Goal: Task Accomplishment & Management: Manage account settings

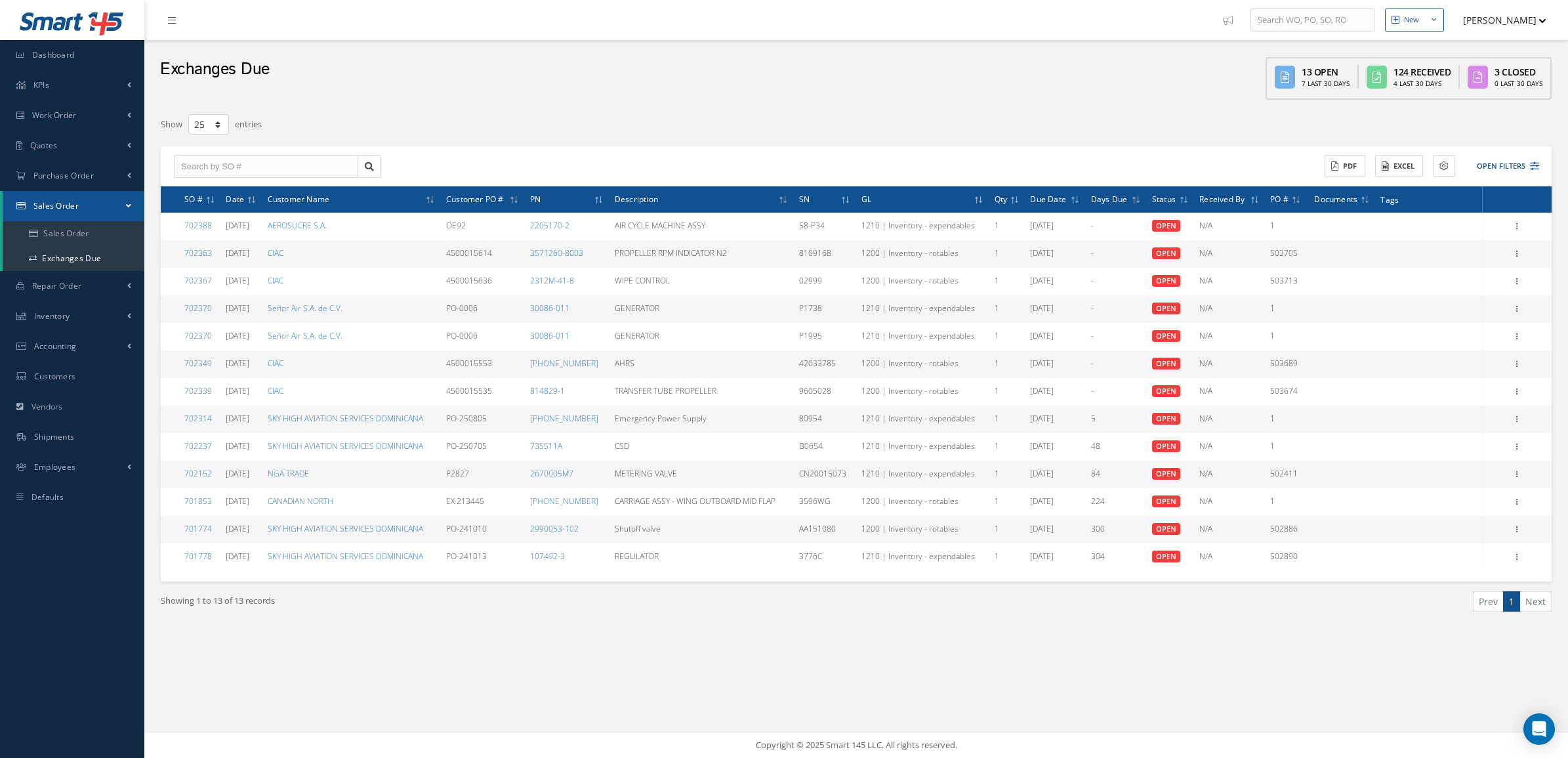
select select "25"
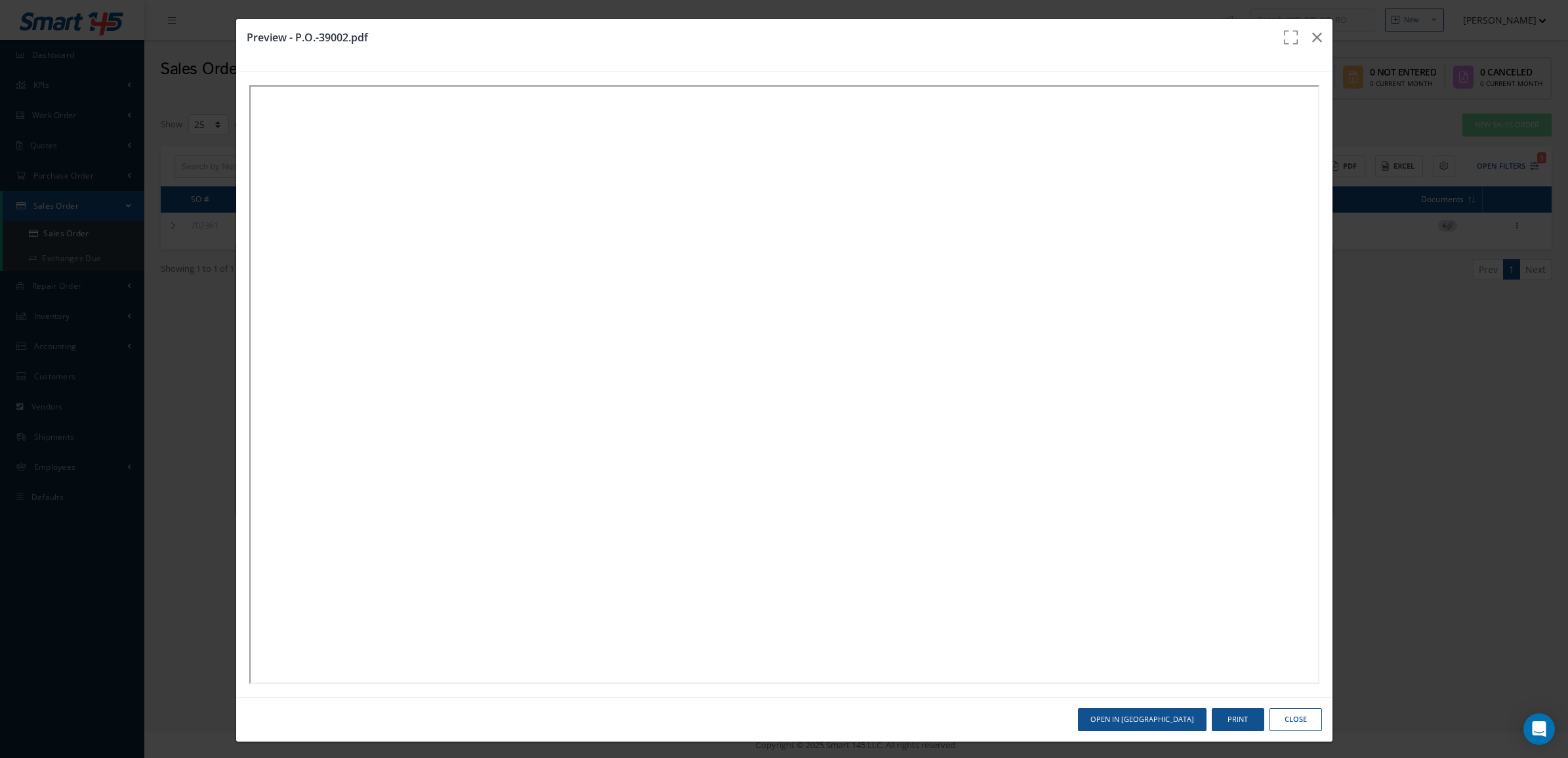
select select "25"
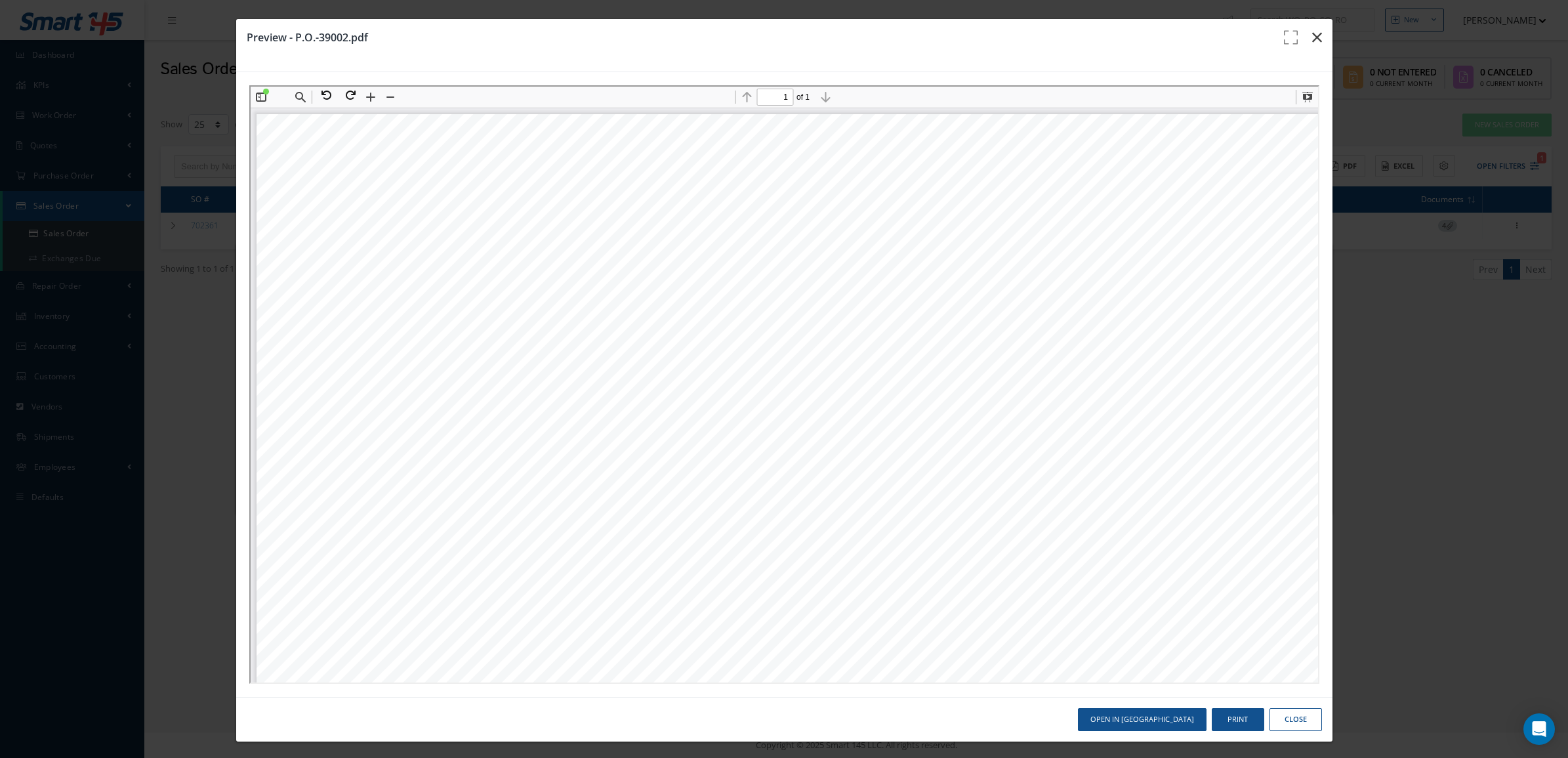
scroll to position [1007, 0]
click at [1312, 34] on icon "button" at bounding box center [1317, 37] width 10 height 16
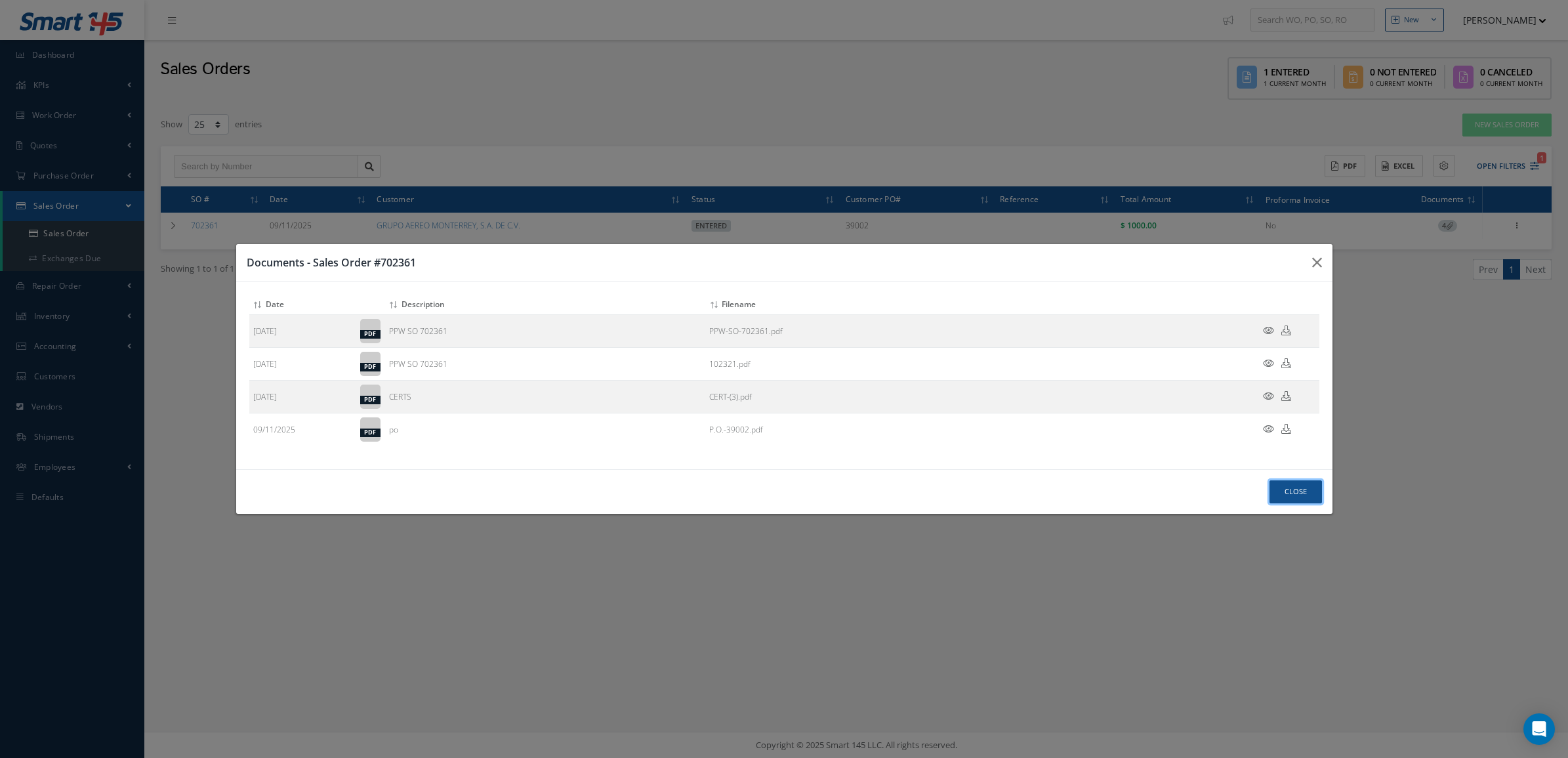
click at [1290, 484] on button "Close" at bounding box center [1296, 491] width 52 height 23
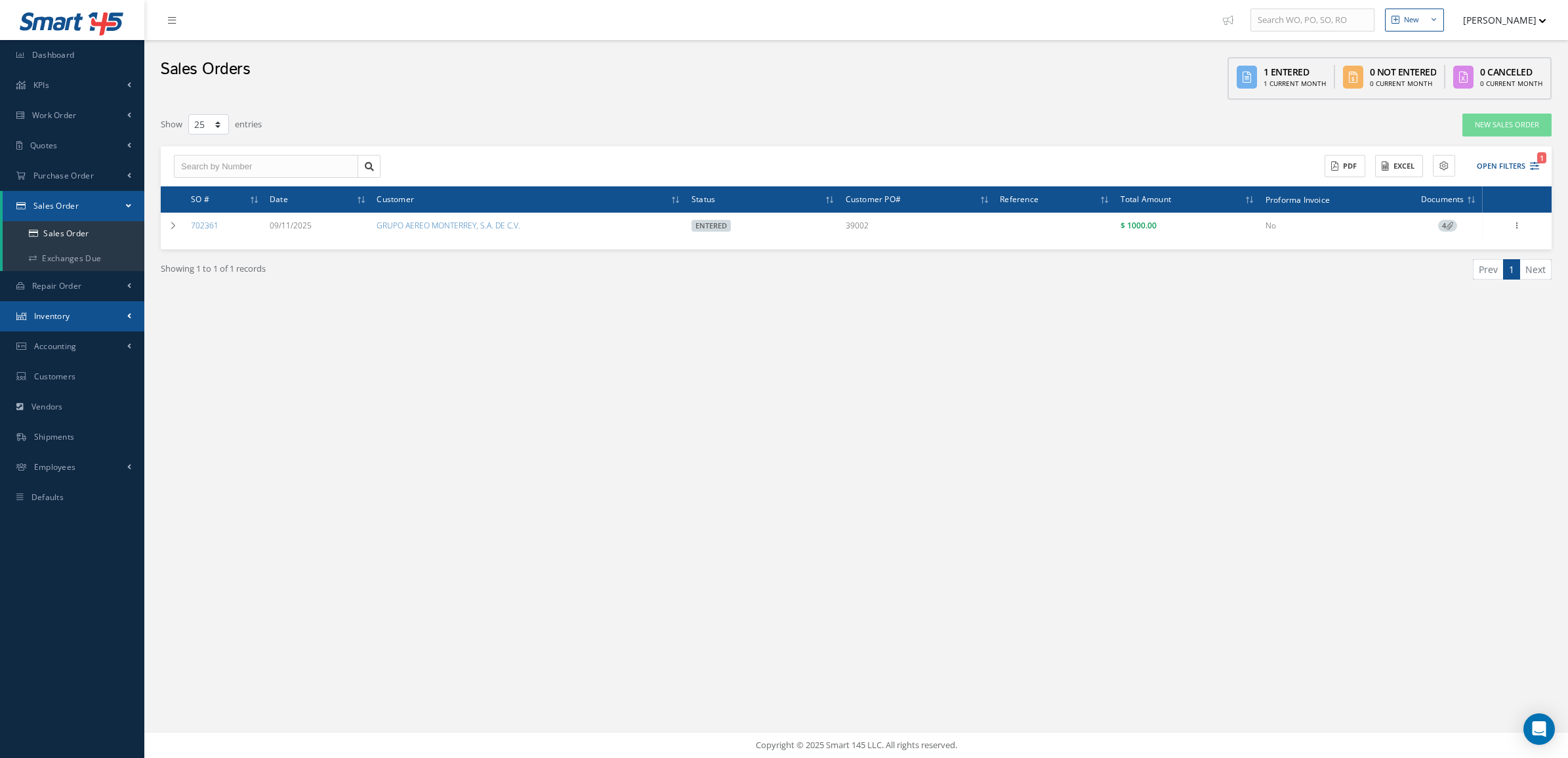
click at [105, 322] on link "Inventory" at bounding box center [72, 316] width 144 height 30
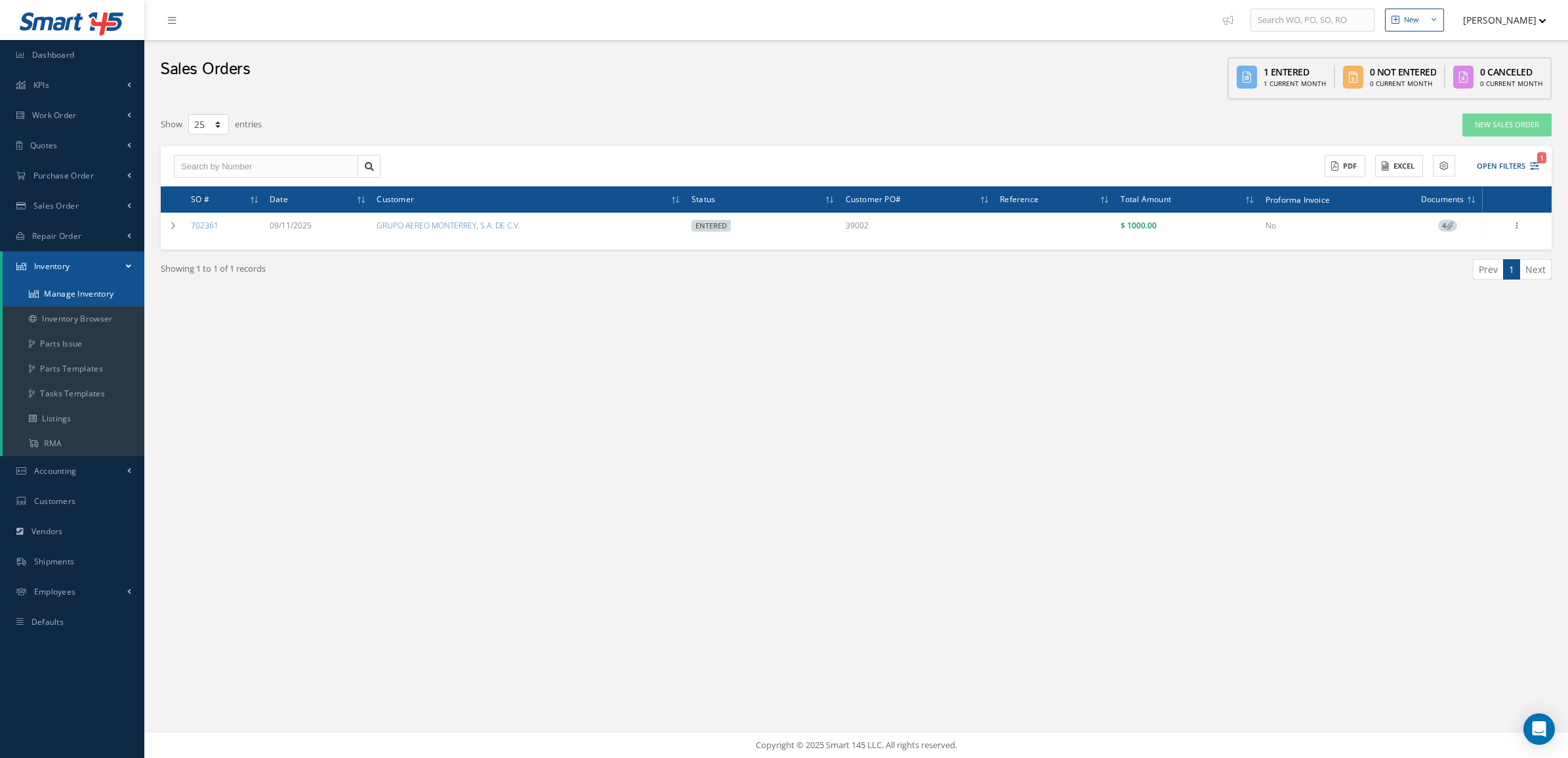
click at [97, 298] on link "Manage Inventory" at bounding box center [74, 294] width 142 height 25
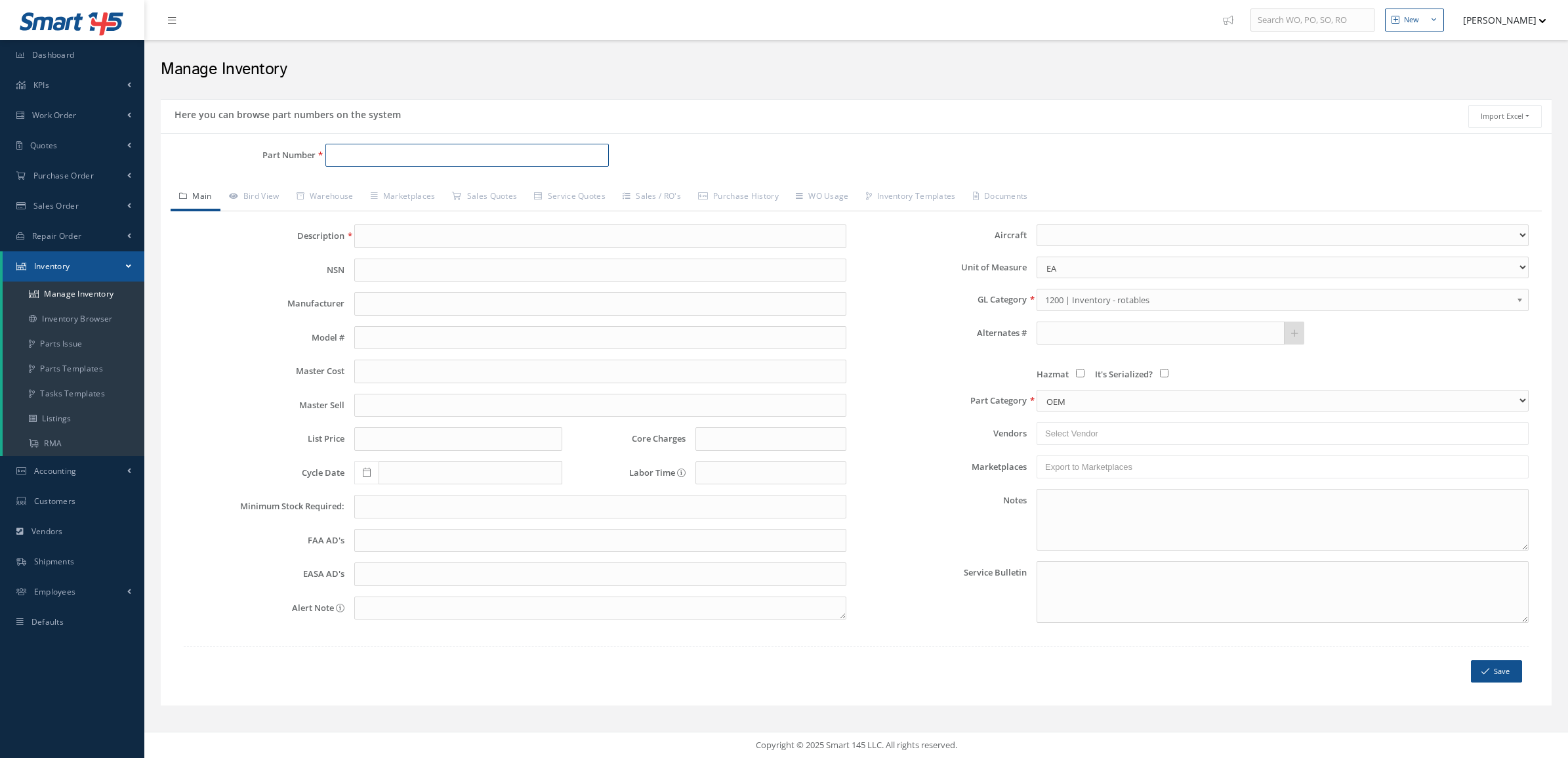
click at [348, 153] on input "Part Number" at bounding box center [467, 155] width 283 height 23
type input "7003110-912"
click at [432, 191] on span "7003110-912" at bounding box center [388, 190] width 118 height 14
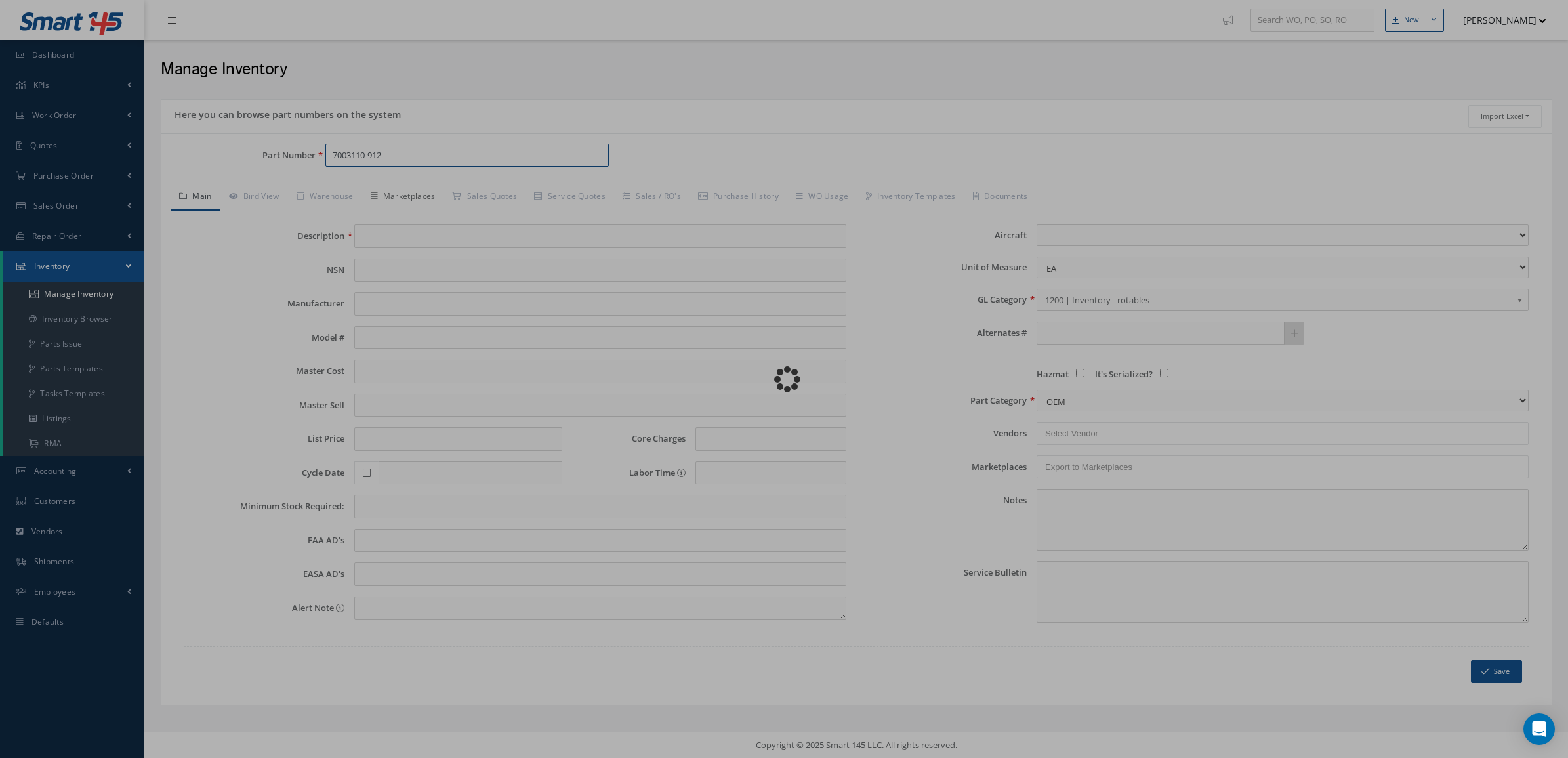
type input "ELECTRONIC DISPLAY"
type input "0.00"
select select
type textarea "Stock Missouri Trace: Millennium Warranty: 6 Months Tag: FAA/EASA Dual Release …"
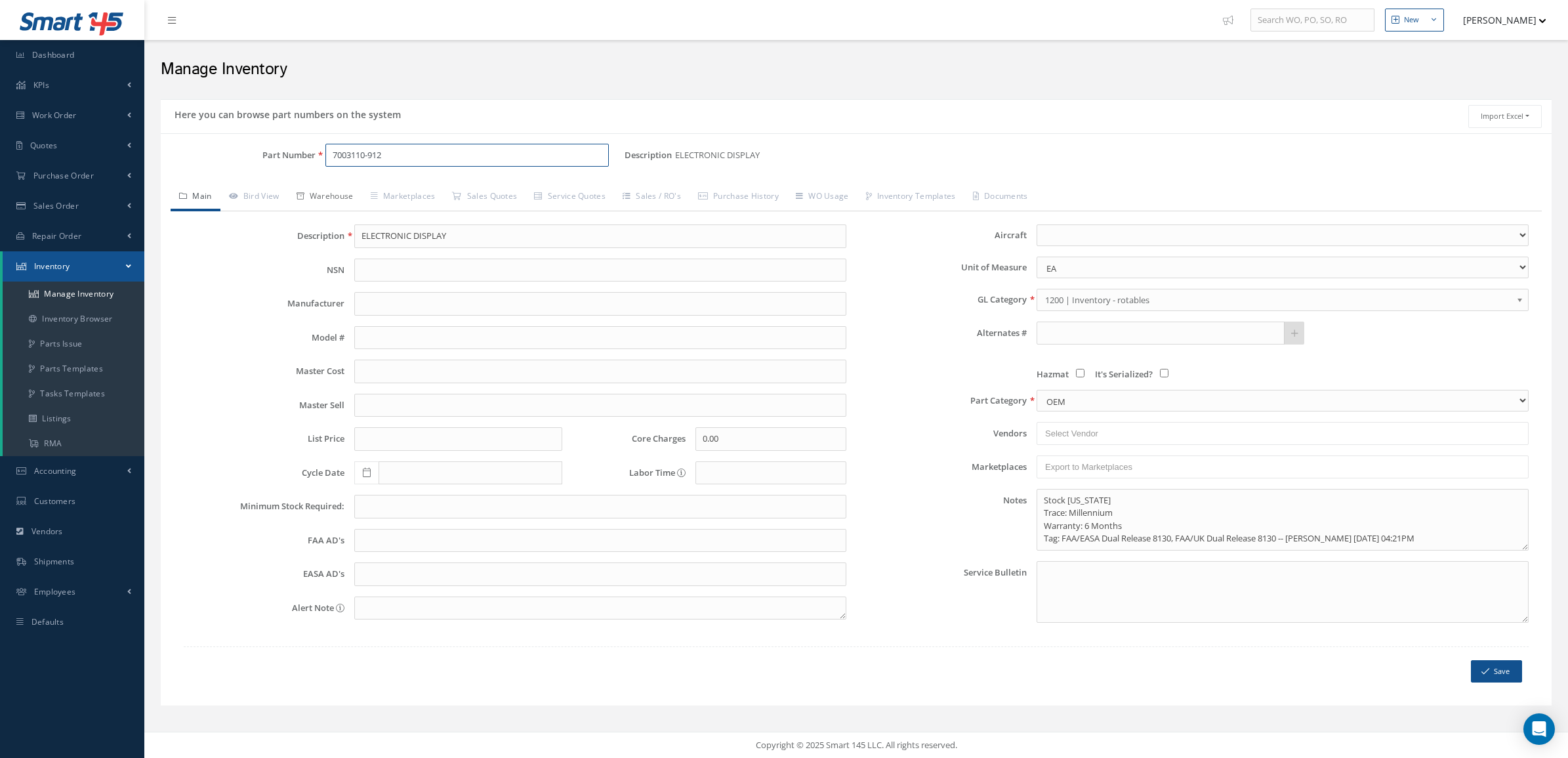
type input "7003110-912"
click at [345, 204] on link "Warehouse" at bounding box center [325, 197] width 74 height 27
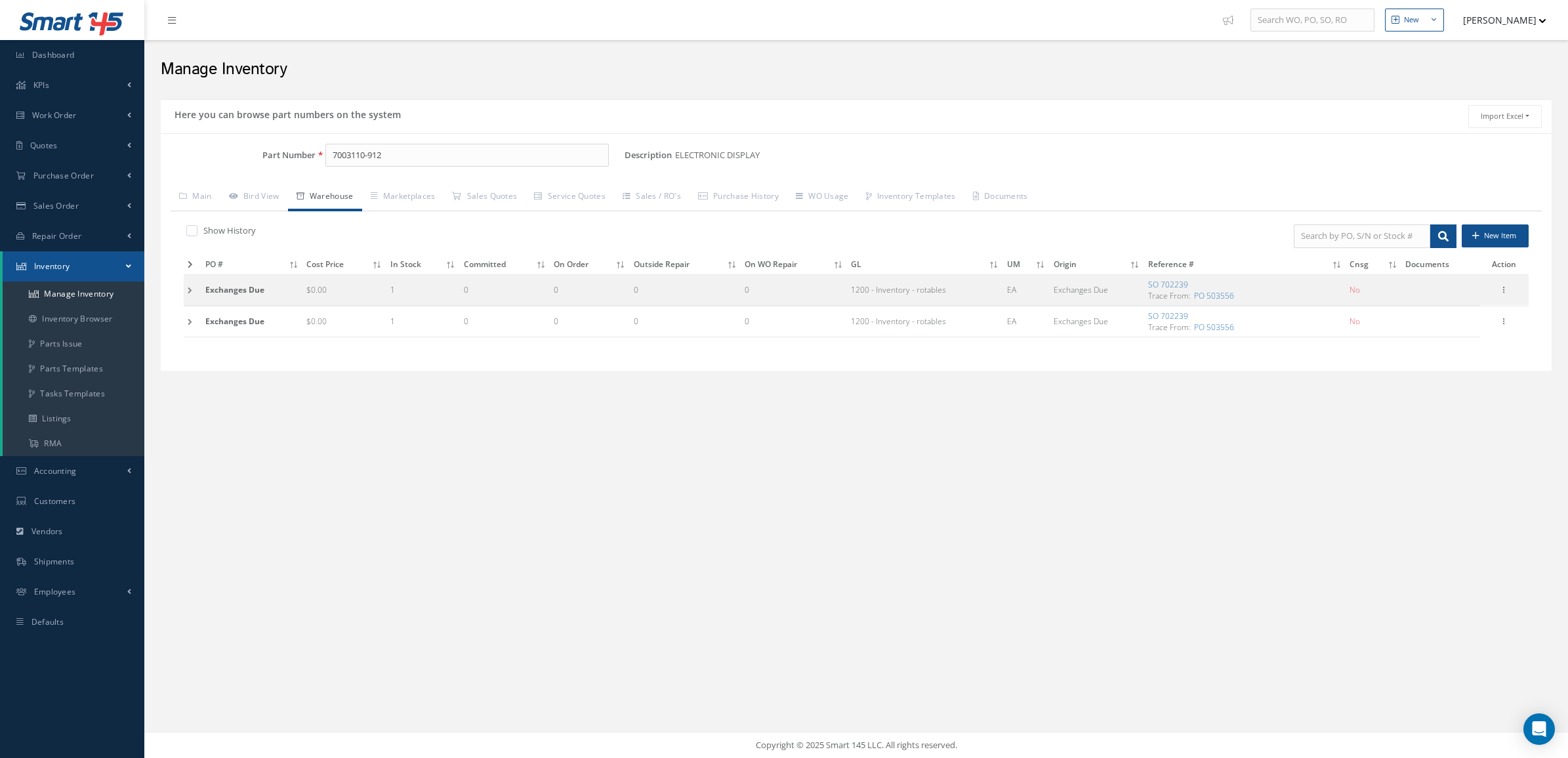
click at [191, 293] on td at bounding box center [192, 289] width 18 height 31
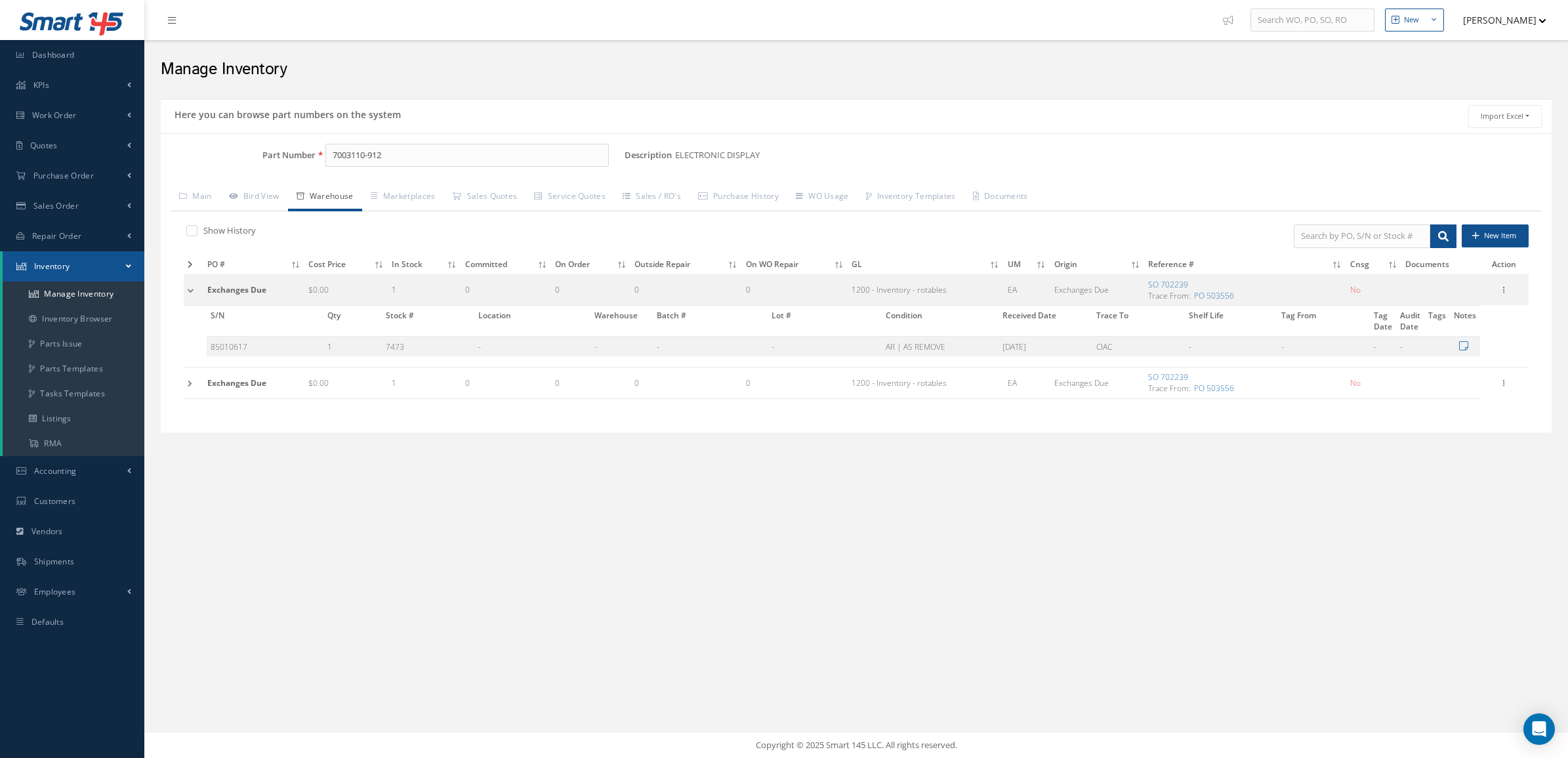
click at [197, 379] on td at bounding box center [193, 383] width 20 height 31
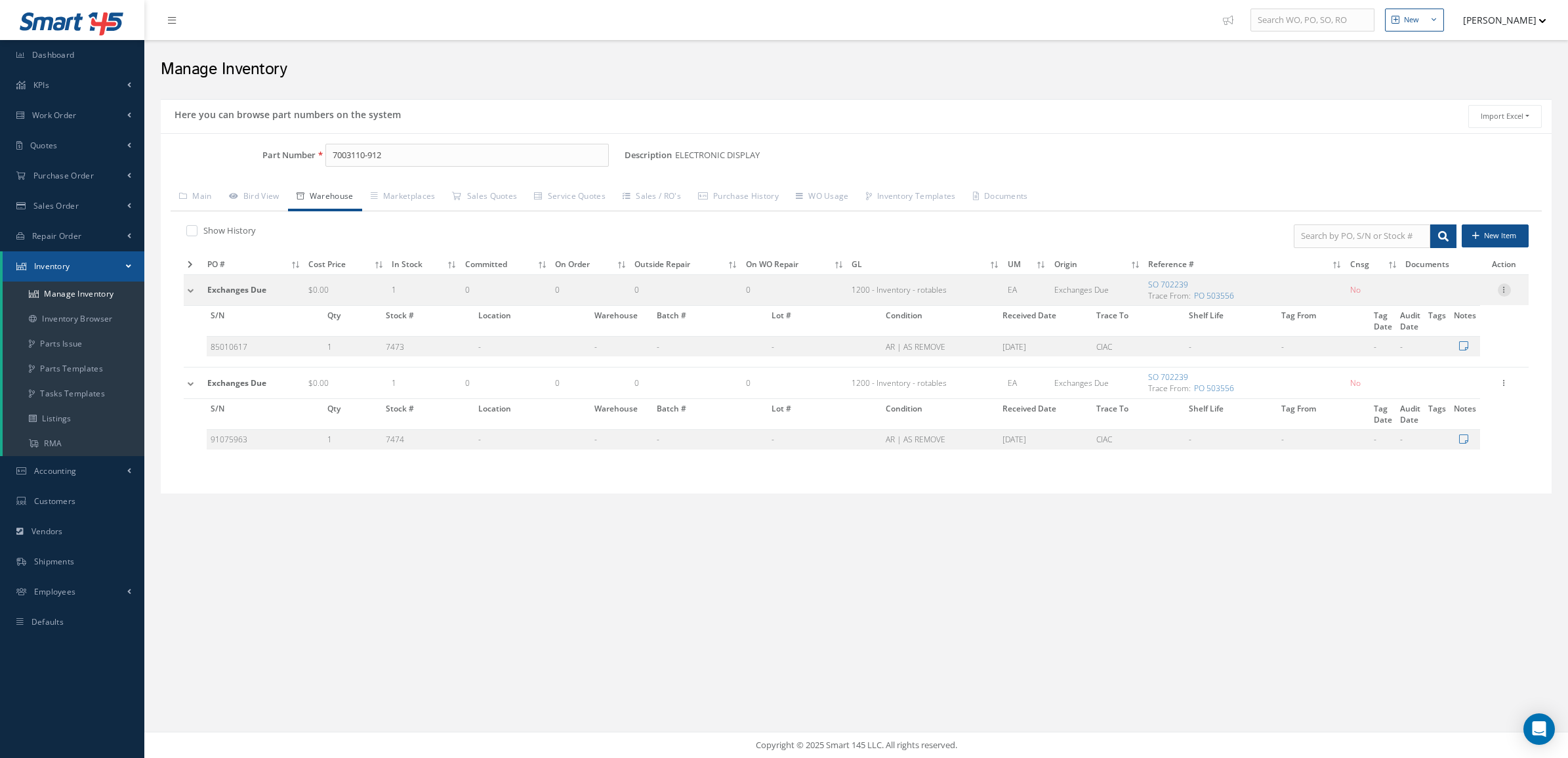
click at [1503, 296] on div at bounding box center [1504, 289] width 13 height 13
click at [1445, 297] on link "Edit" at bounding box center [1444, 298] width 104 height 17
type input "0.00"
type input "[DATE]"
type input "702239"
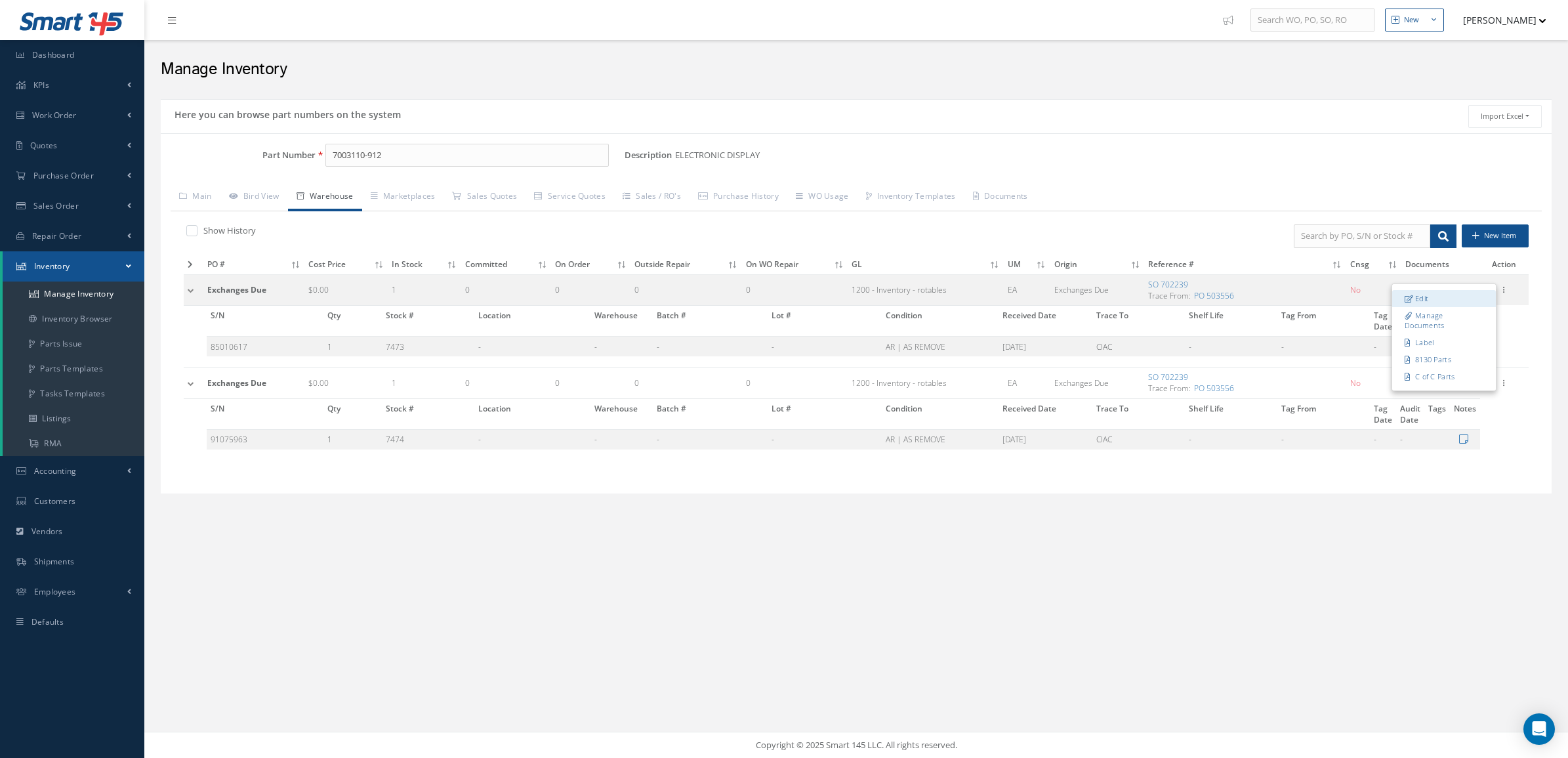
checkbox input "false"
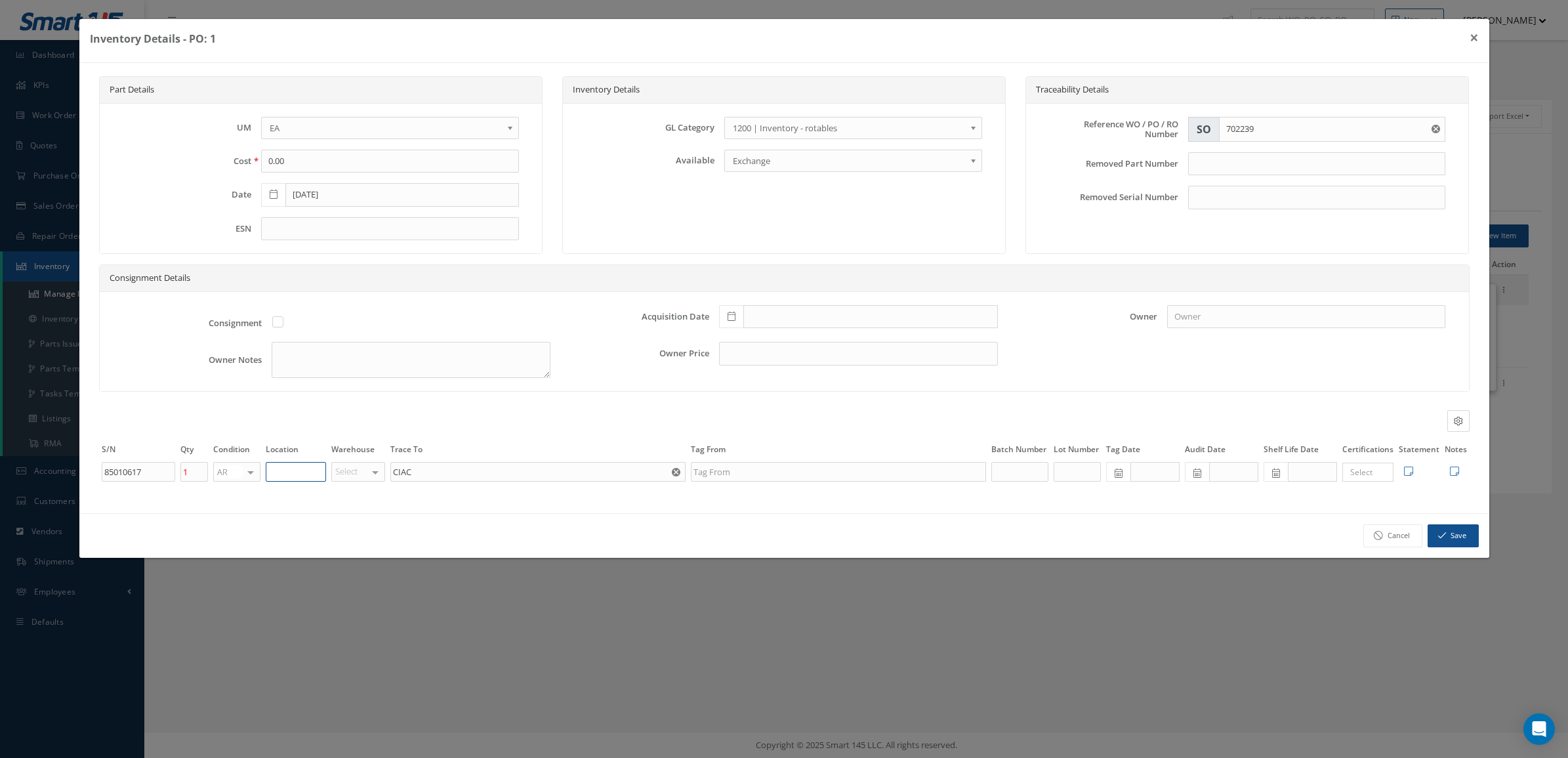
click at [306, 476] on input "text" at bounding box center [296, 471] width 60 height 20
drag, startPoint x: 306, startPoint y: 476, endPoint x: 256, endPoint y: 474, distance: 50.0
click at [258, 479] on tr "85010617 1 AR OH SV RP AR NE FN NS RE FP BER N/A INSP TBR BC No elements found.…" at bounding box center [784, 471] width 1371 height 22
type input "4D"
click at [1464, 547] on button "Save" at bounding box center [1453, 535] width 51 height 23
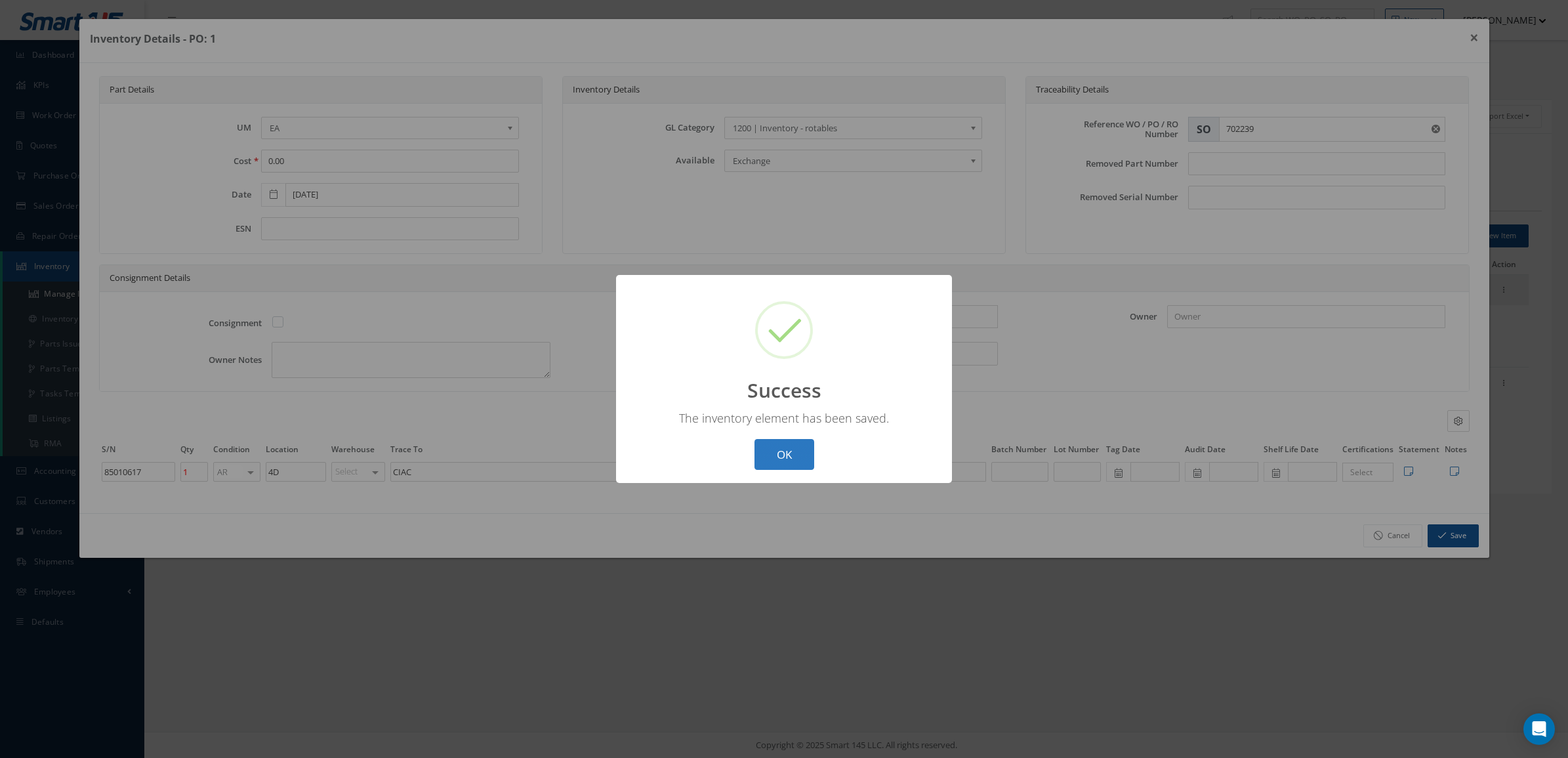
click at [787, 466] on button "OK" at bounding box center [784, 454] width 60 height 31
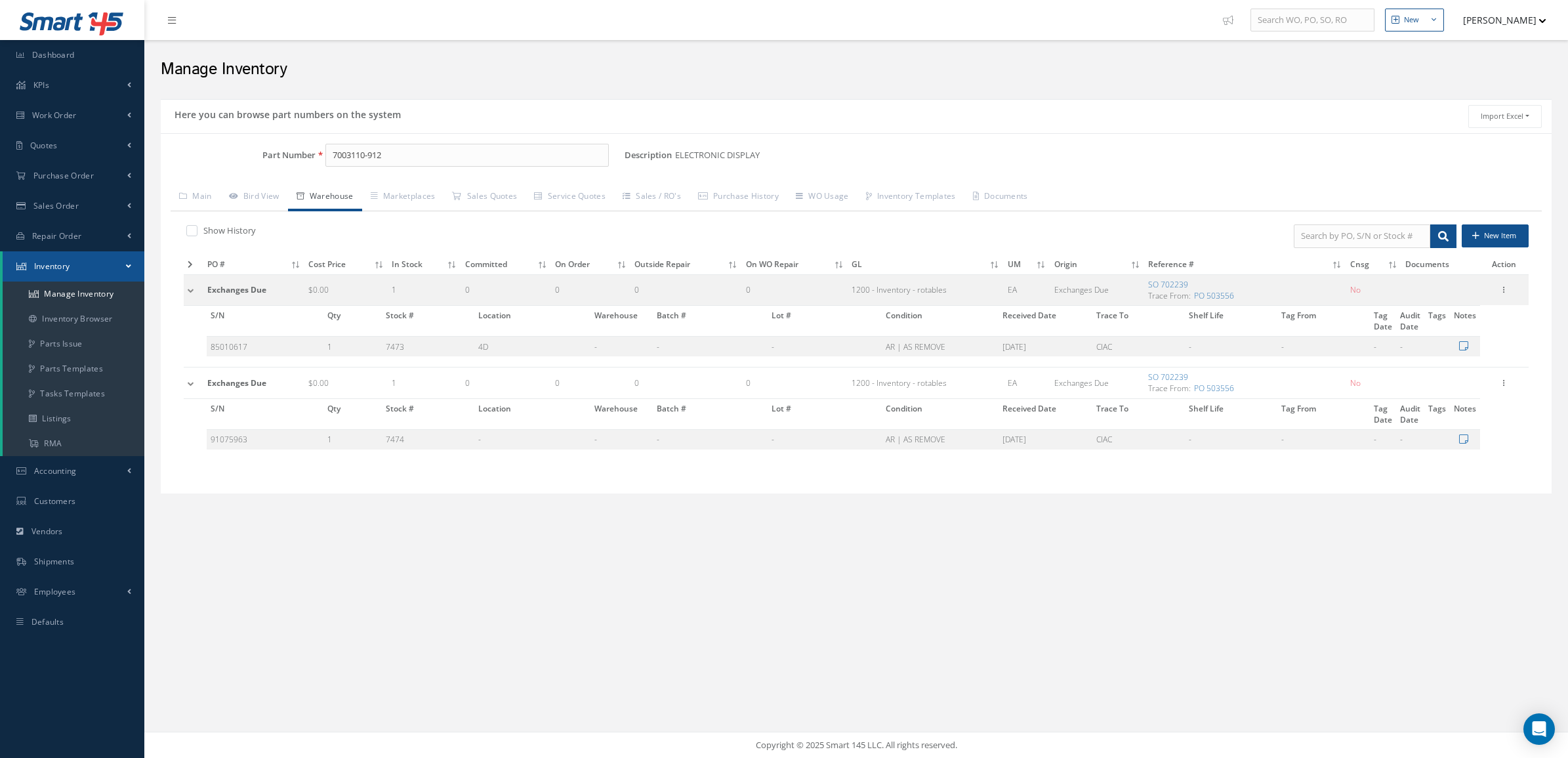
click at [1503, 397] on td "Edit Manage Documents Label 8130 Parts C of C Parts" at bounding box center [1504, 383] width 49 height 31
click at [1503, 387] on icon at bounding box center [1504, 381] width 13 height 10
click at [1471, 389] on link "Edit" at bounding box center [1444, 391] width 104 height 17
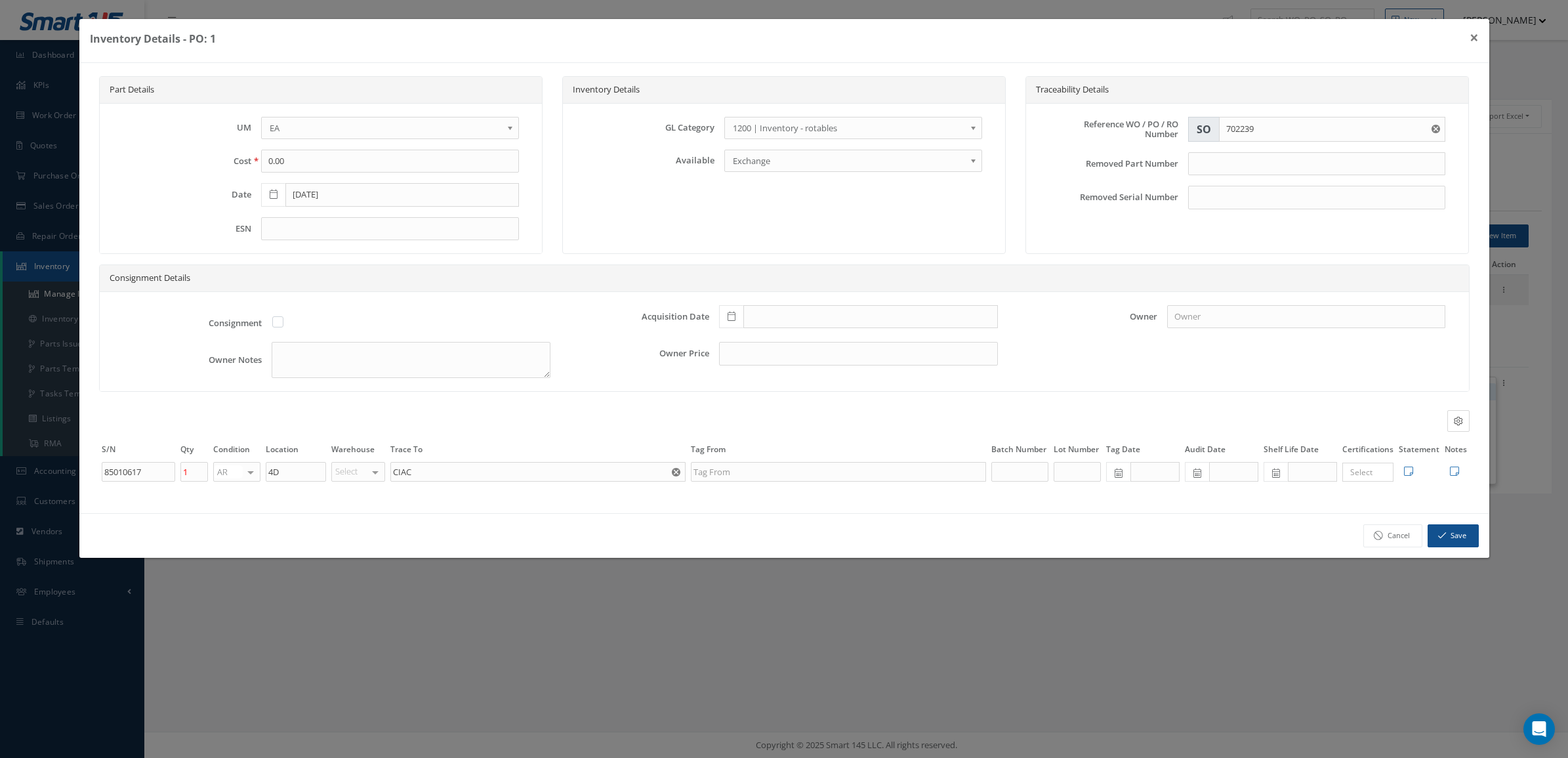
type input "91075963"
click at [283, 476] on input "text" at bounding box center [296, 471] width 60 height 20
paste input "4D"
type input "4D"
click at [1438, 538] on icon "button" at bounding box center [1442, 535] width 8 height 9
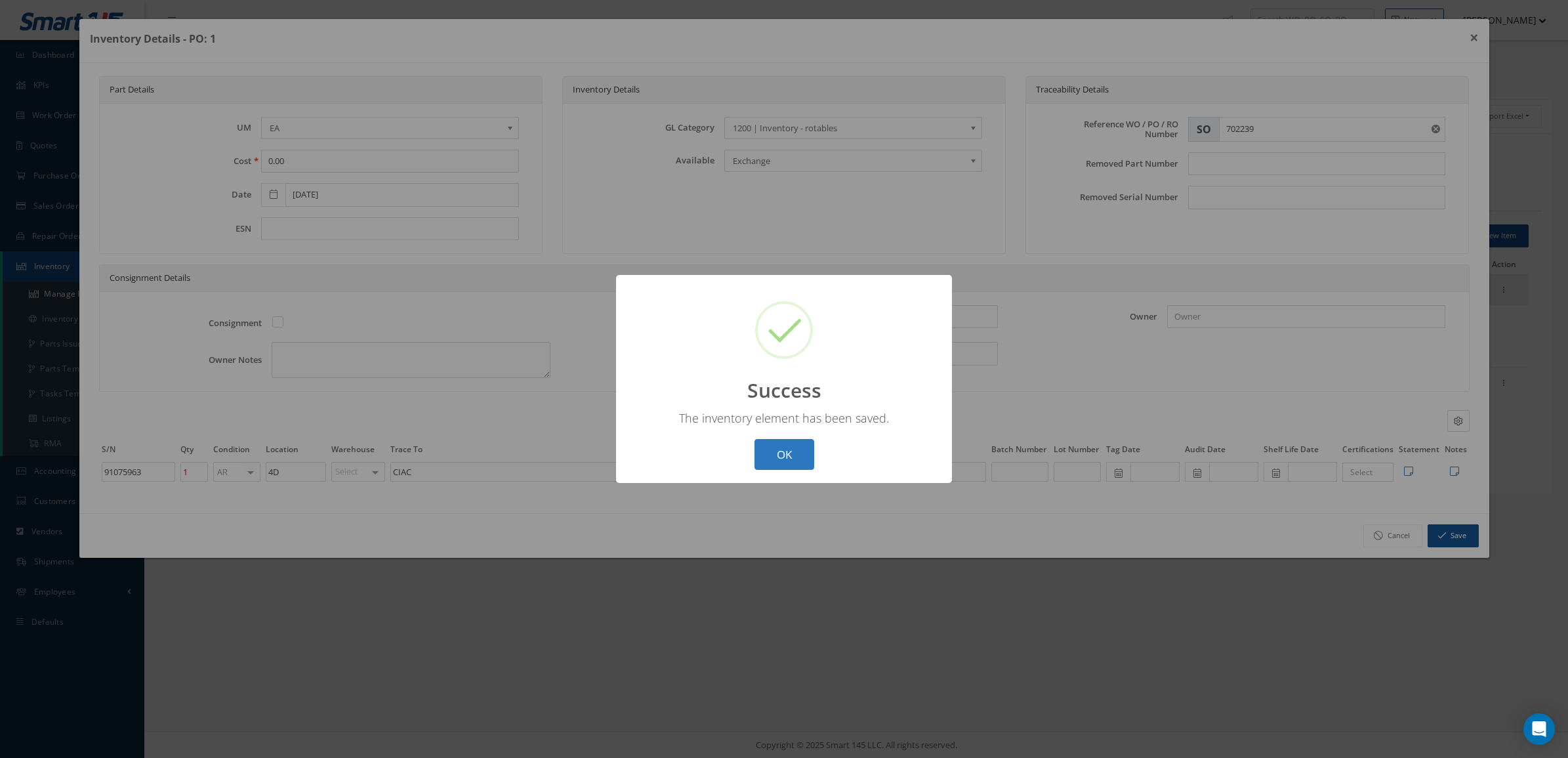
click at [802, 462] on button "OK" at bounding box center [784, 454] width 60 height 31
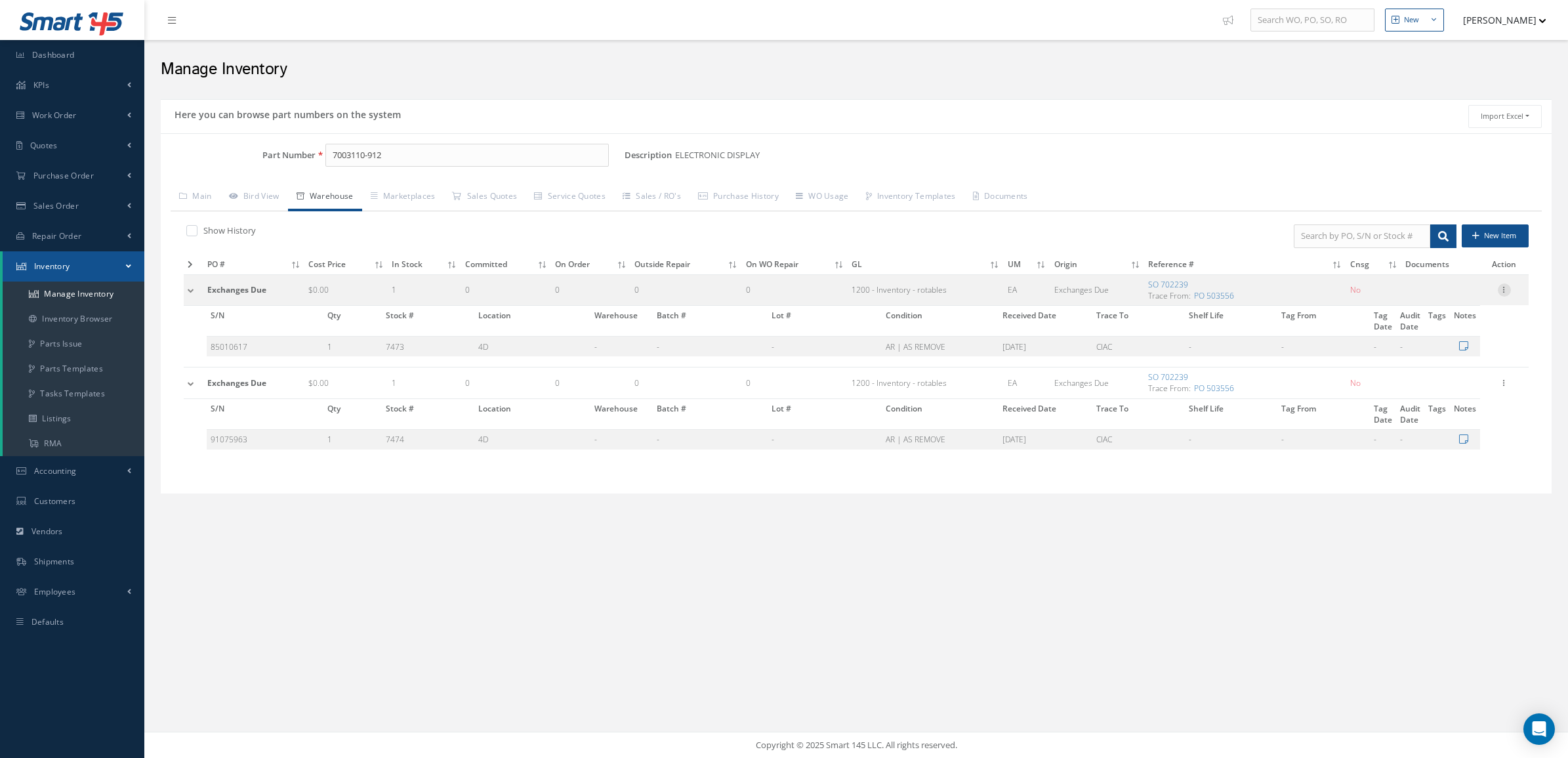
click at [1501, 293] on icon at bounding box center [1504, 288] width 13 height 10
click at [1442, 342] on link "Label" at bounding box center [1444, 342] width 104 height 17
click at [1508, 377] on div "Edit Manage Documents Label 8130 Parts C of C Parts" at bounding box center [1504, 383] width 16 height 16
click at [1503, 387] on icon at bounding box center [1504, 381] width 13 height 10
click at [1454, 443] on link "Label" at bounding box center [1444, 435] width 104 height 17
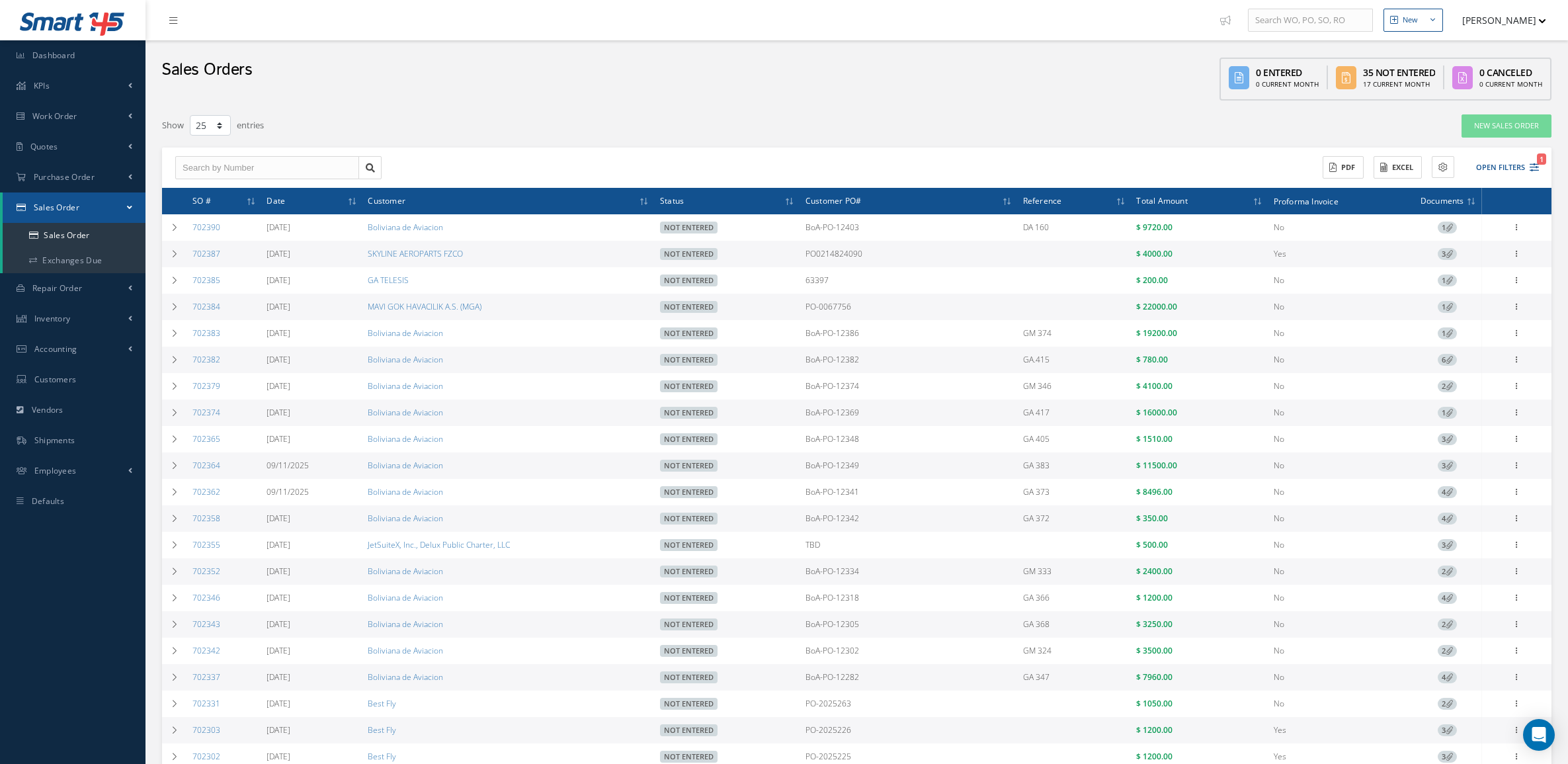
select select "25"
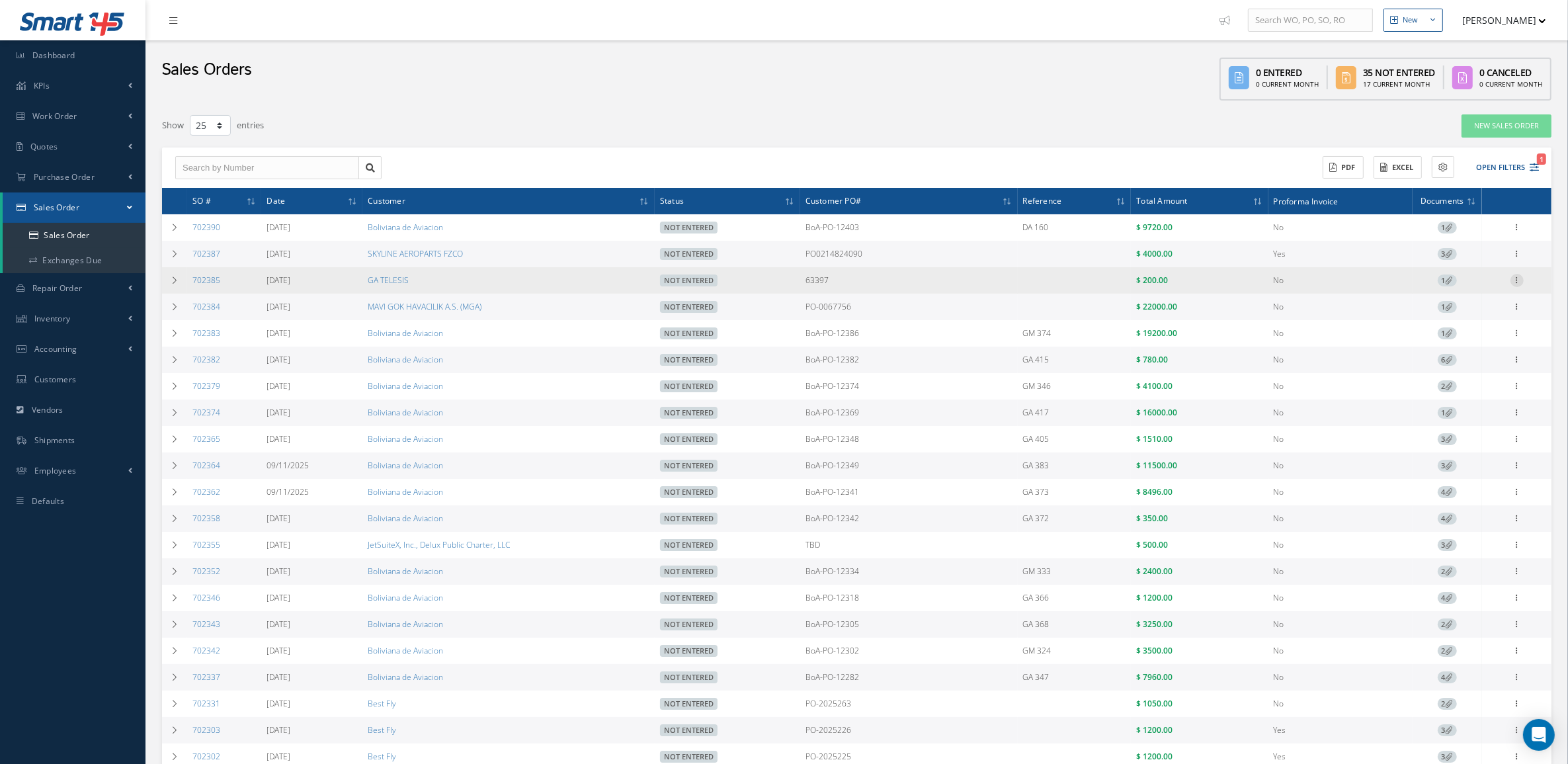
click at [1516, 275] on icon at bounding box center [1517, 278] width 13 height 10
click at [1460, 377] on link "Cancel" at bounding box center [1456, 374] width 105 height 17
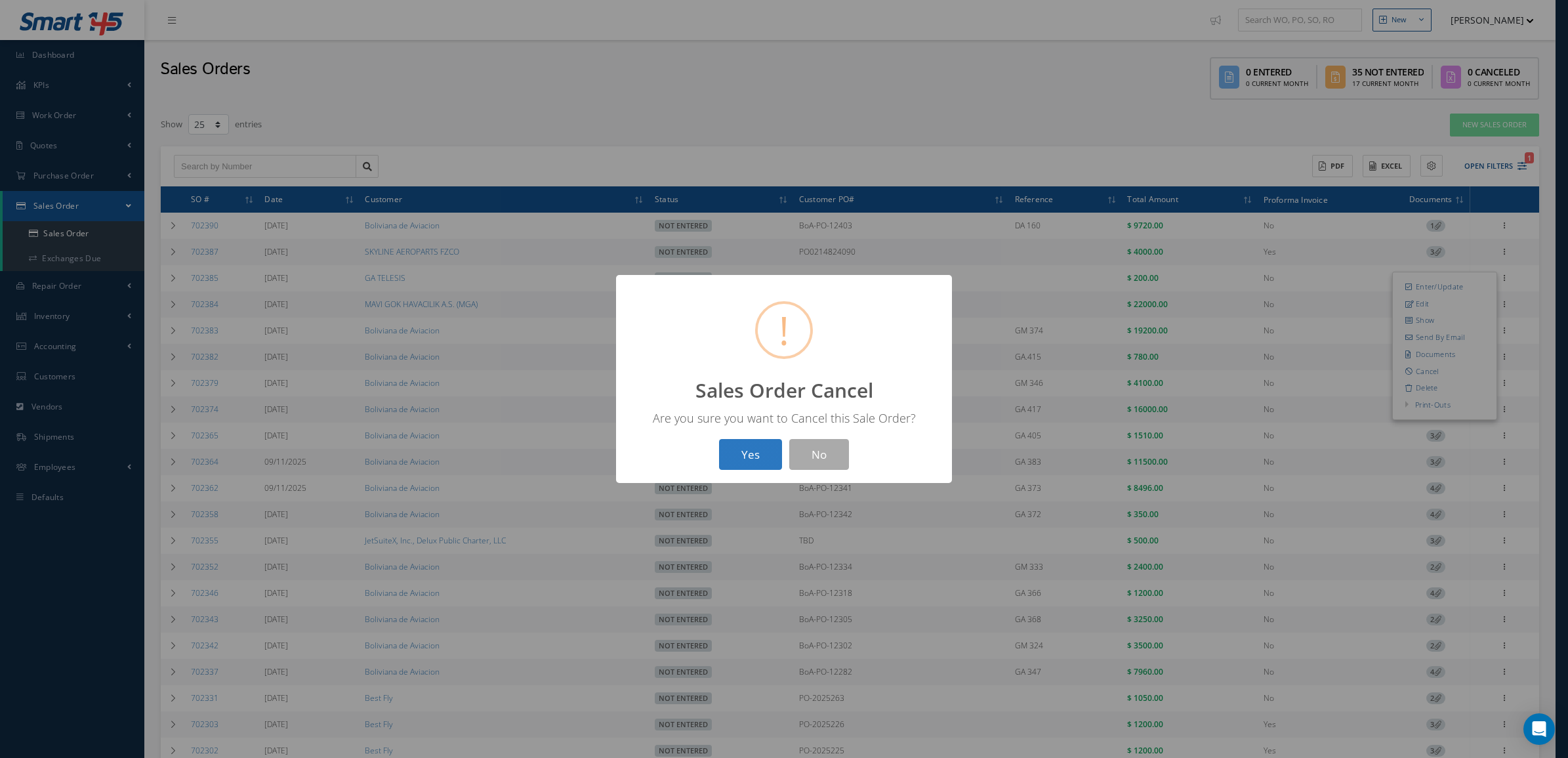
click at [753, 450] on button "Yes" at bounding box center [751, 454] width 63 height 31
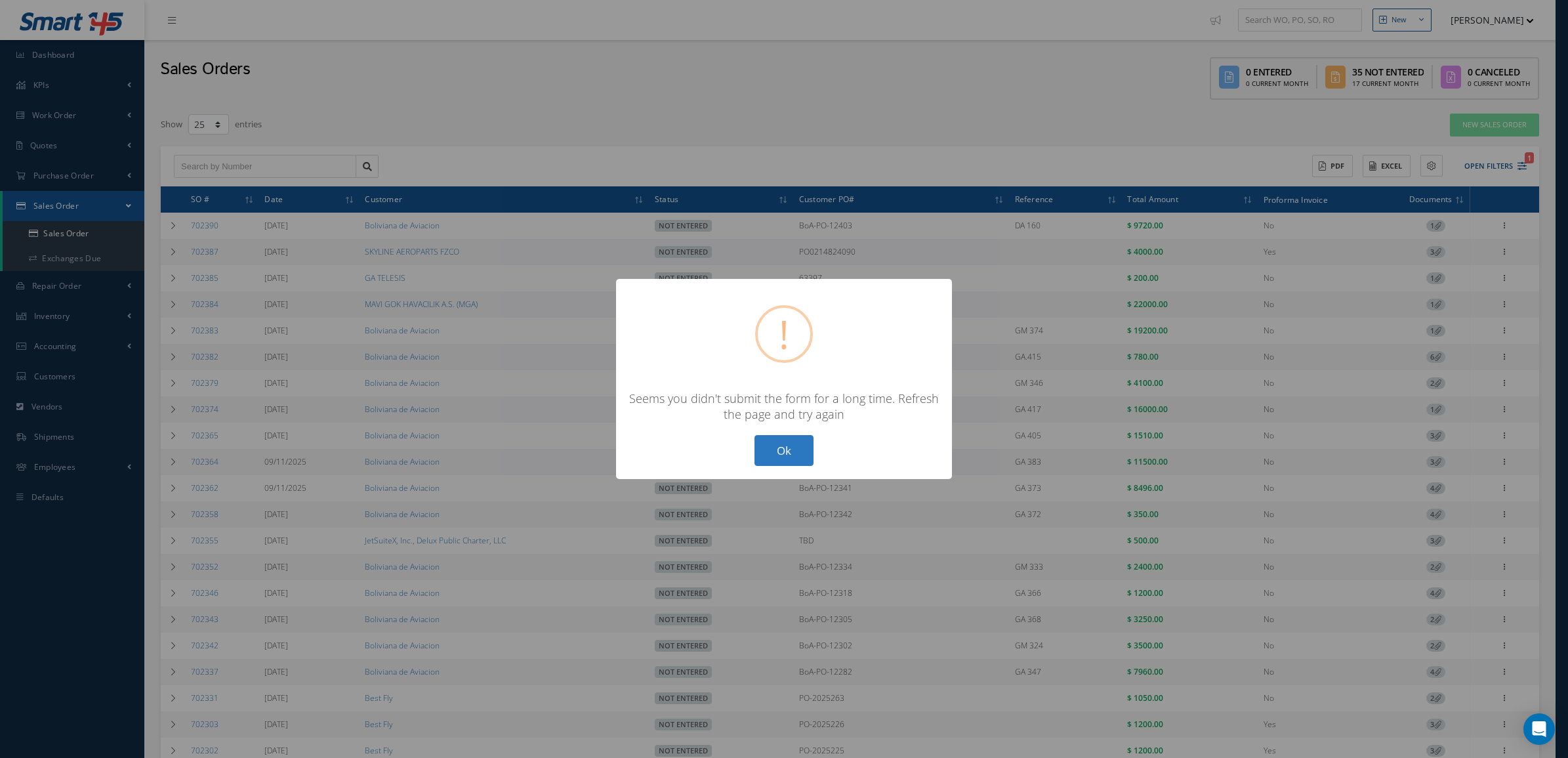
click at [777, 455] on button "Ok" at bounding box center [784, 450] width 59 height 31
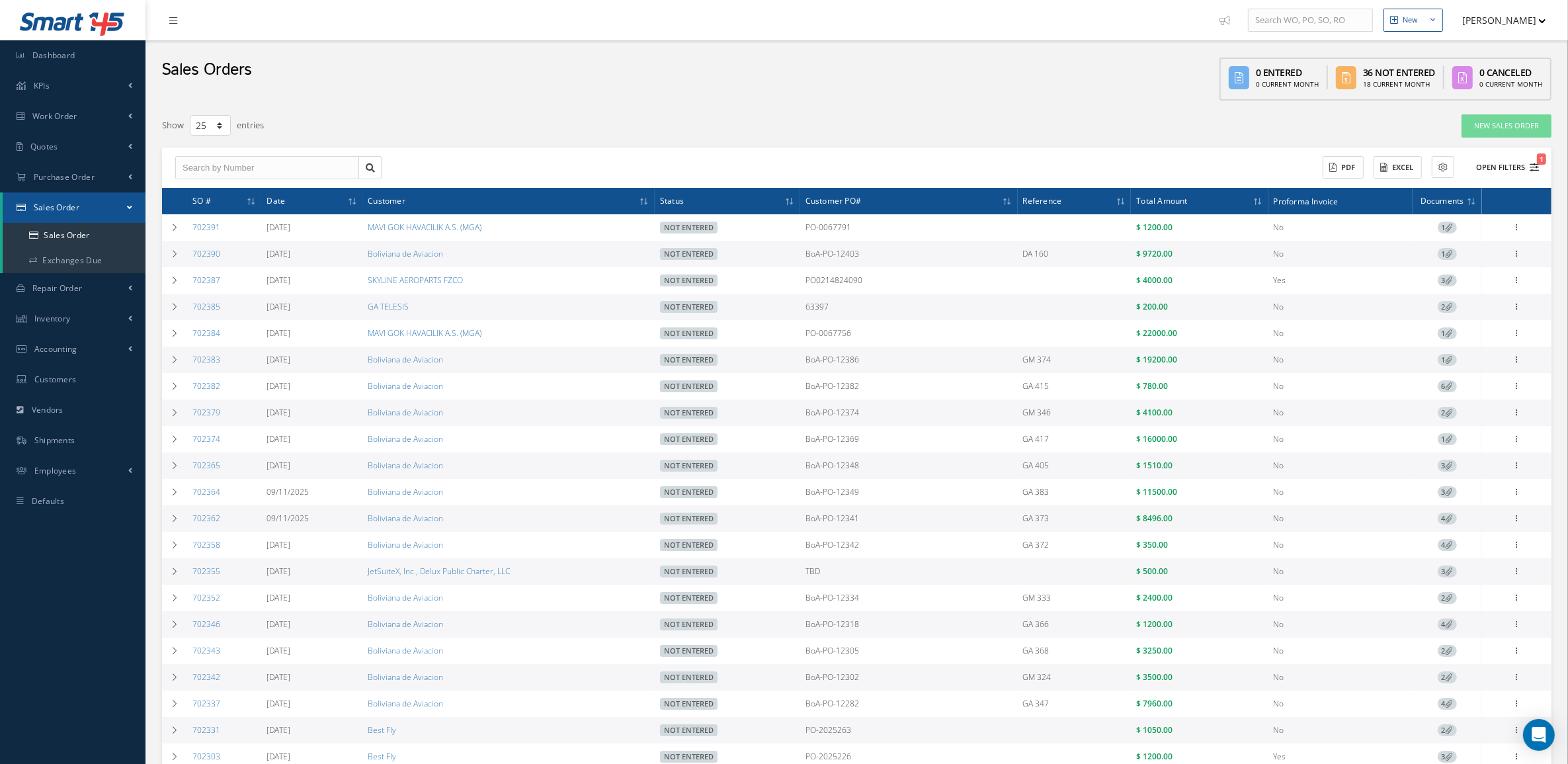
click at [1486, 163] on button "Open Filters 1" at bounding box center [1501, 168] width 75 height 22
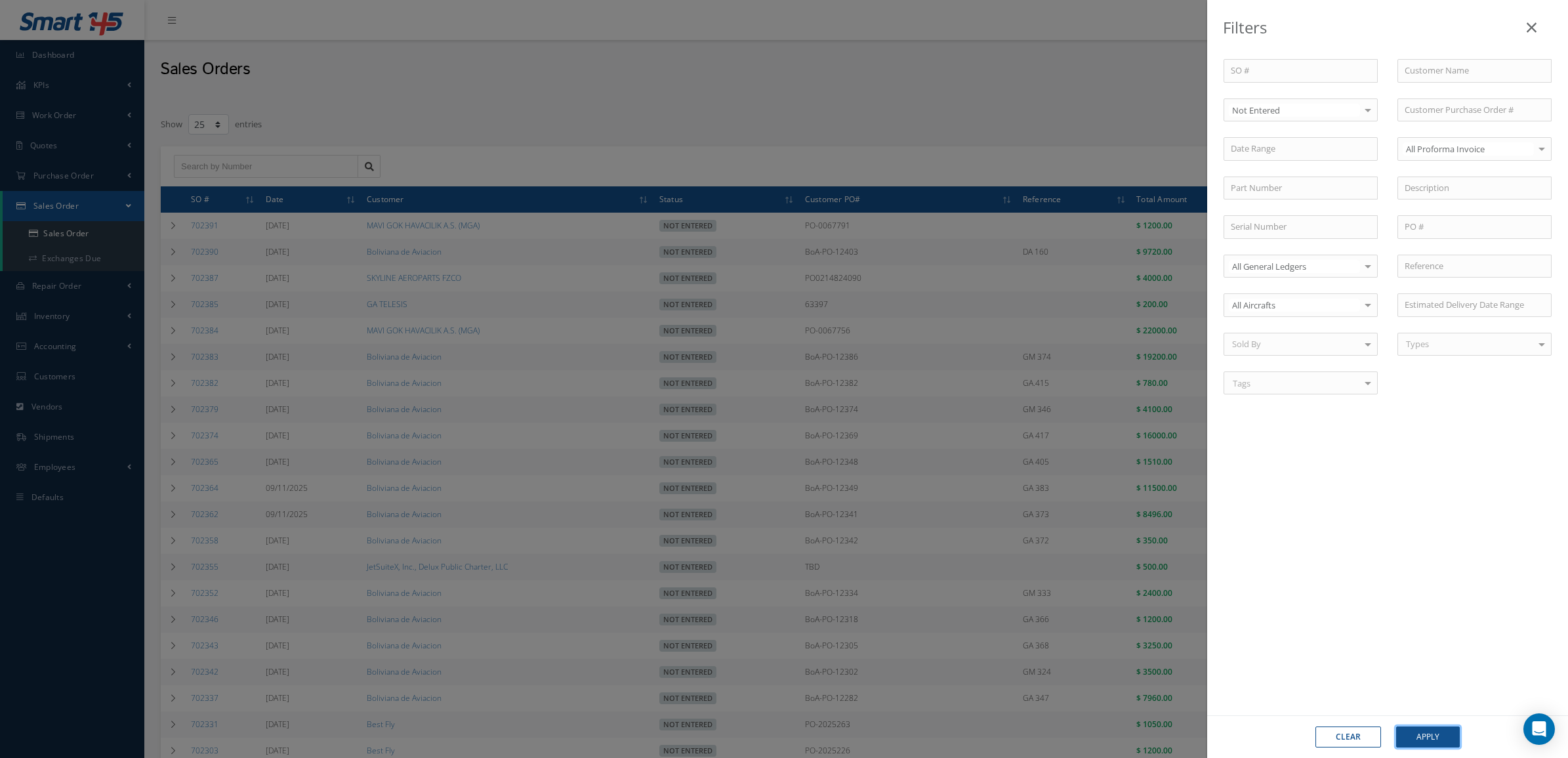
click at [1431, 742] on button "Apply" at bounding box center [1428, 737] width 64 height 21
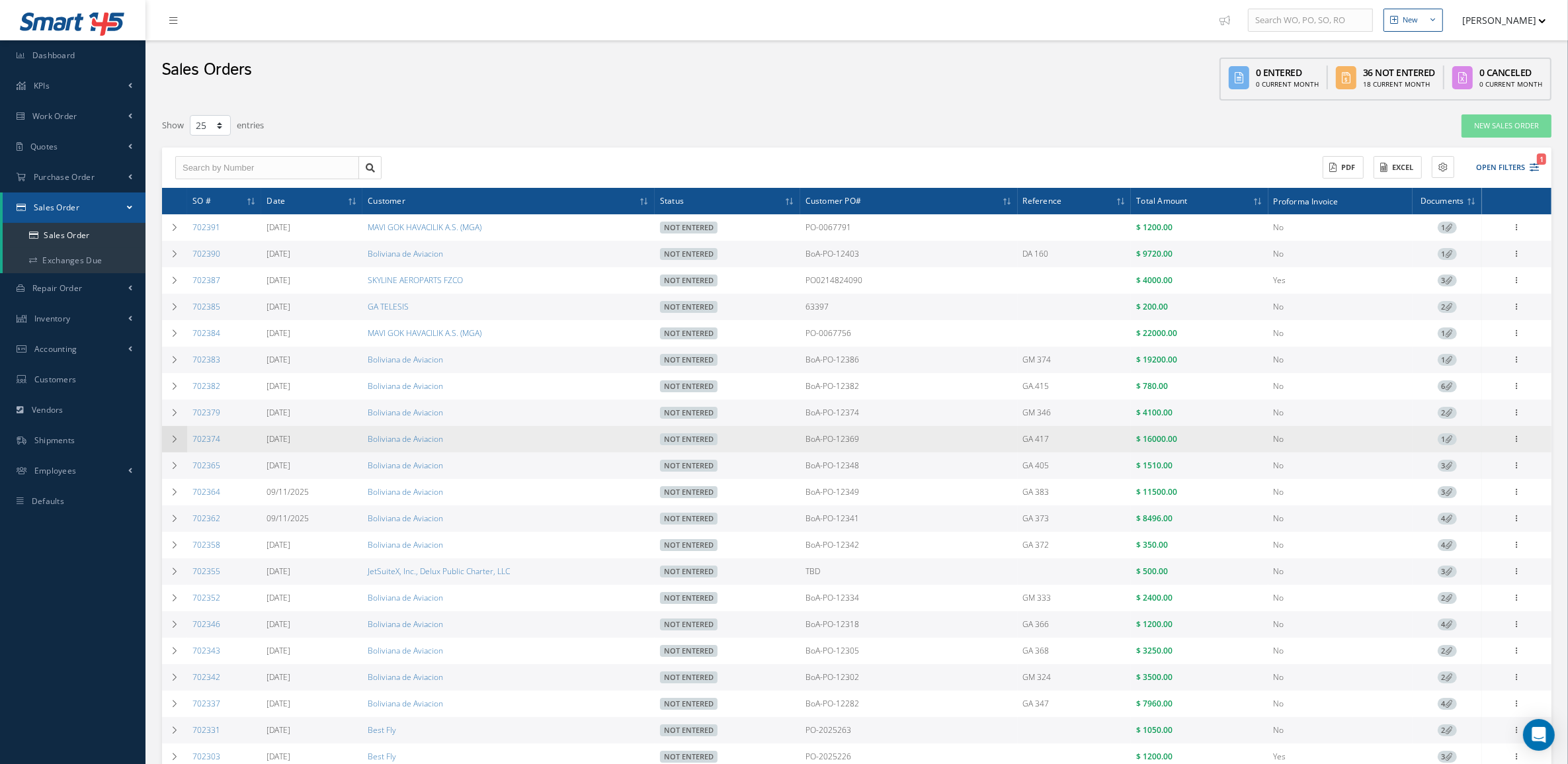
click at [175, 443] on icon at bounding box center [174, 438] width 9 height 8
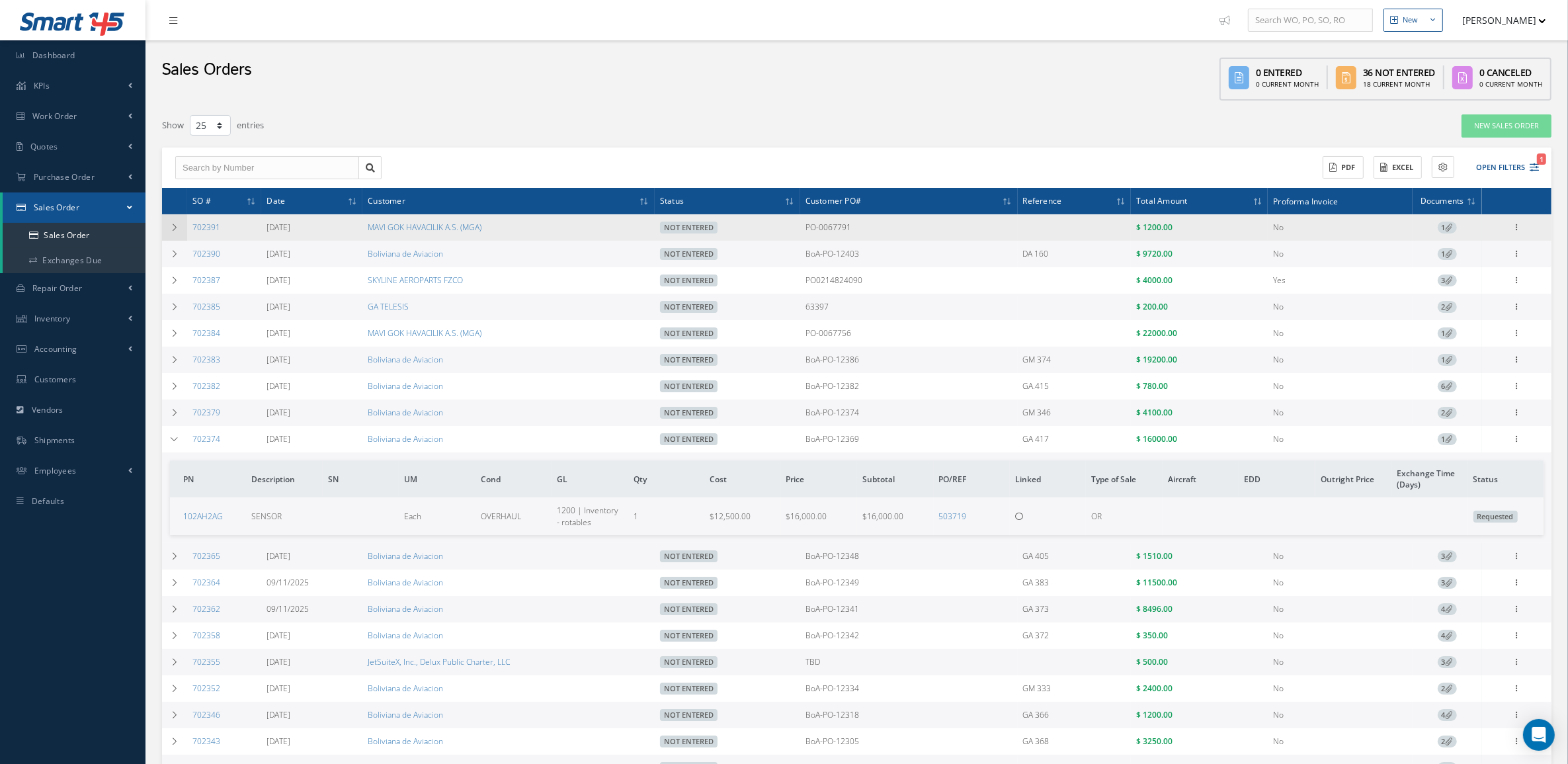
click at [183, 226] on td at bounding box center [175, 227] width 25 height 26
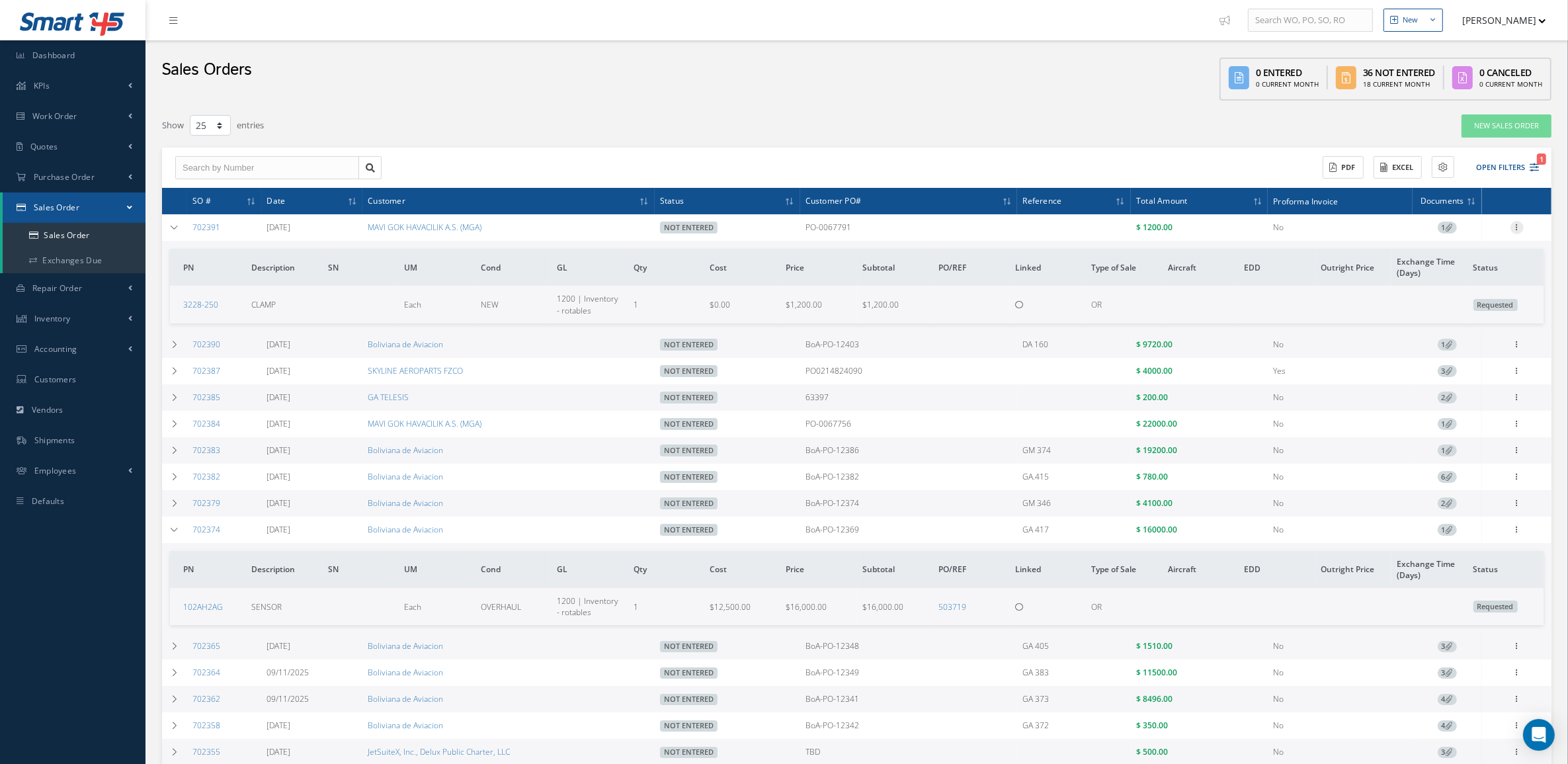
click at [1518, 228] on icon at bounding box center [1517, 226] width 13 height 10
click at [1427, 256] on link "Edit" at bounding box center [1456, 253] width 105 height 17
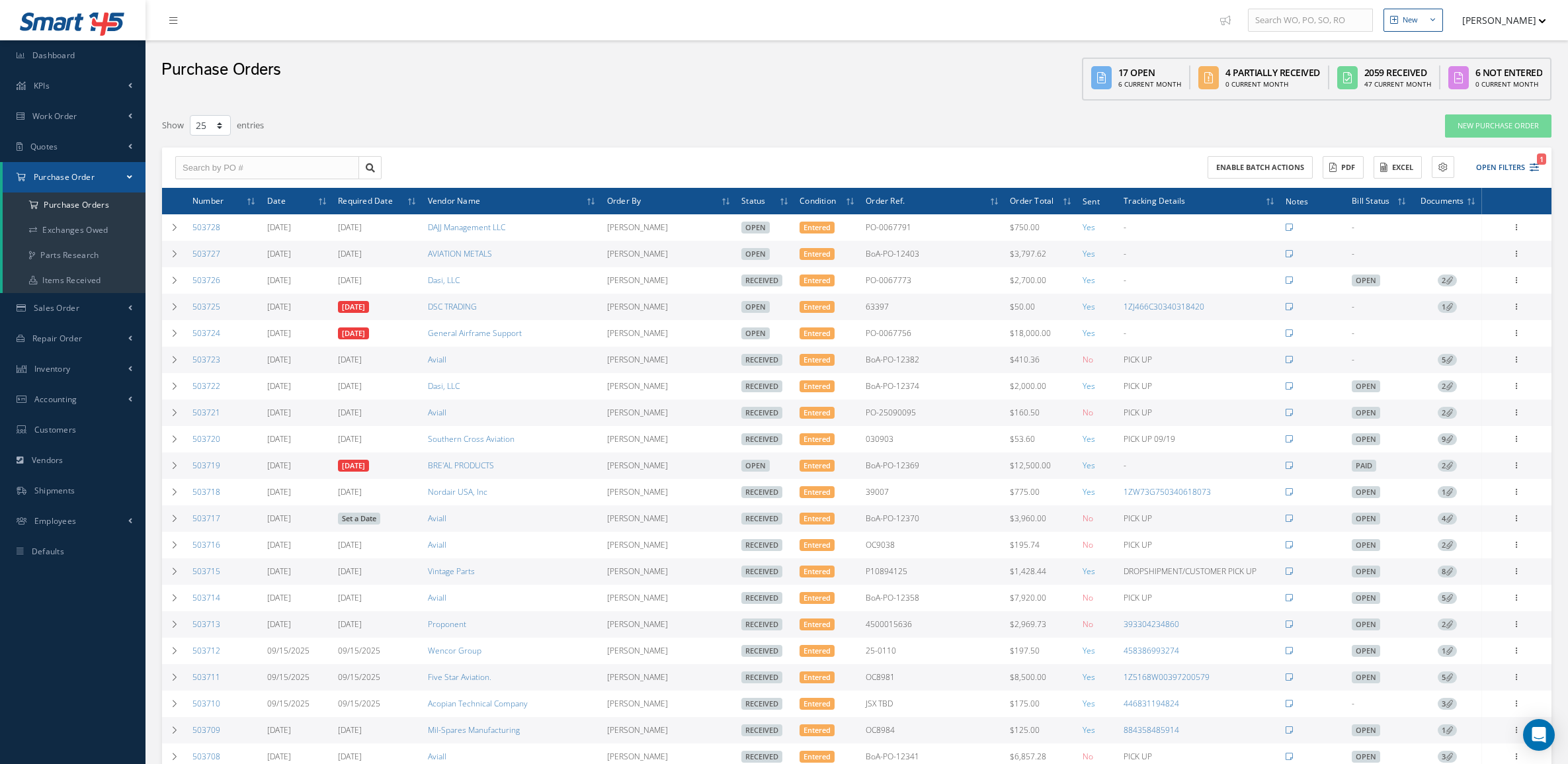
select select "25"
click at [525, 136] on div "Show 10 25 50 100 entries" at bounding box center [563, 125] width 822 height 24
select select "25"
click at [1515, 310] on icon at bounding box center [1517, 305] width 13 height 10
click at [1460, 433] on link "Documents" at bounding box center [1456, 434] width 105 height 17
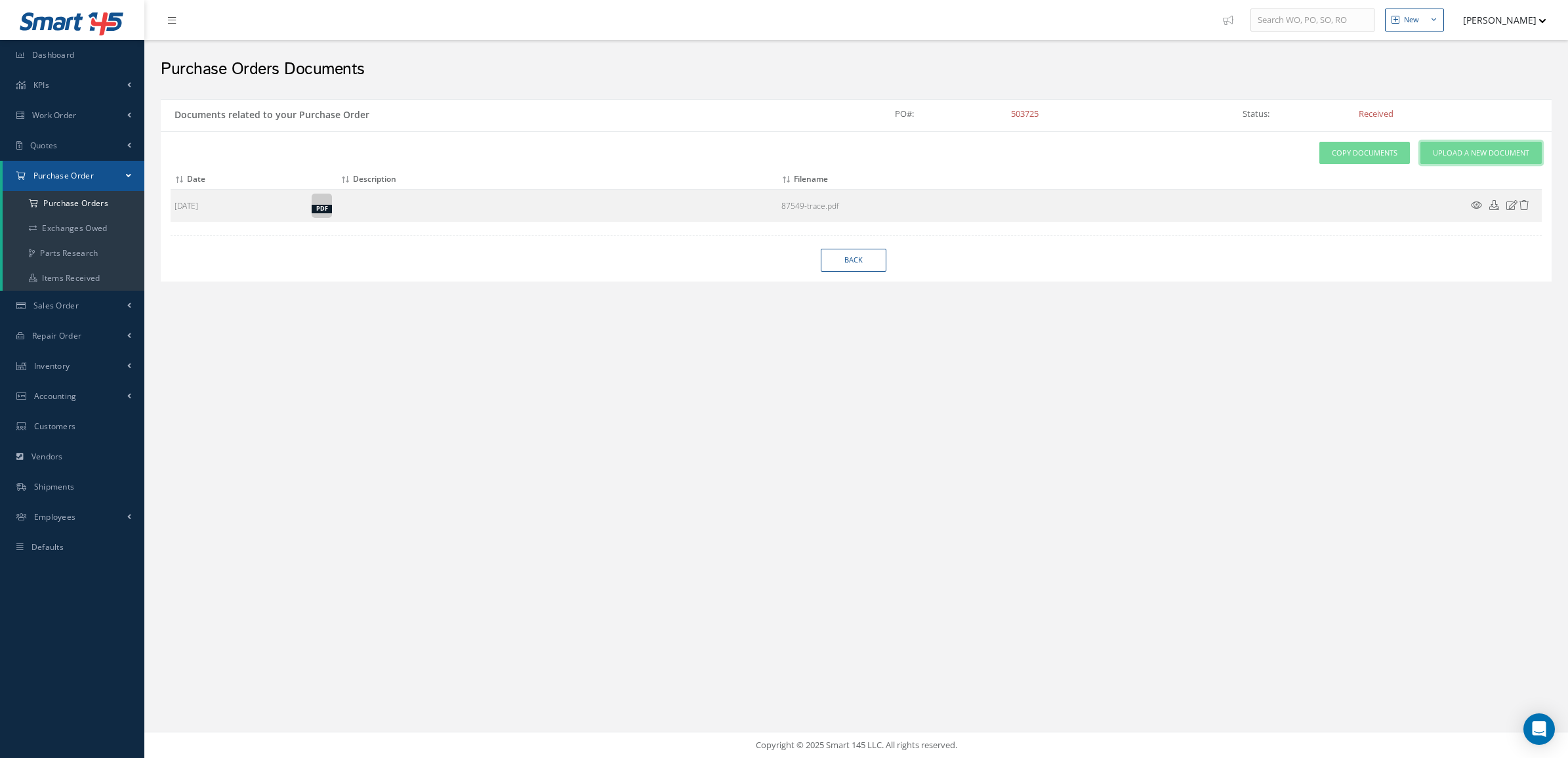
click at [1449, 158] on span "Upload a New Document" at bounding box center [1481, 153] width 96 height 11
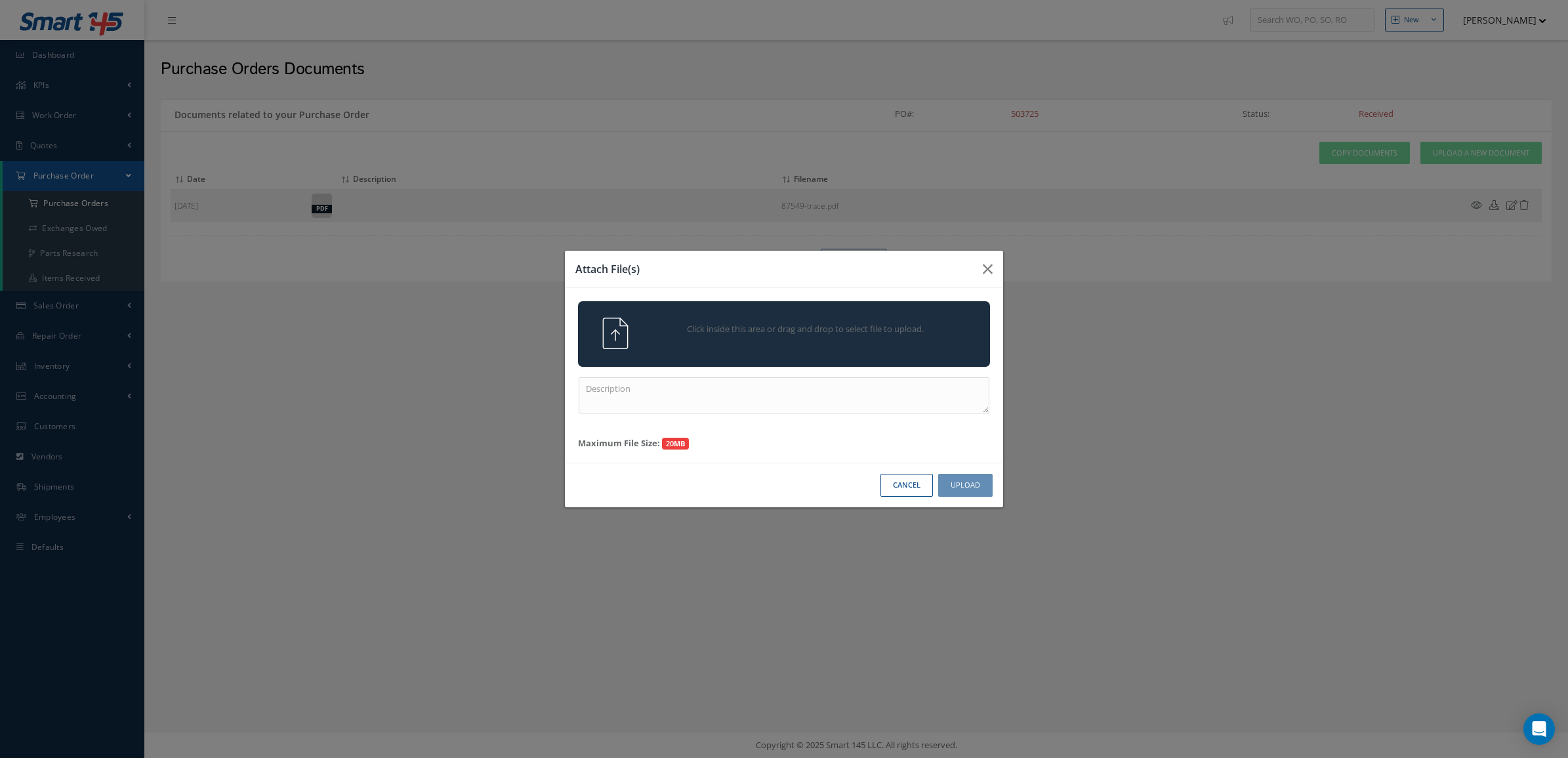
click at [652, 335] on div "Click inside this area or drag and drop to select file to upload." at bounding box center [803, 331] width 324 height 26
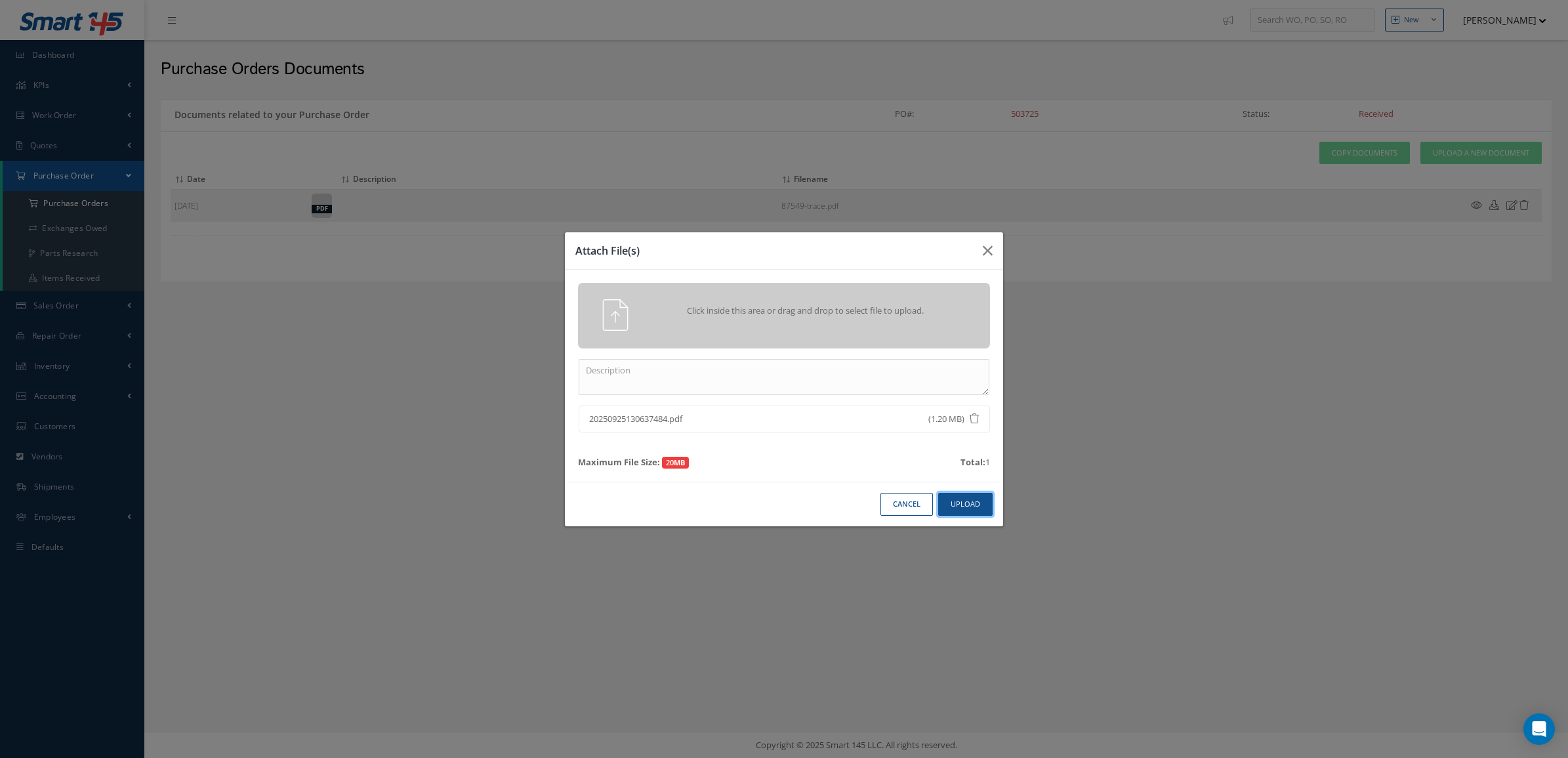
click at [953, 496] on button "Upload" at bounding box center [965, 504] width 54 height 23
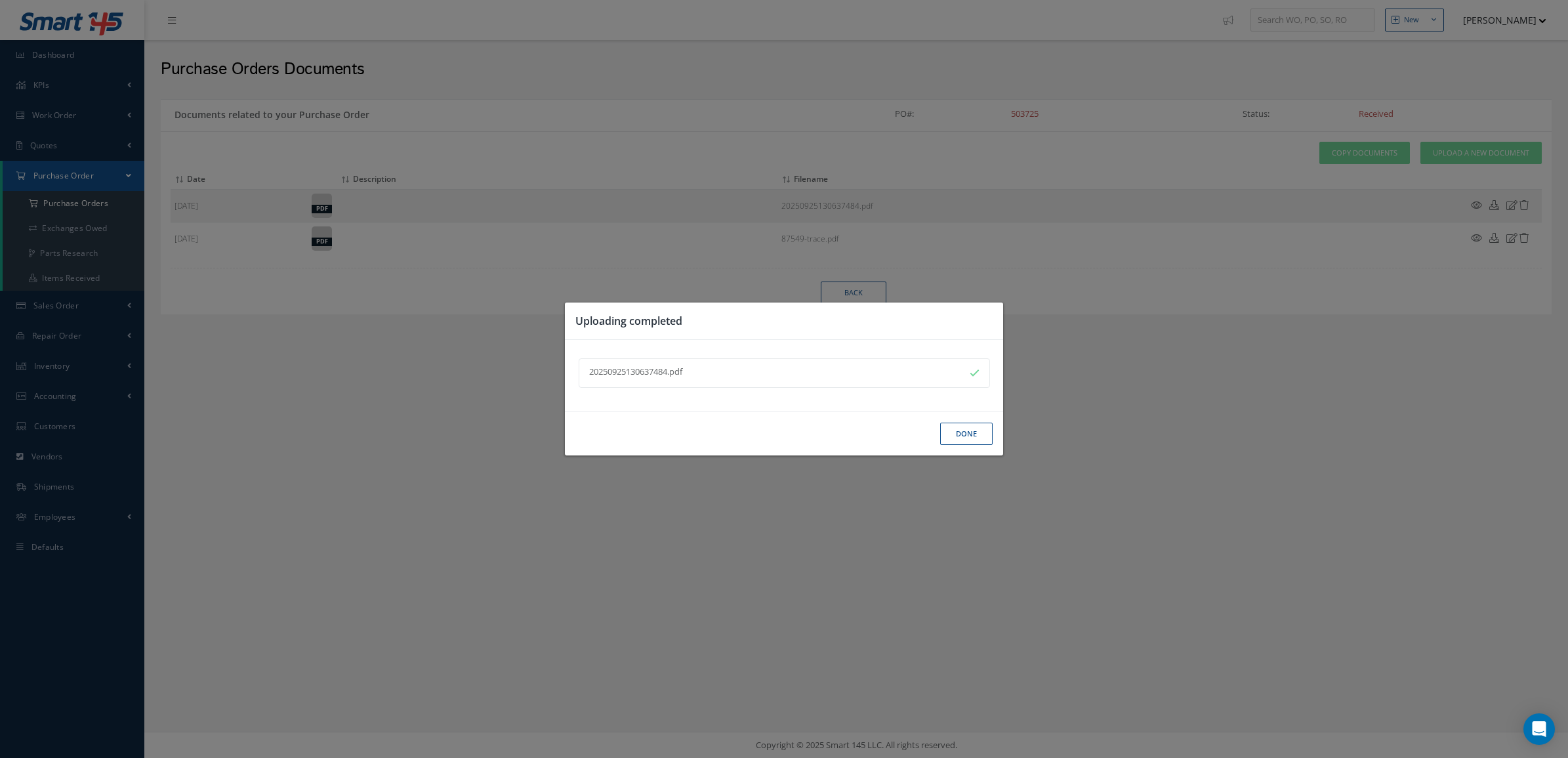
click at [983, 434] on button "Done" at bounding box center [967, 434] width 52 height 23
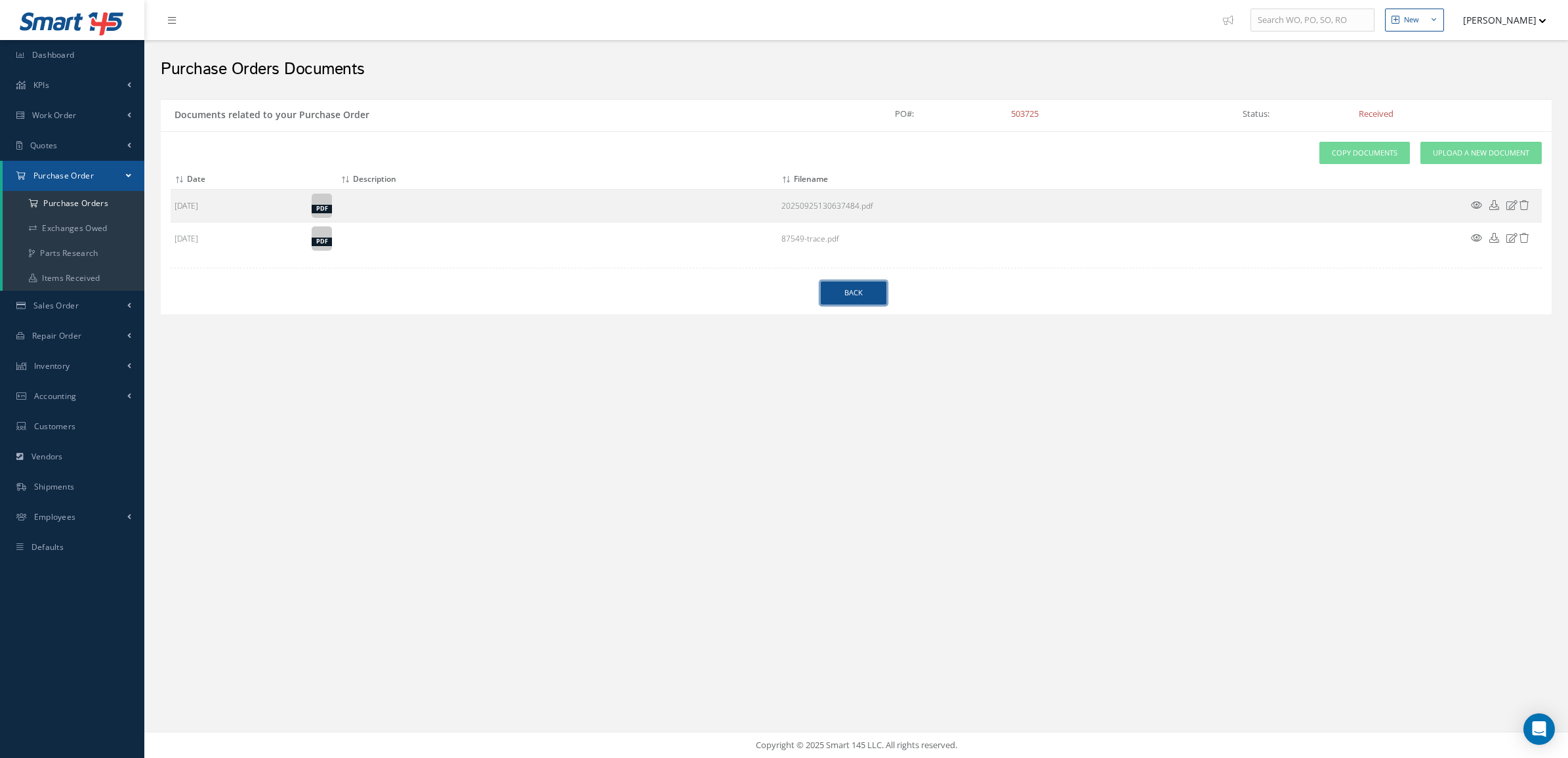
click at [873, 291] on link "Back" at bounding box center [853, 293] width 65 height 23
select select "25"
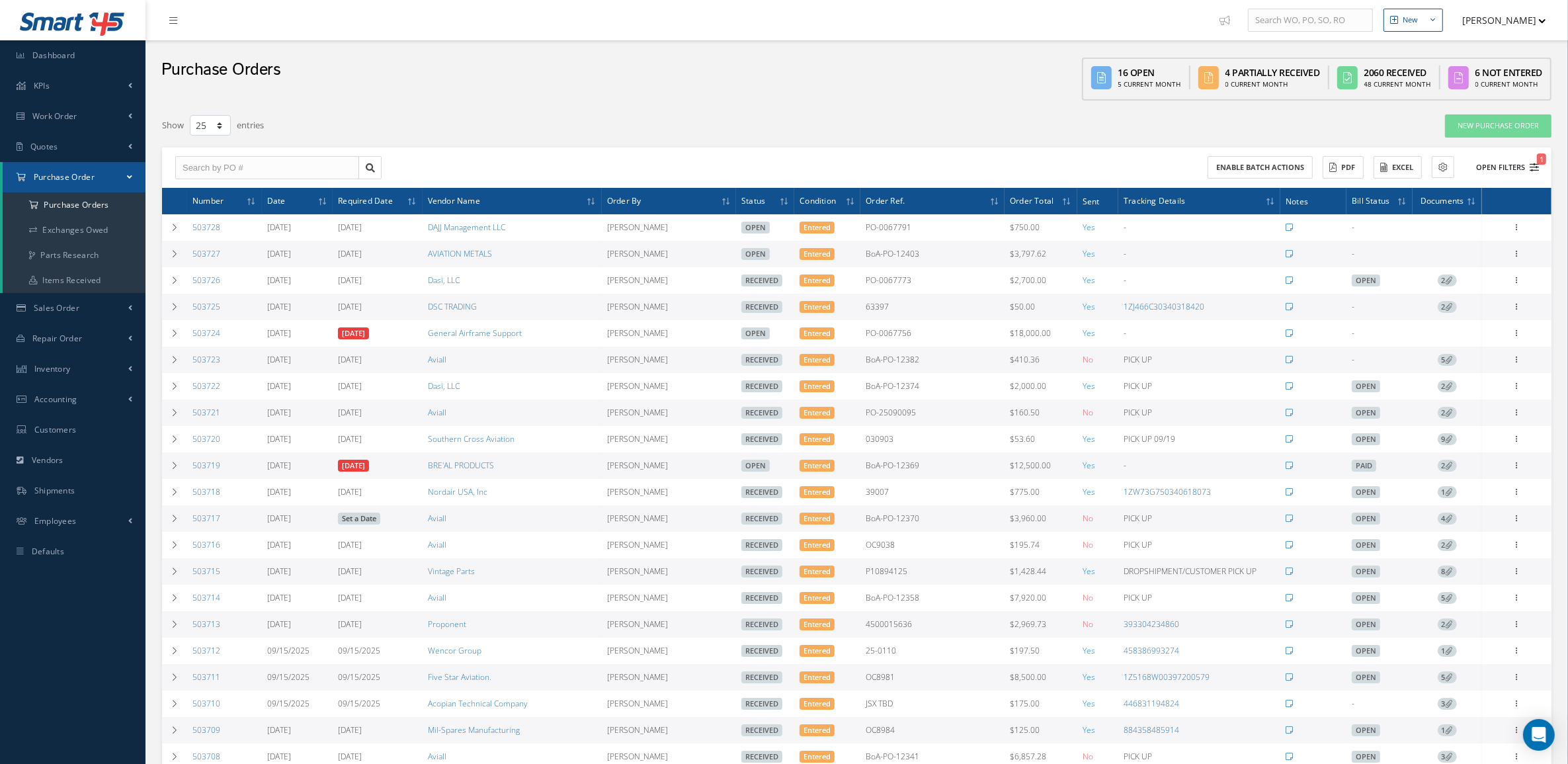
click at [1525, 159] on button "Open Filters 1" at bounding box center [1501, 168] width 75 height 22
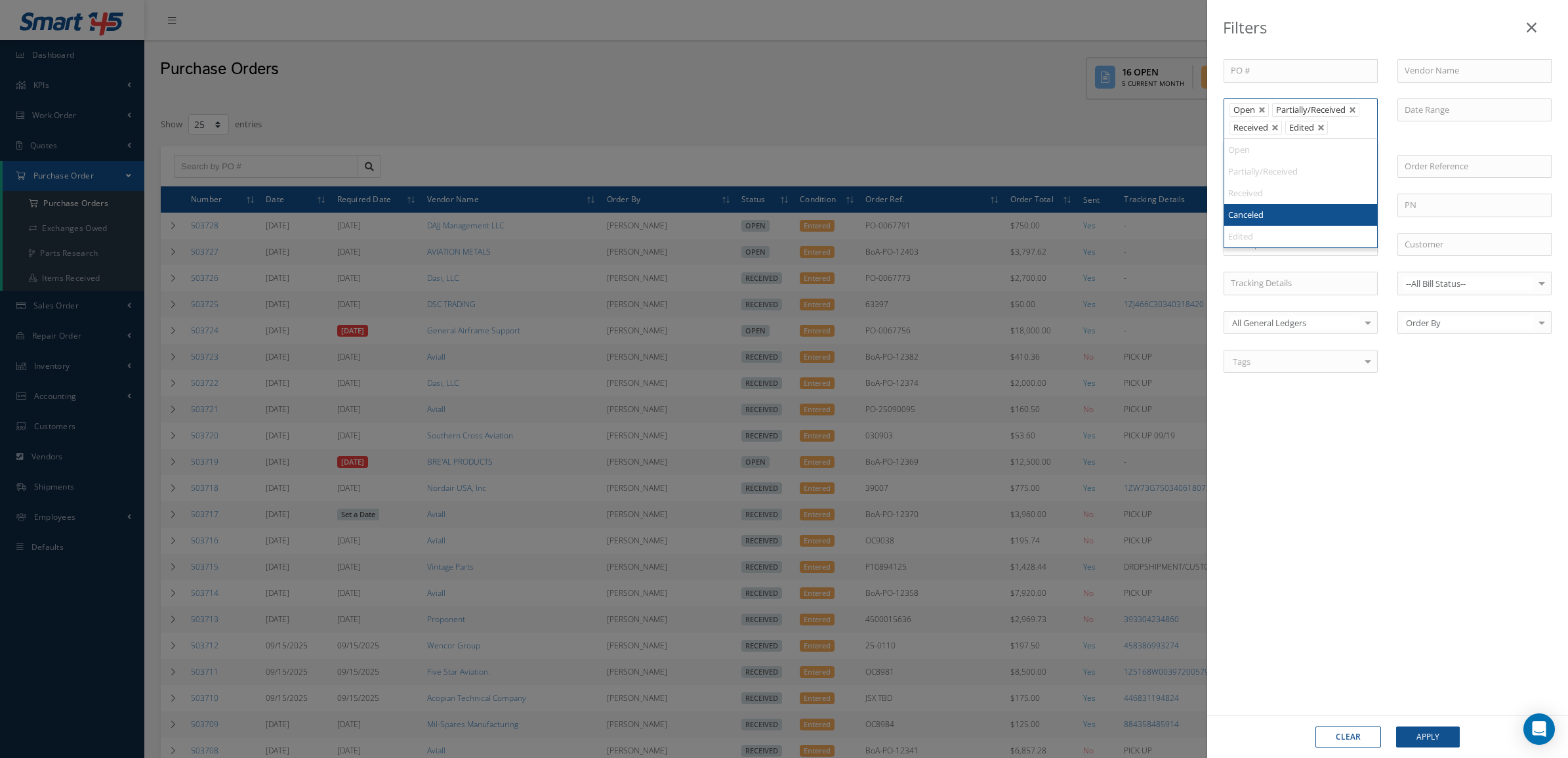
drag, startPoint x: 1278, startPoint y: 122, endPoint x: 1278, endPoint y: 133, distance: 11.0
click at [1278, 133] on li "Received" at bounding box center [1256, 128] width 52 height 14
click at [1278, 130] on link at bounding box center [1275, 127] width 8 height 8
click at [1437, 728] on button "Apply" at bounding box center [1428, 737] width 64 height 21
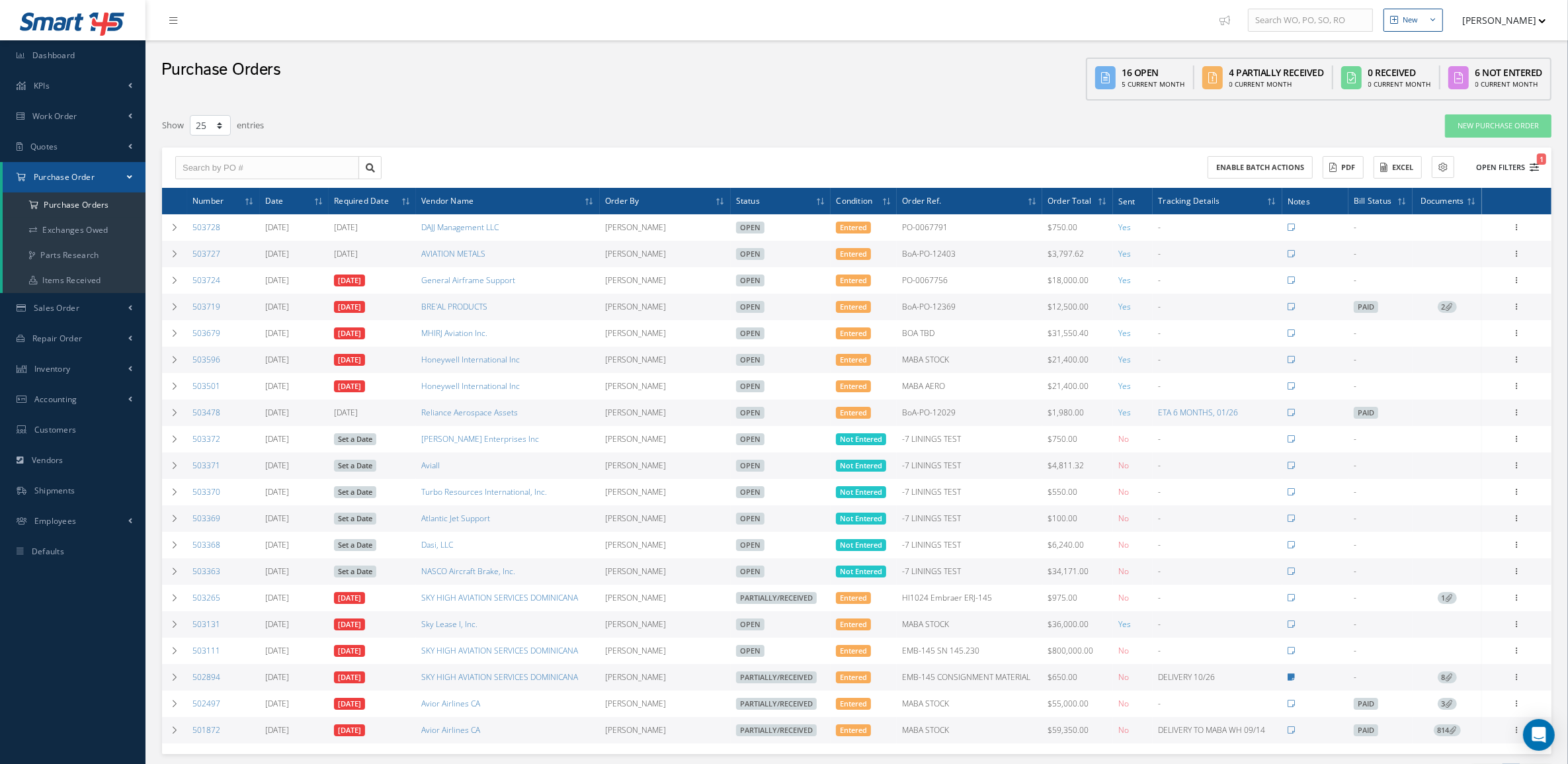
click at [1493, 162] on button "Open Filters 1" at bounding box center [1501, 168] width 75 height 22
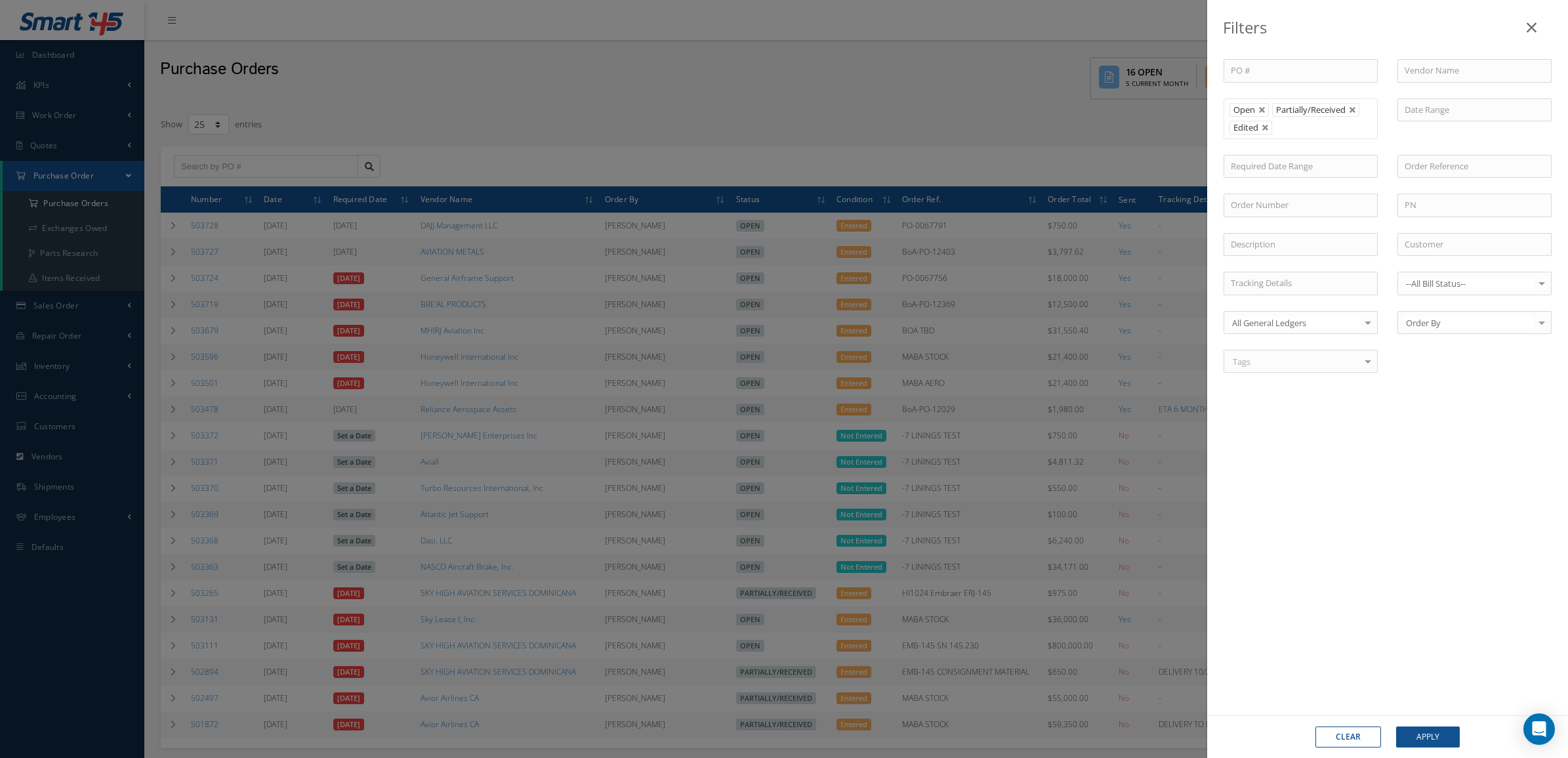
click at [1320, 733] on button "Clear" at bounding box center [1348, 737] width 65 height 21
type input "All Status"
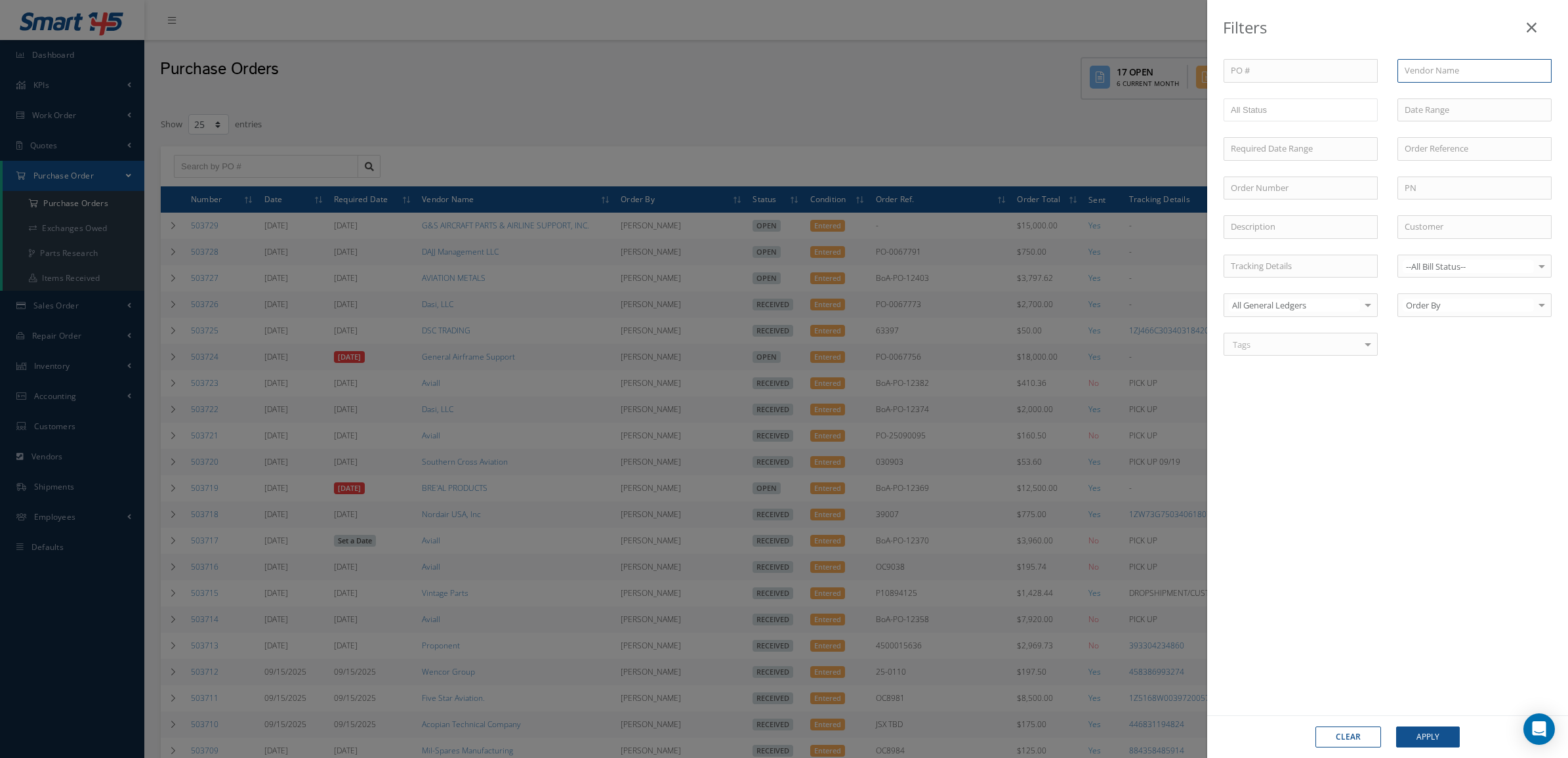
click at [1434, 66] on input "text" at bounding box center [1475, 71] width 154 height 23
click at [1422, 96] on span "3Chem." at bounding box center [1420, 93] width 30 height 12
type input "3Chem."
click at [1437, 731] on button "Apply" at bounding box center [1428, 737] width 64 height 21
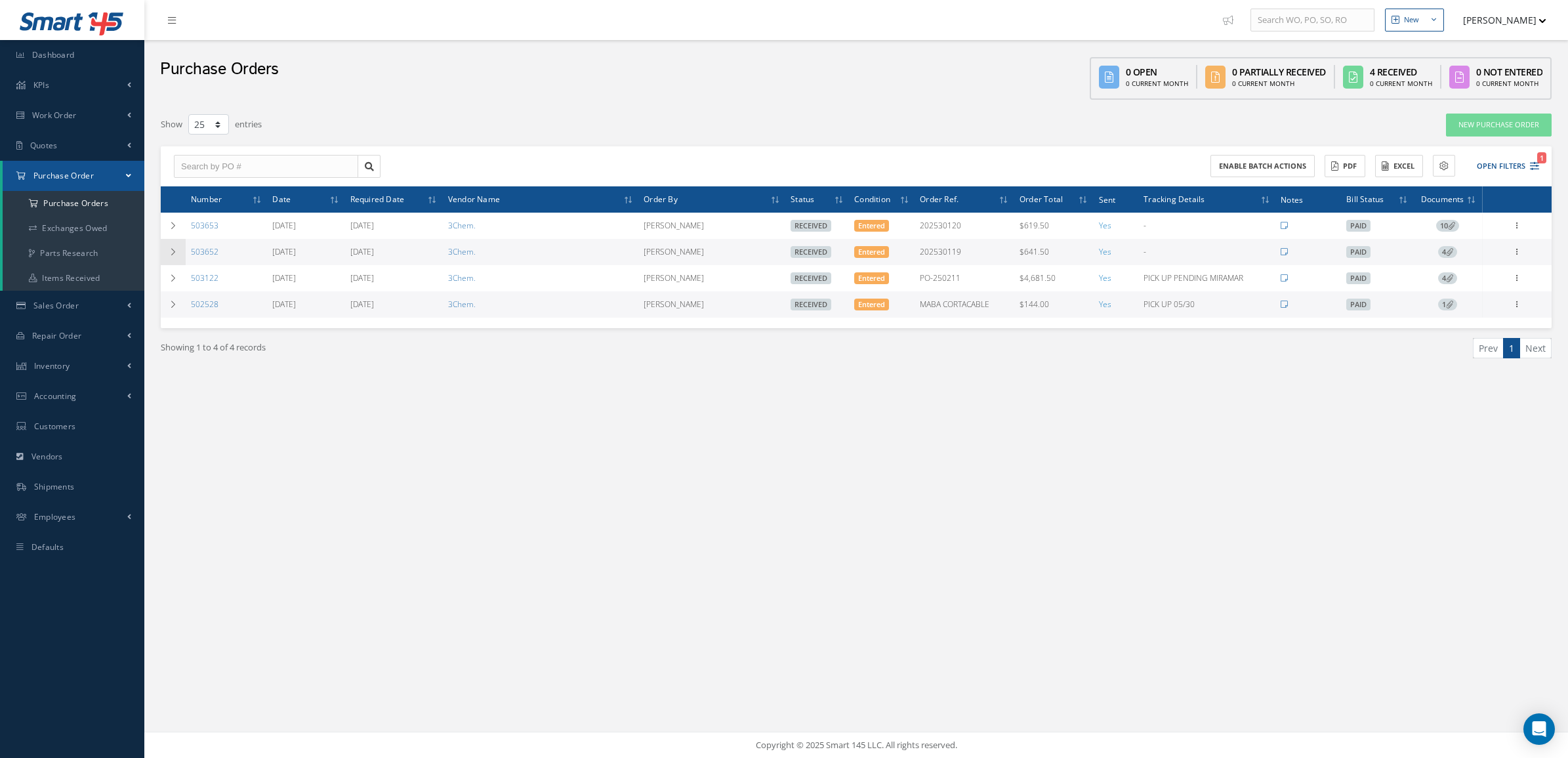
click at [175, 256] on td at bounding box center [173, 252] width 25 height 26
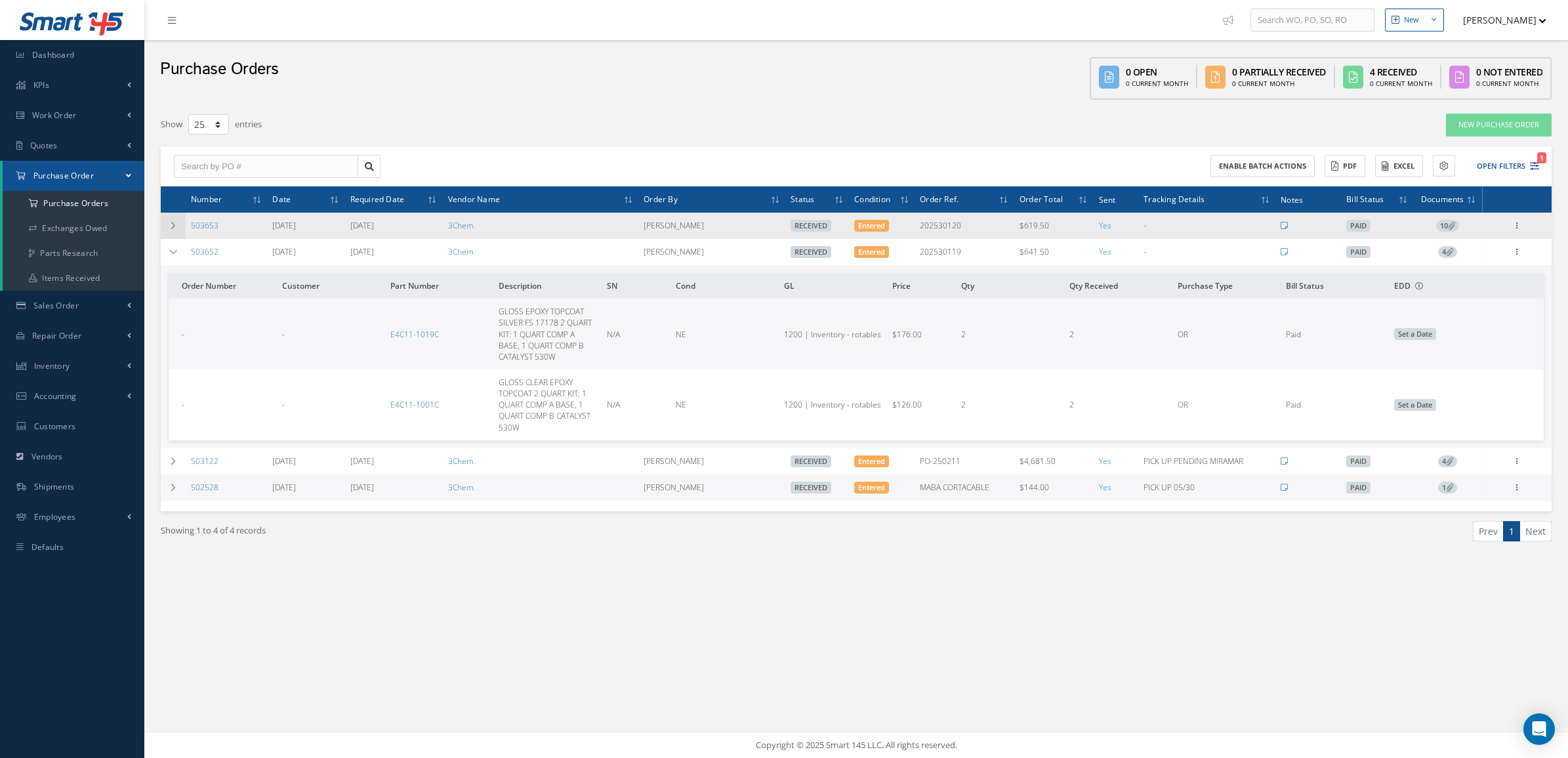
click at [170, 228] on icon at bounding box center [173, 225] width 9 height 8
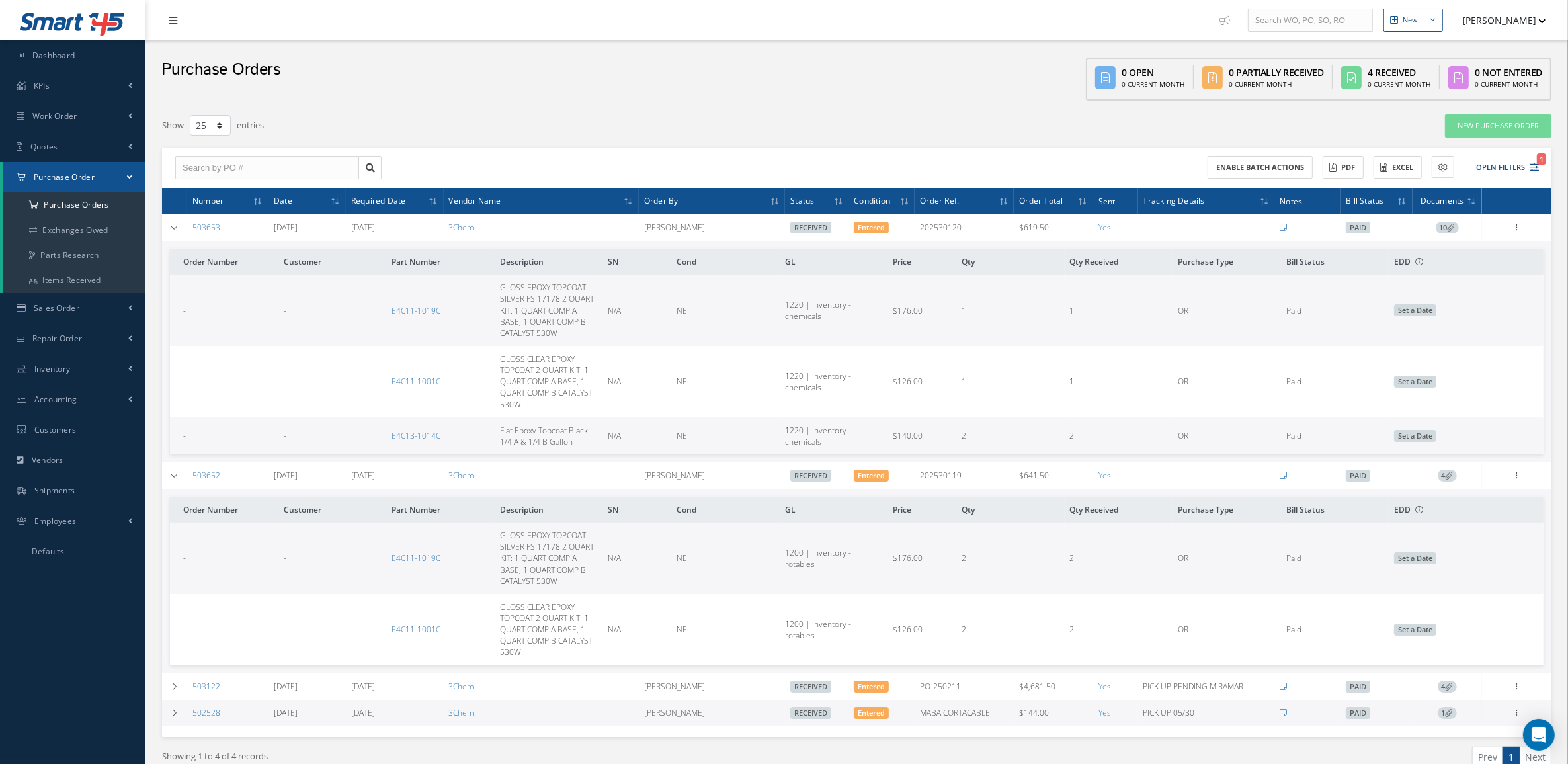
click at [1443, 224] on span "10" at bounding box center [1447, 227] width 23 height 12
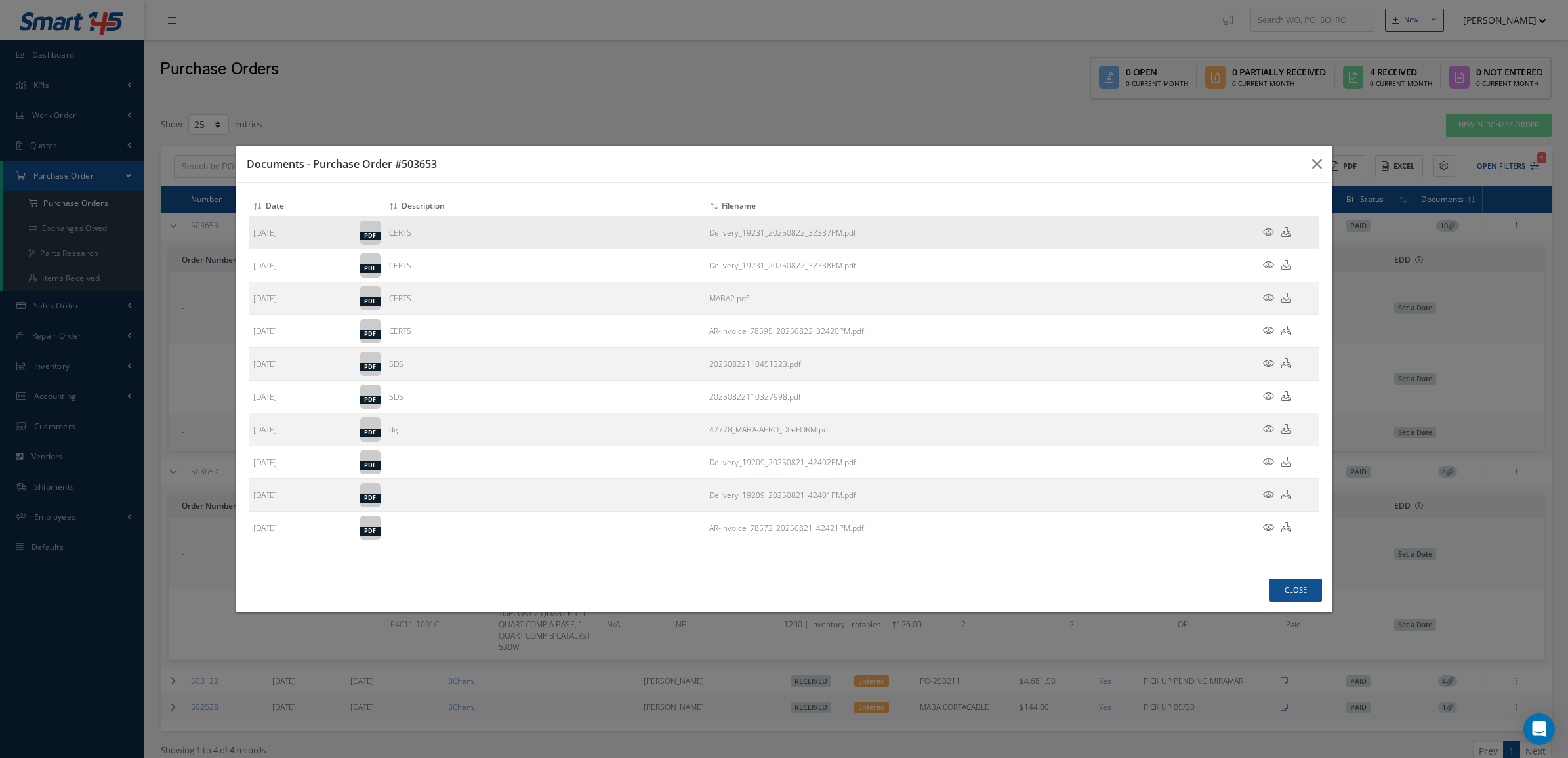
click at [1267, 232] on icon at bounding box center [1269, 232] width 11 height 10
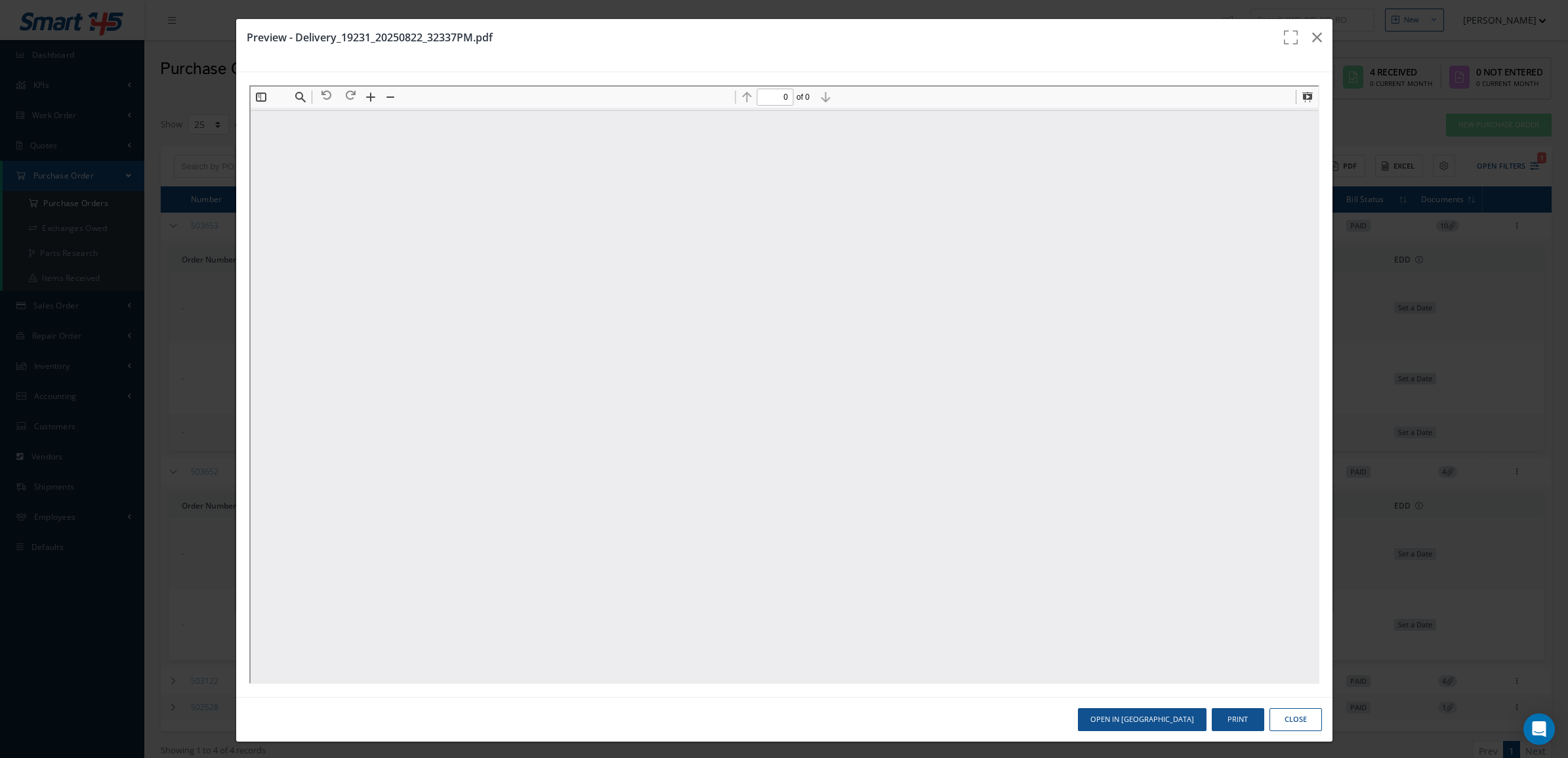
type input "1"
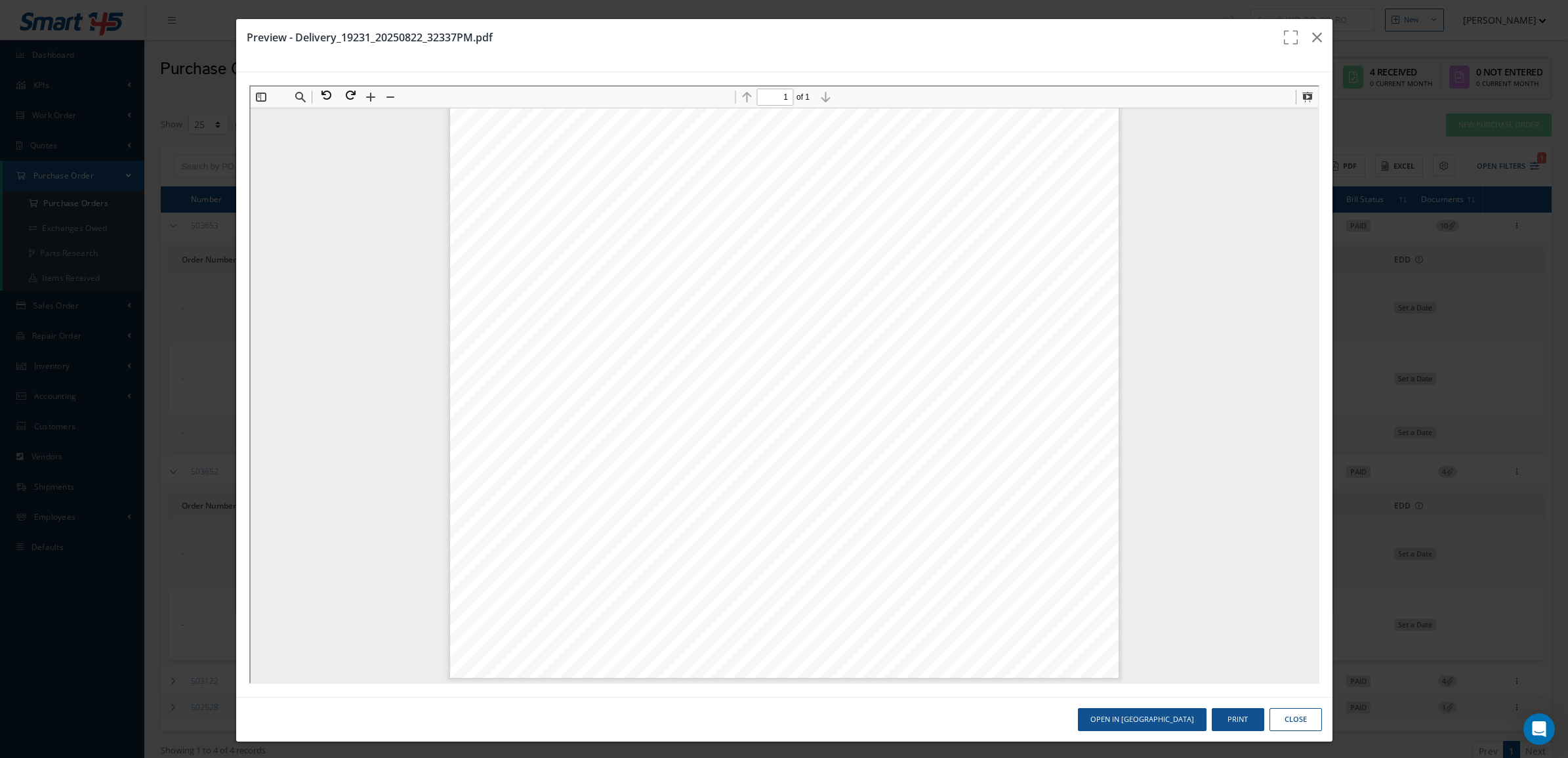
scroll to position [3, 0]
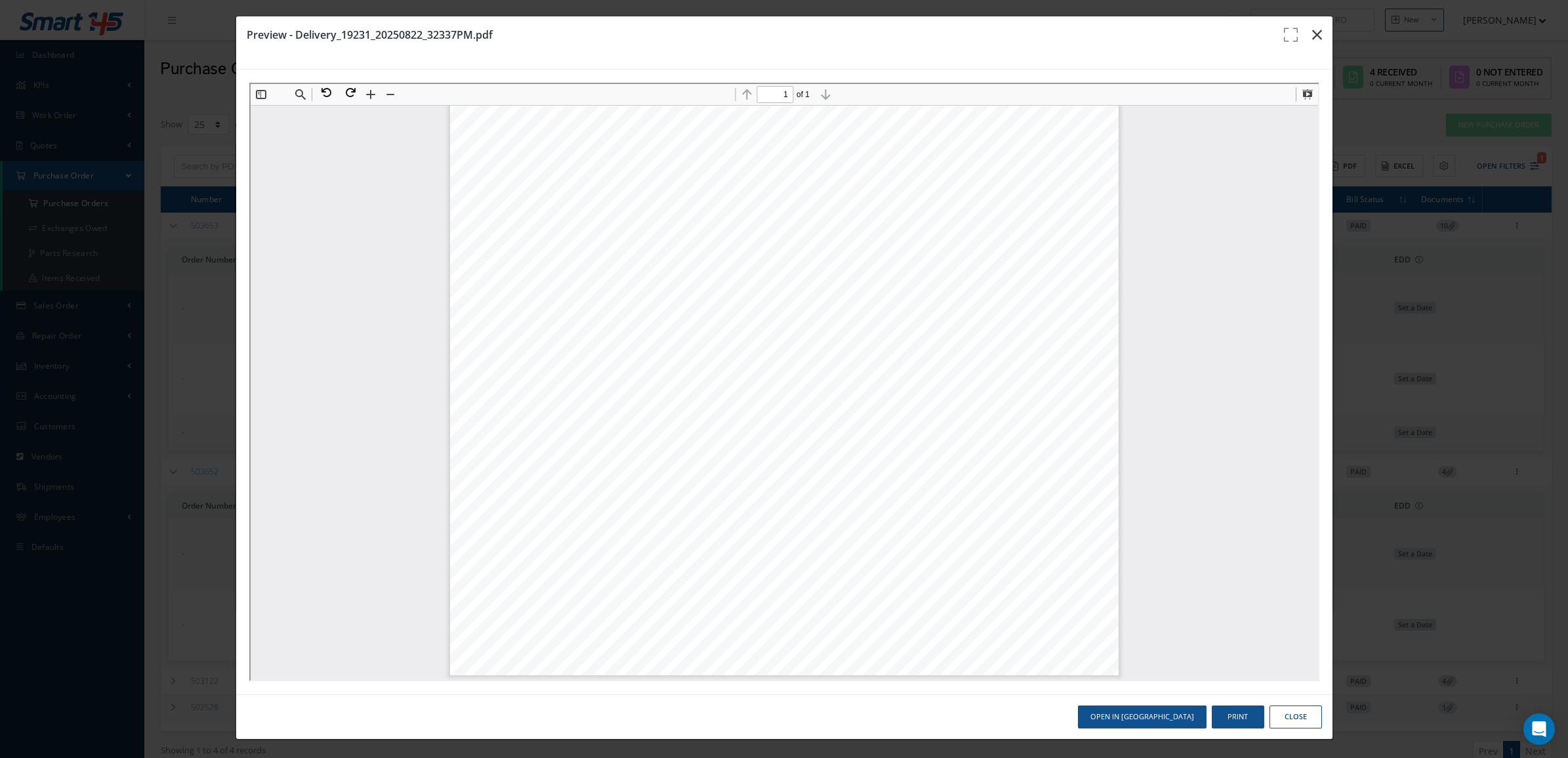
click at [1312, 27] on icon "button" at bounding box center [1317, 34] width 10 height 16
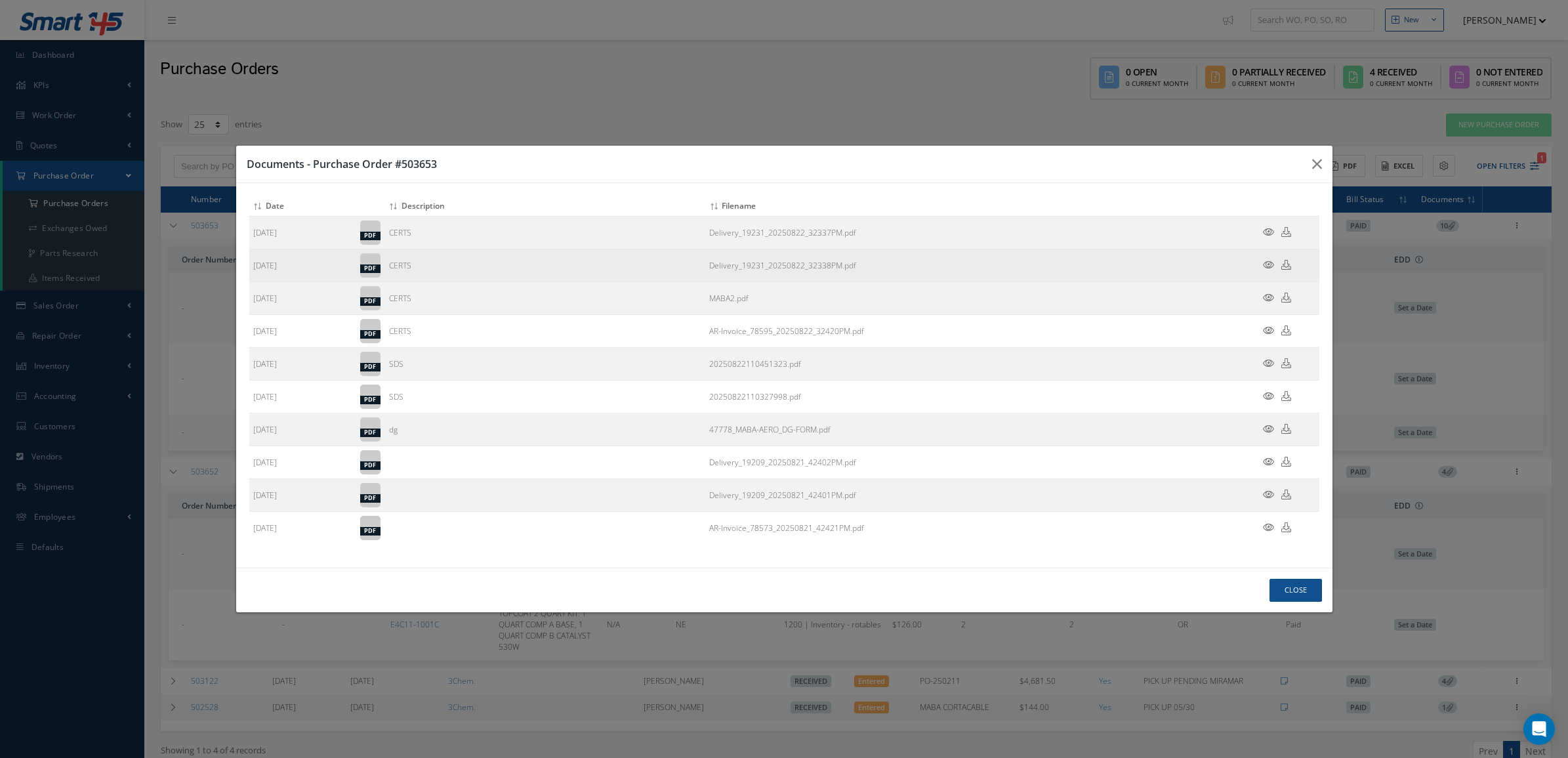
click at [1264, 263] on icon at bounding box center [1269, 265] width 11 height 10
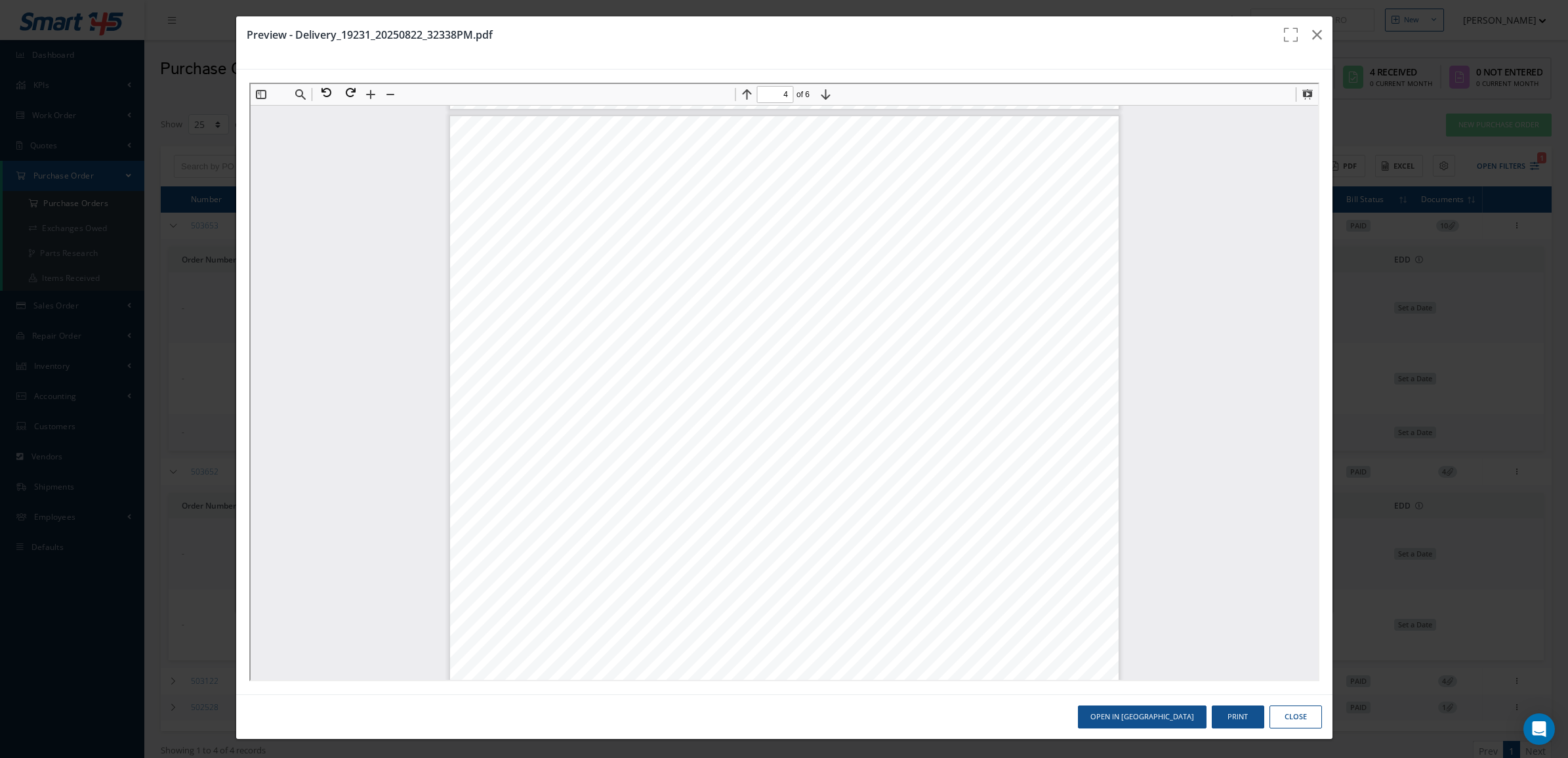
scroll to position [2612, 0]
type input "3"
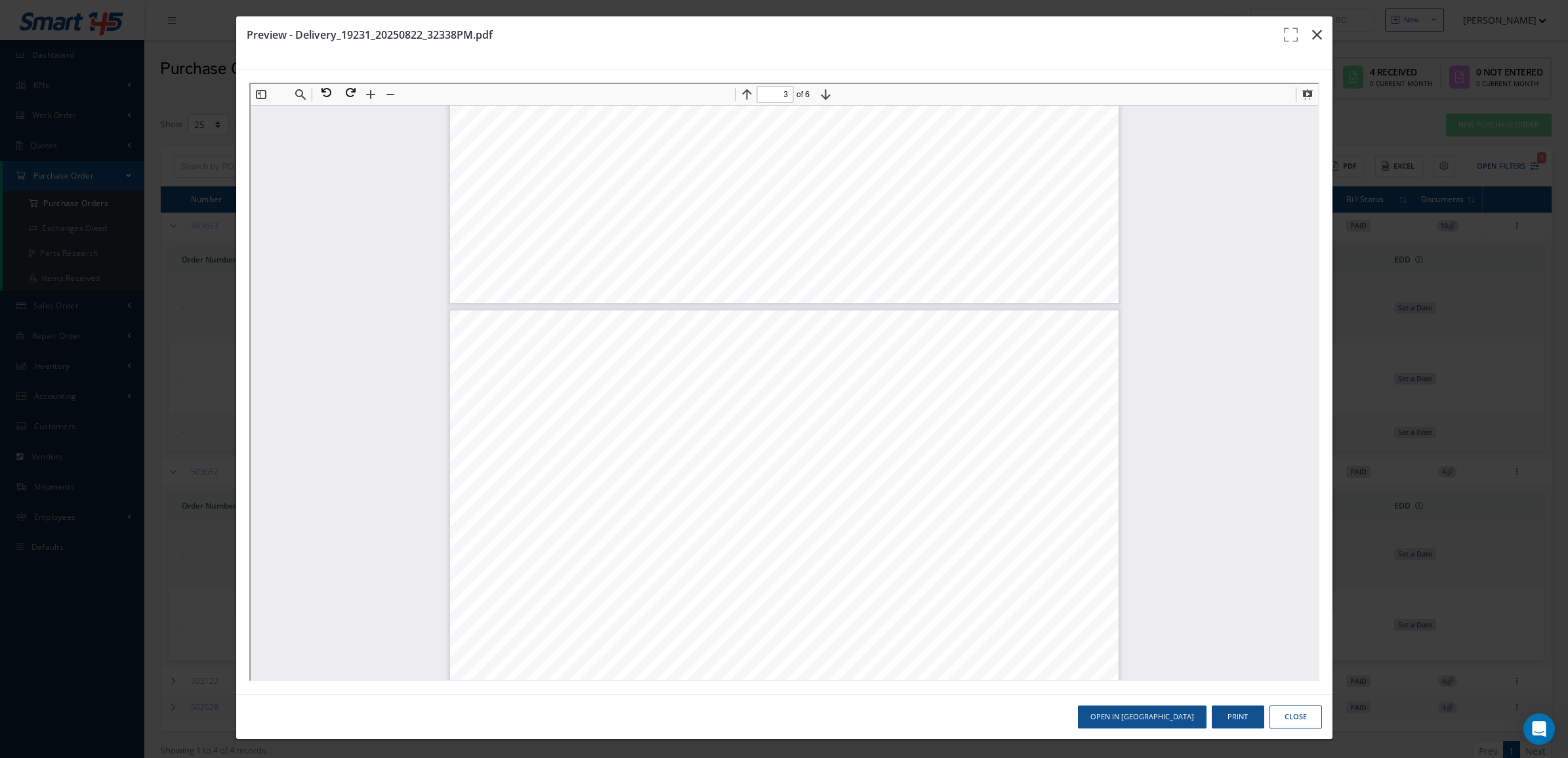
click at [1312, 36] on icon "button" at bounding box center [1317, 34] width 10 height 16
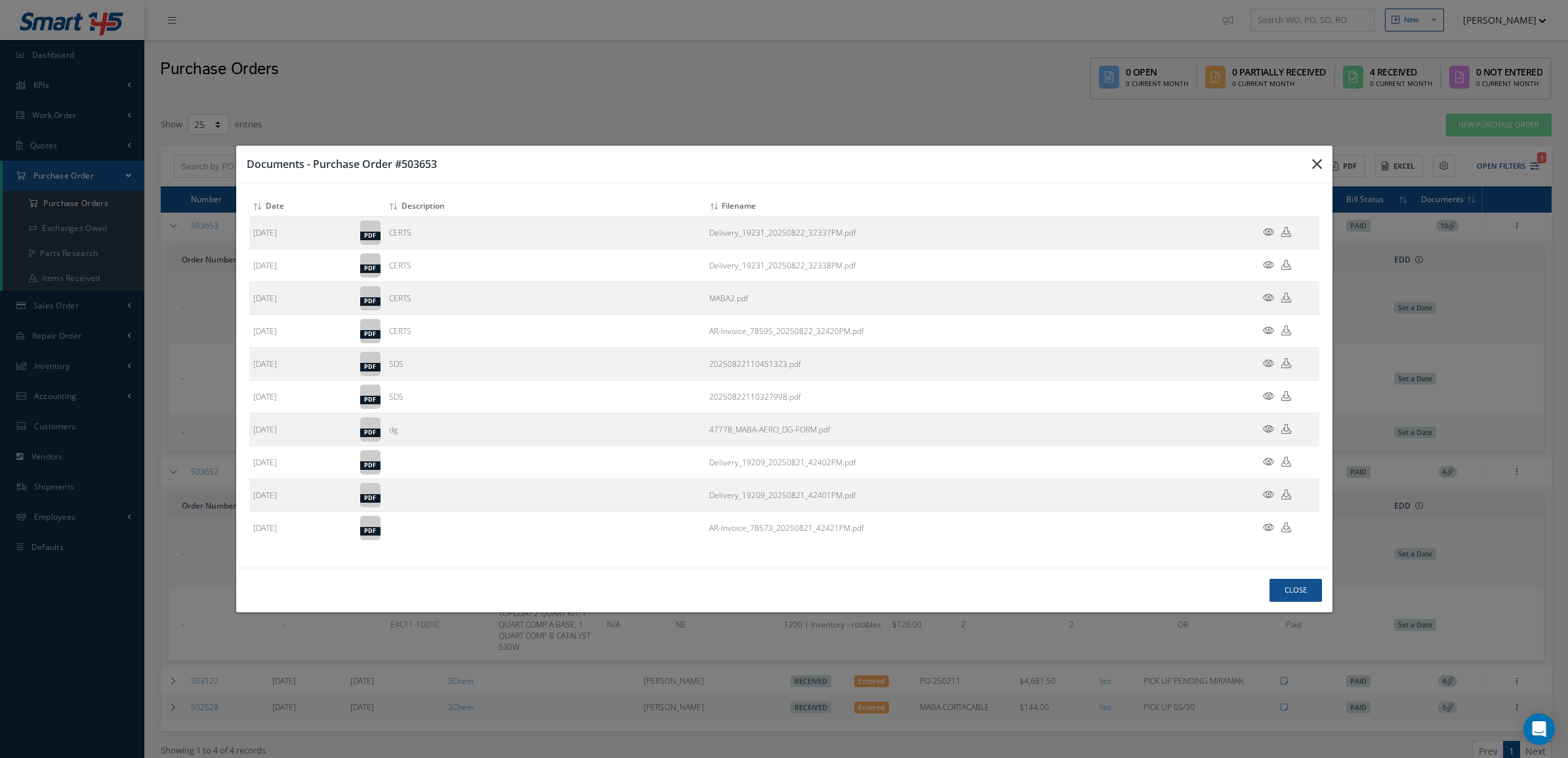
click at [1312, 164] on icon "button" at bounding box center [1317, 164] width 10 height 16
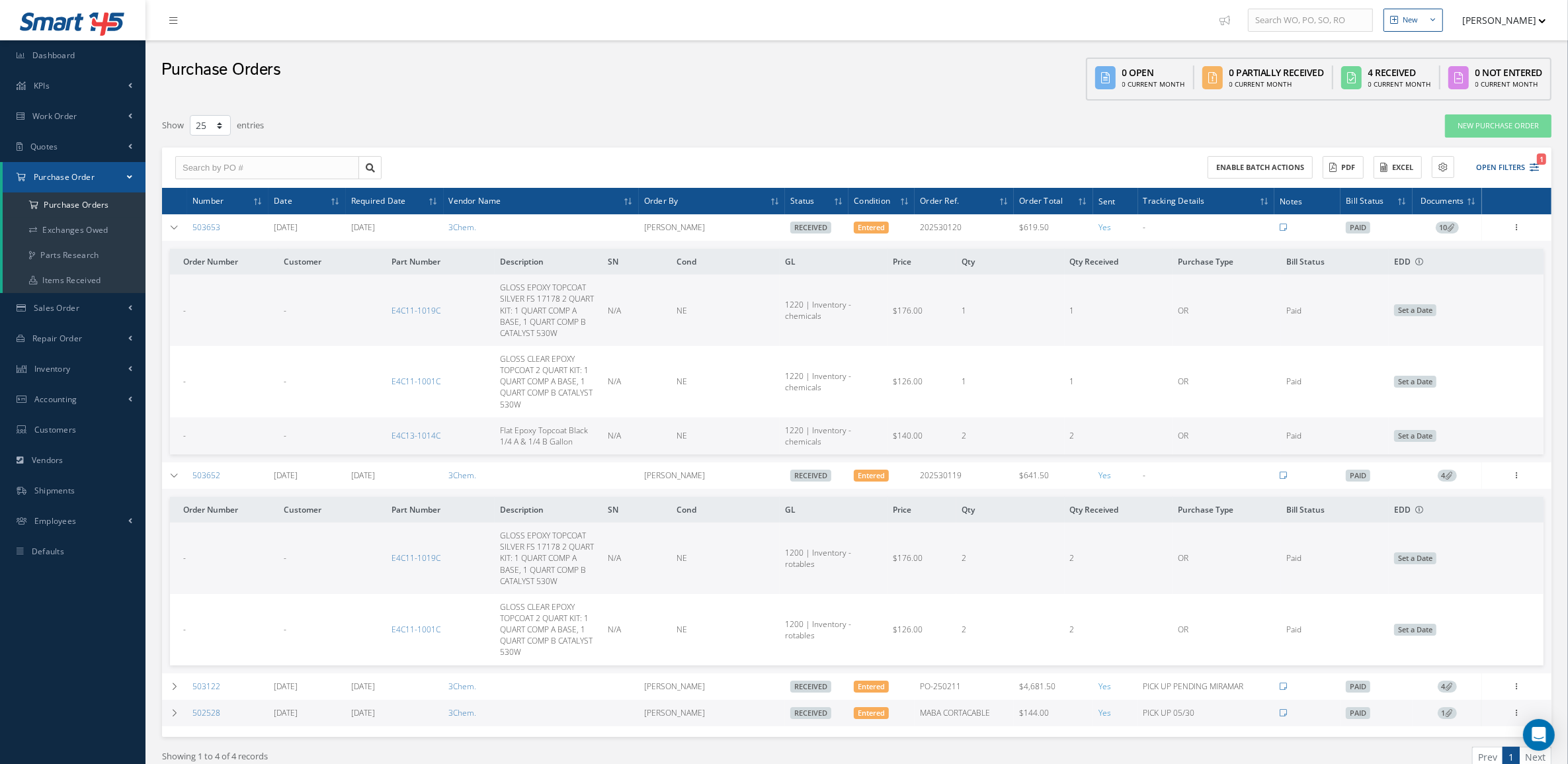
click at [1449, 479] on span "4" at bounding box center [1447, 475] width 19 height 12
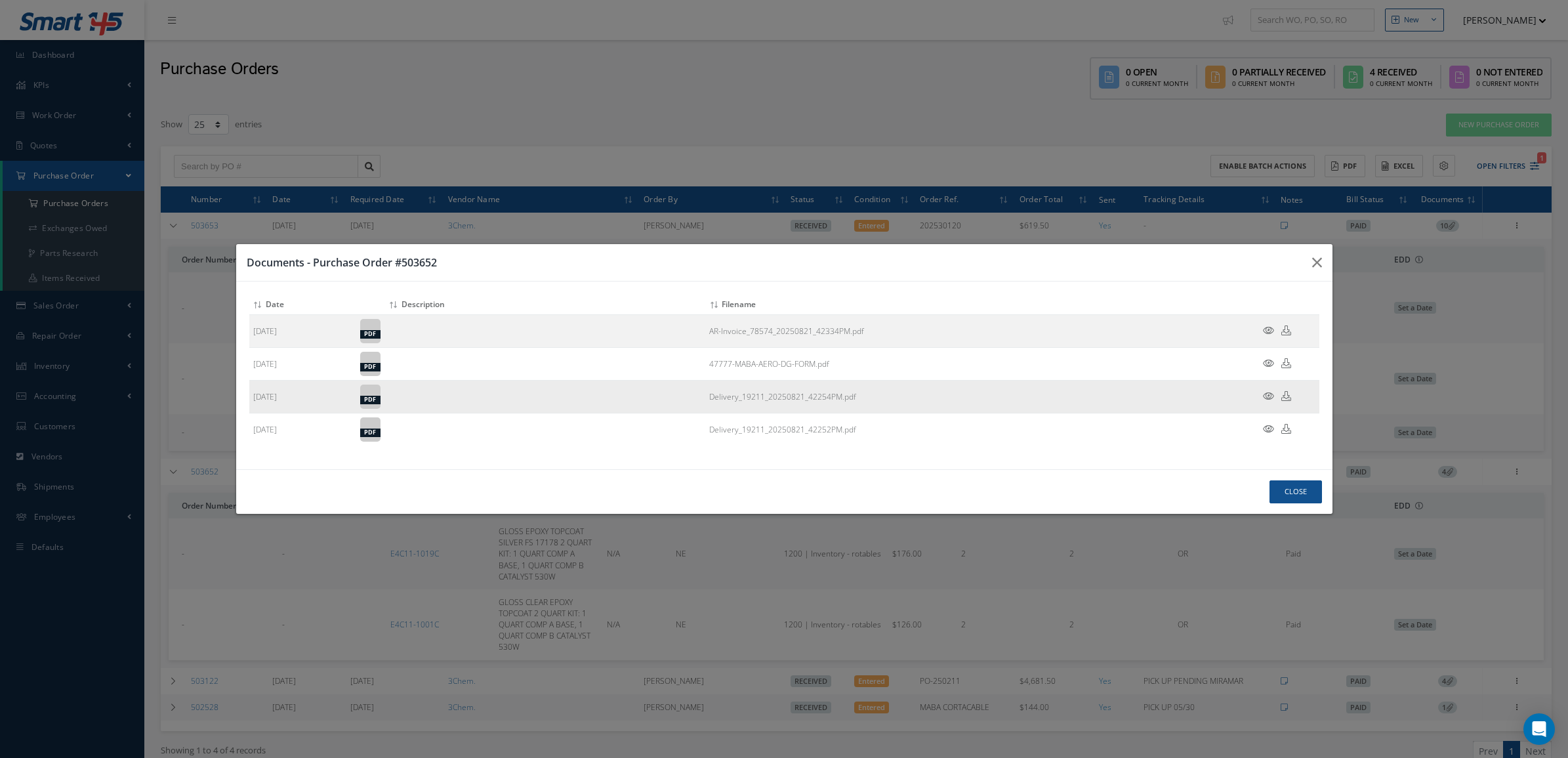
click at [1265, 394] on icon at bounding box center [1269, 396] width 11 height 10
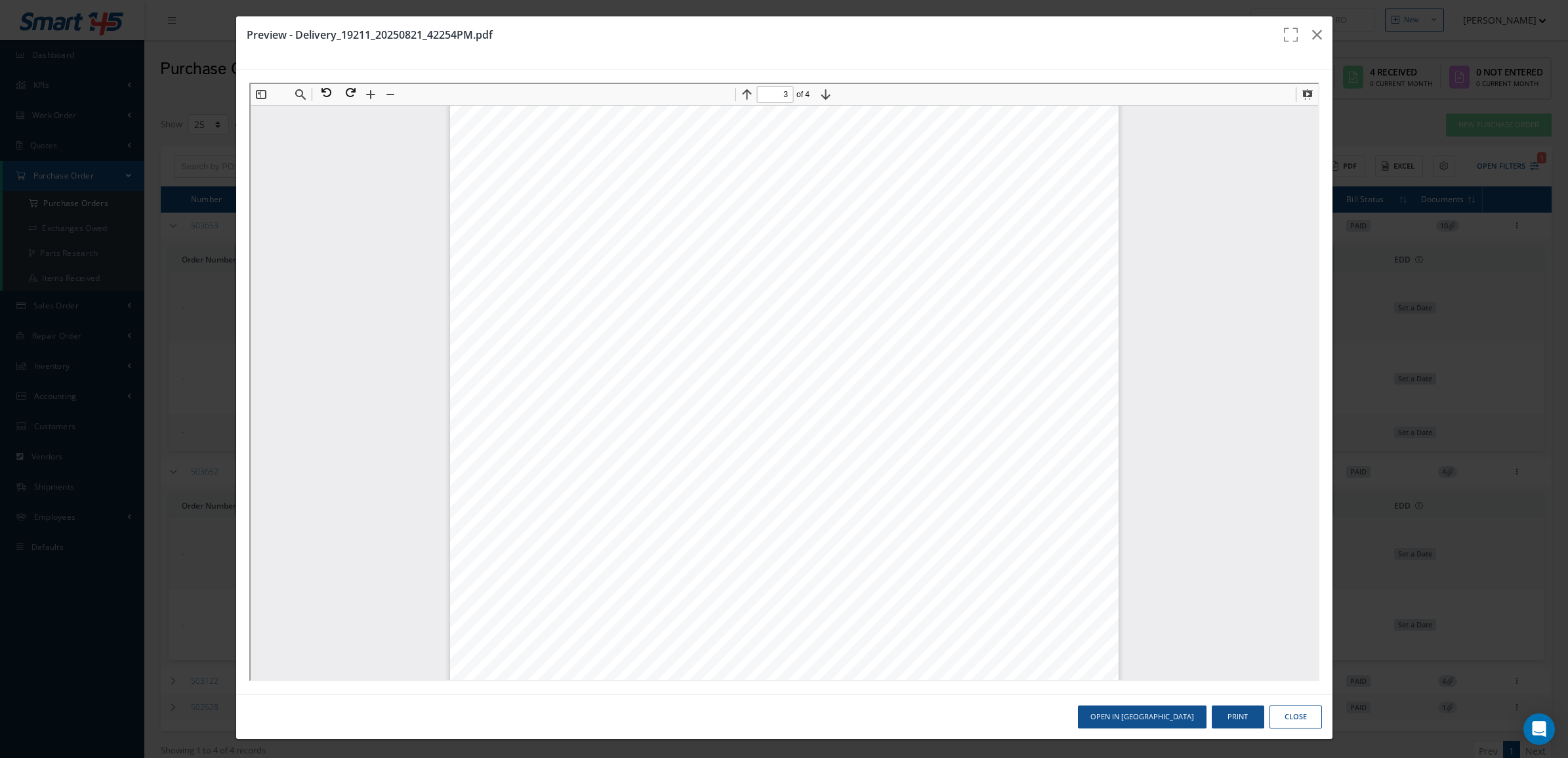
scroll to position [1769, 0]
type input "1"
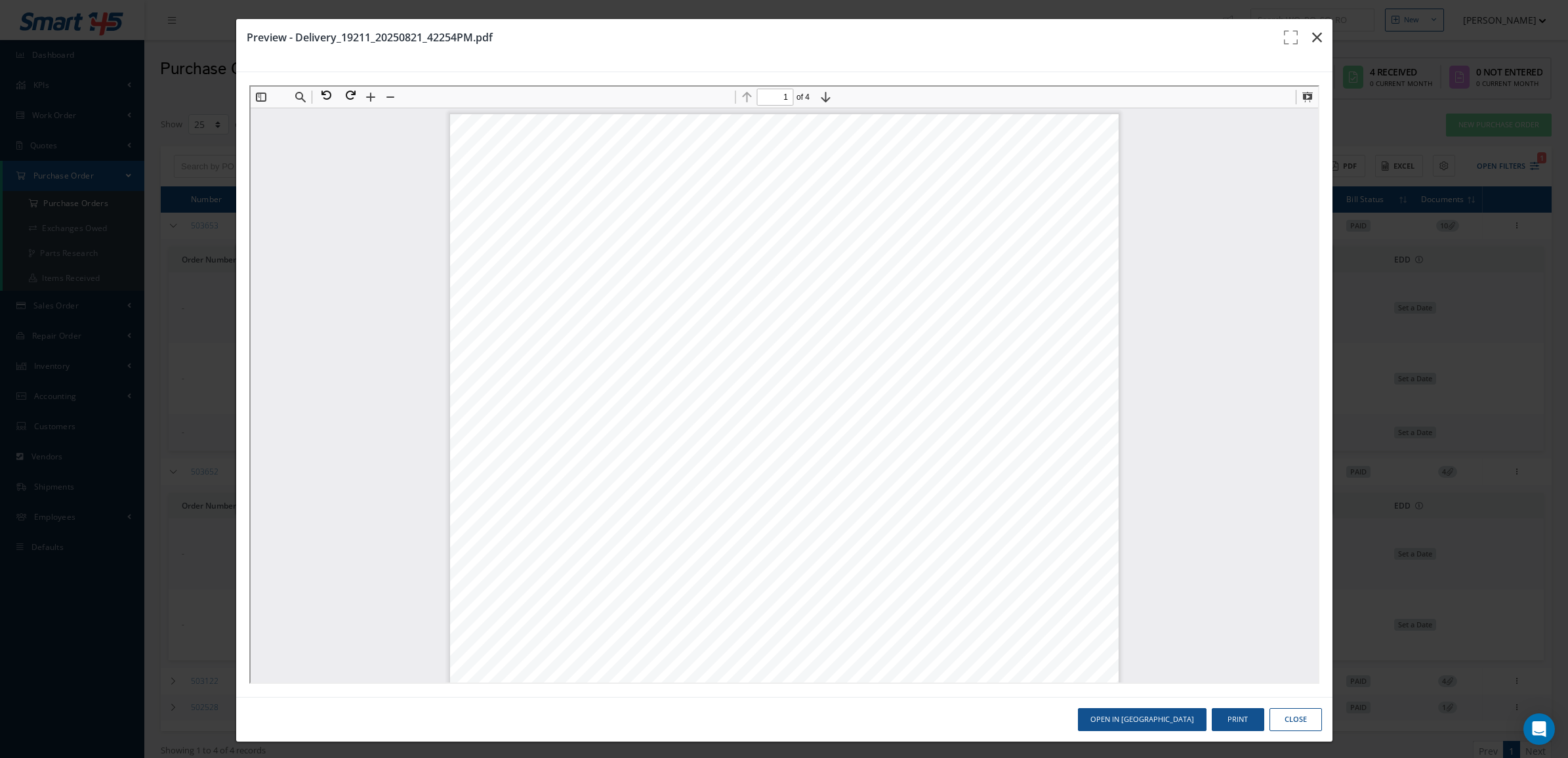
click at [1312, 43] on icon "button" at bounding box center [1317, 37] width 10 height 16
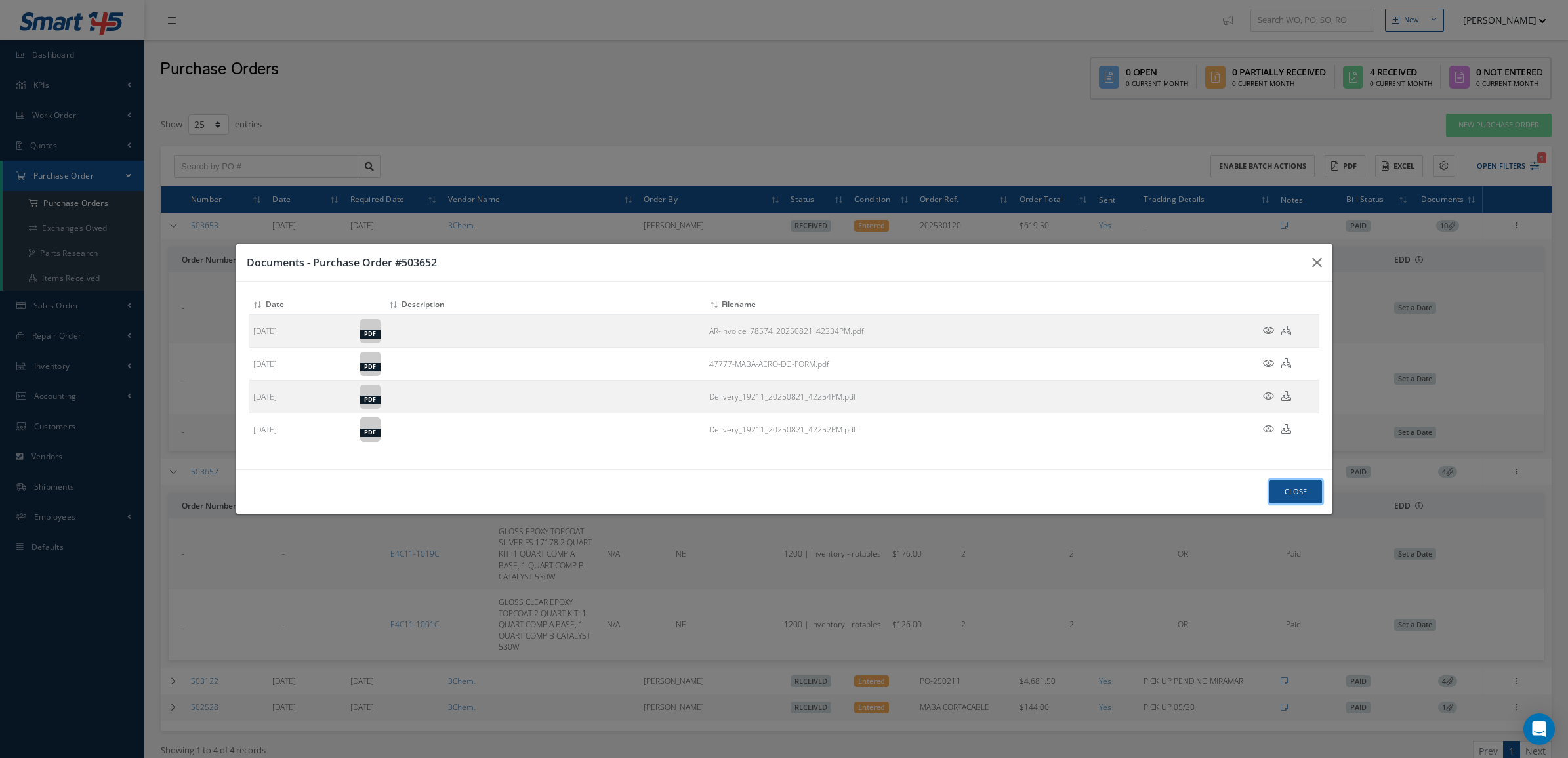
click at [1287, 484] on button "Close" at bounding box center [1296, 491] width 52 height 23
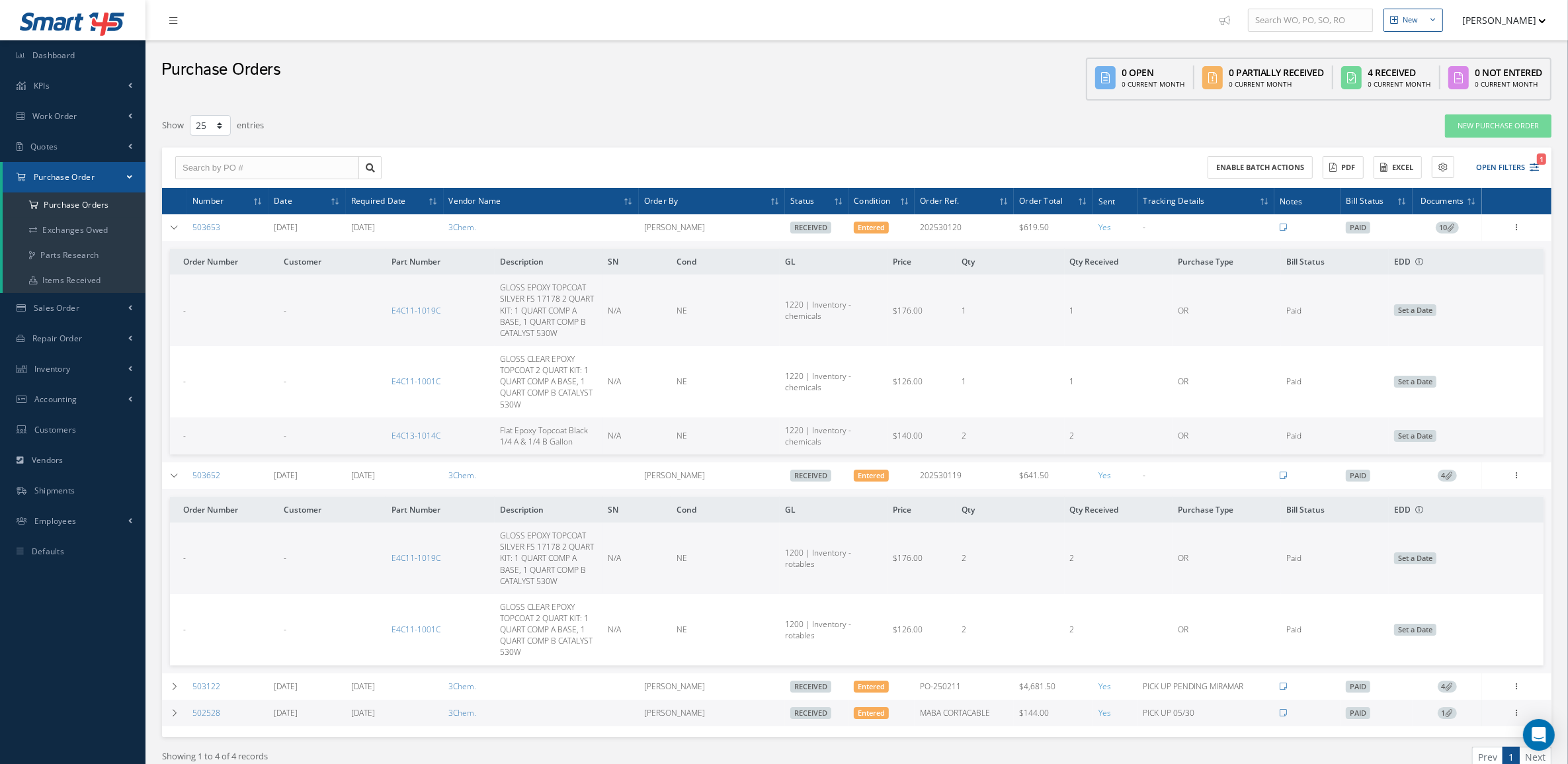
click at [1439, 226] on span "10" at bounding box center [1447, 227] width 23 height 12
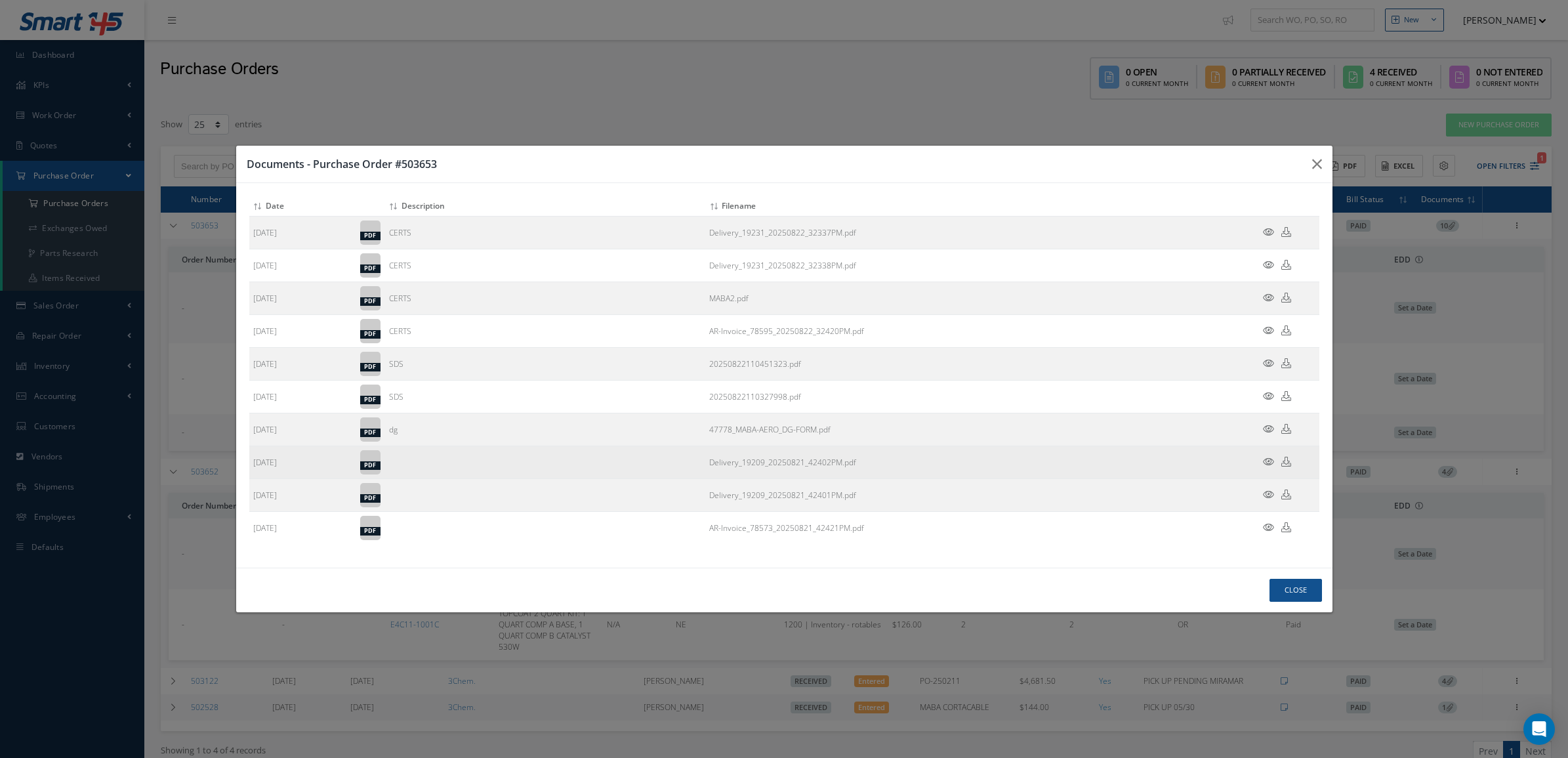
click at [1267, 463] on icon at bounding box center [1269, 461] width 11 height 10
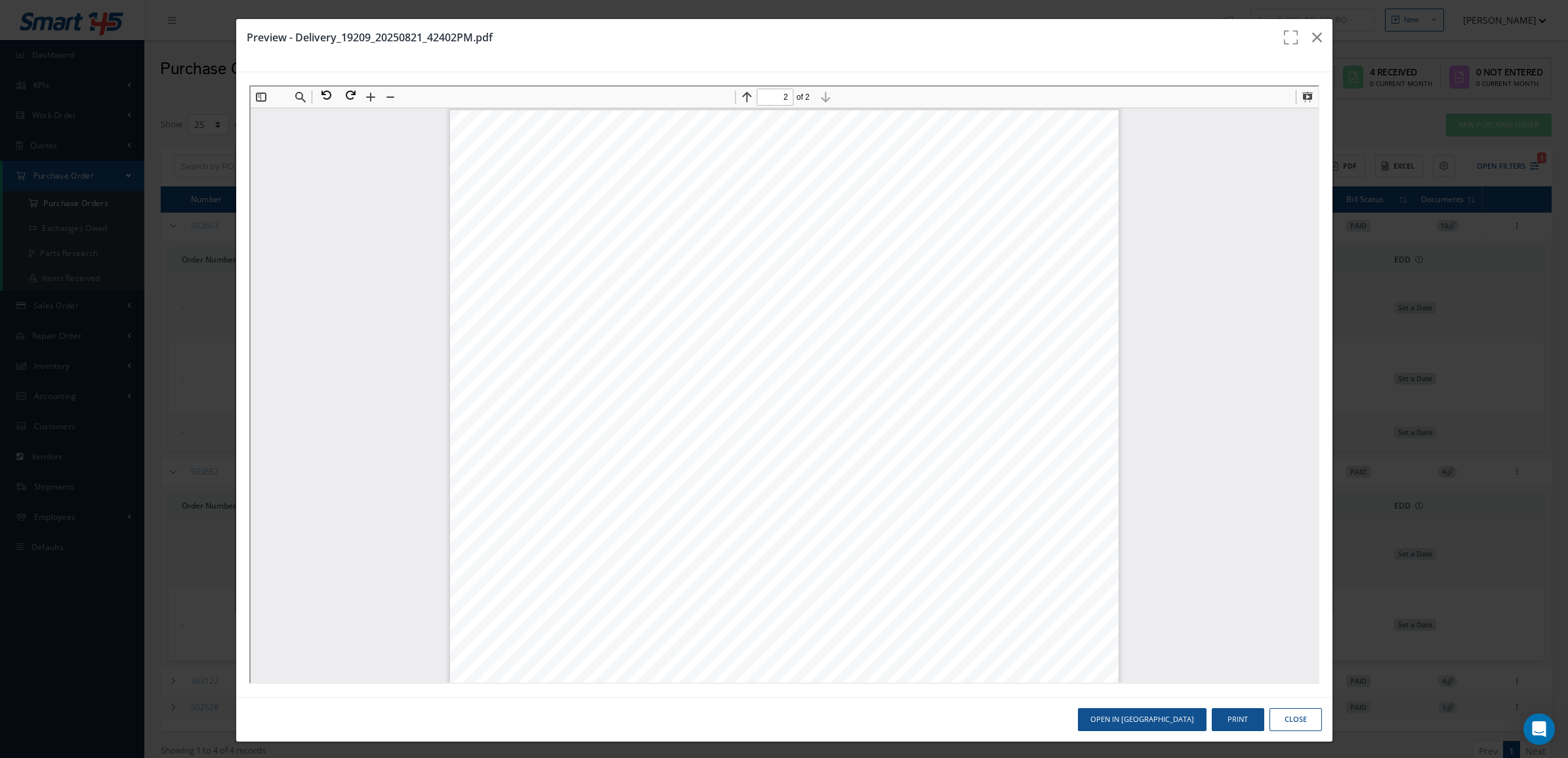
scroll to position [763, 0]
type input "1"
click at [1312, 40] on icon "button" at bounding box center [1317, 37] width 10 height 16
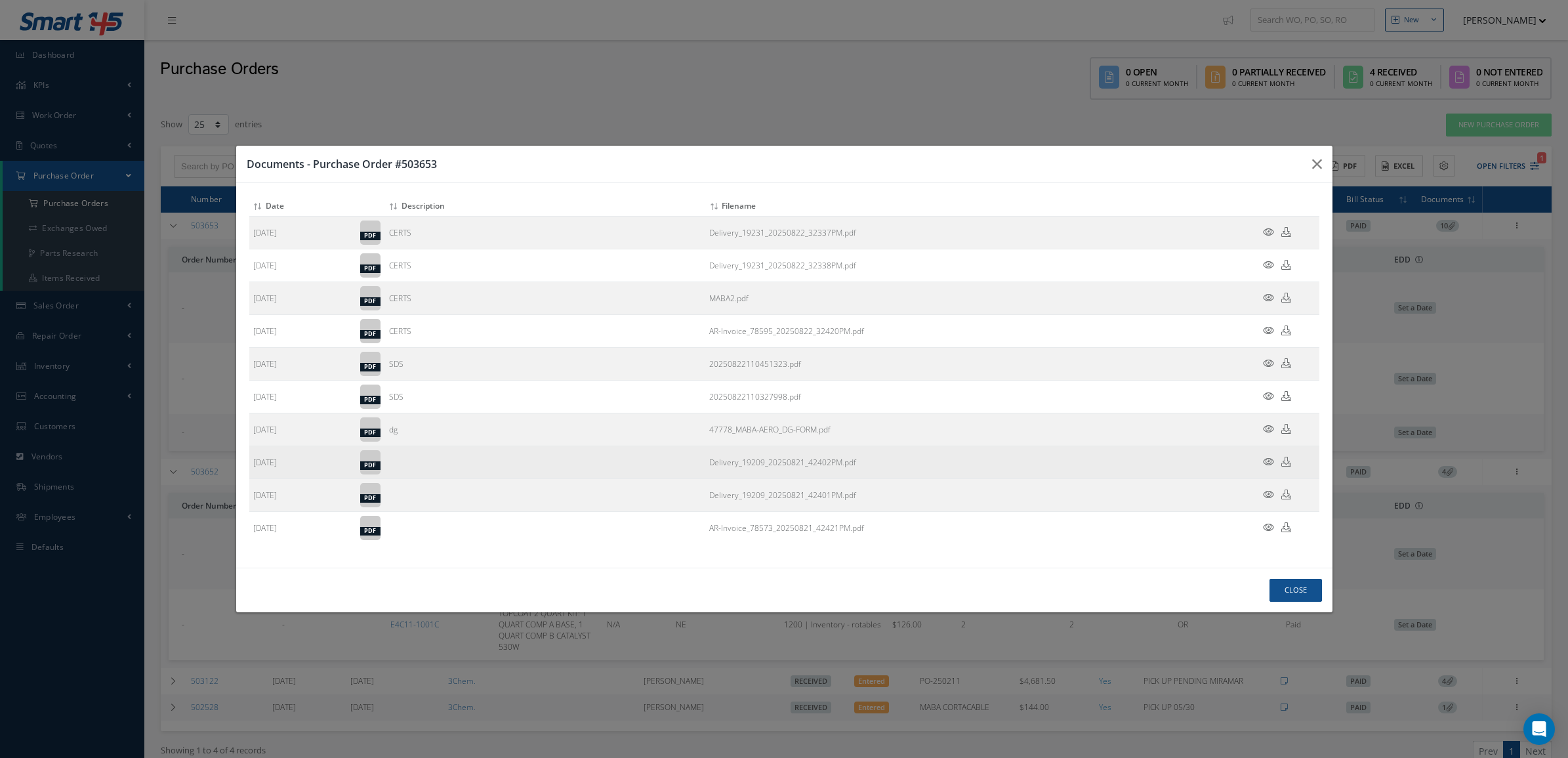
click at [1285, 459] on icon at bounding box center [1286, 461] width 10 height 10
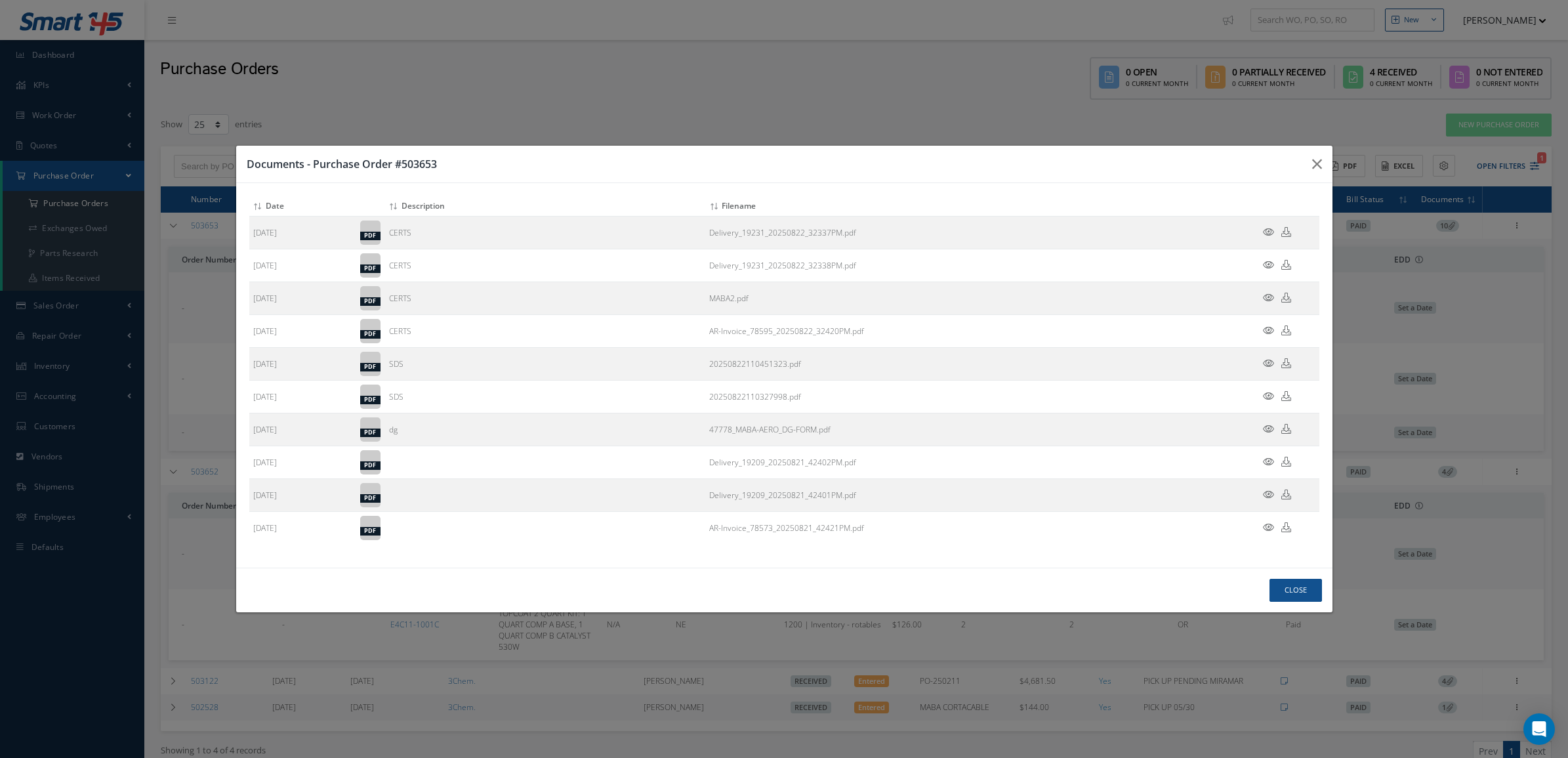
click at [854, 571] on div "Close" at bounding box center [784, 590] width 1096 height 45
click at [1270, 493] on icon at bounding box center [1269, 494] width 11 height 10
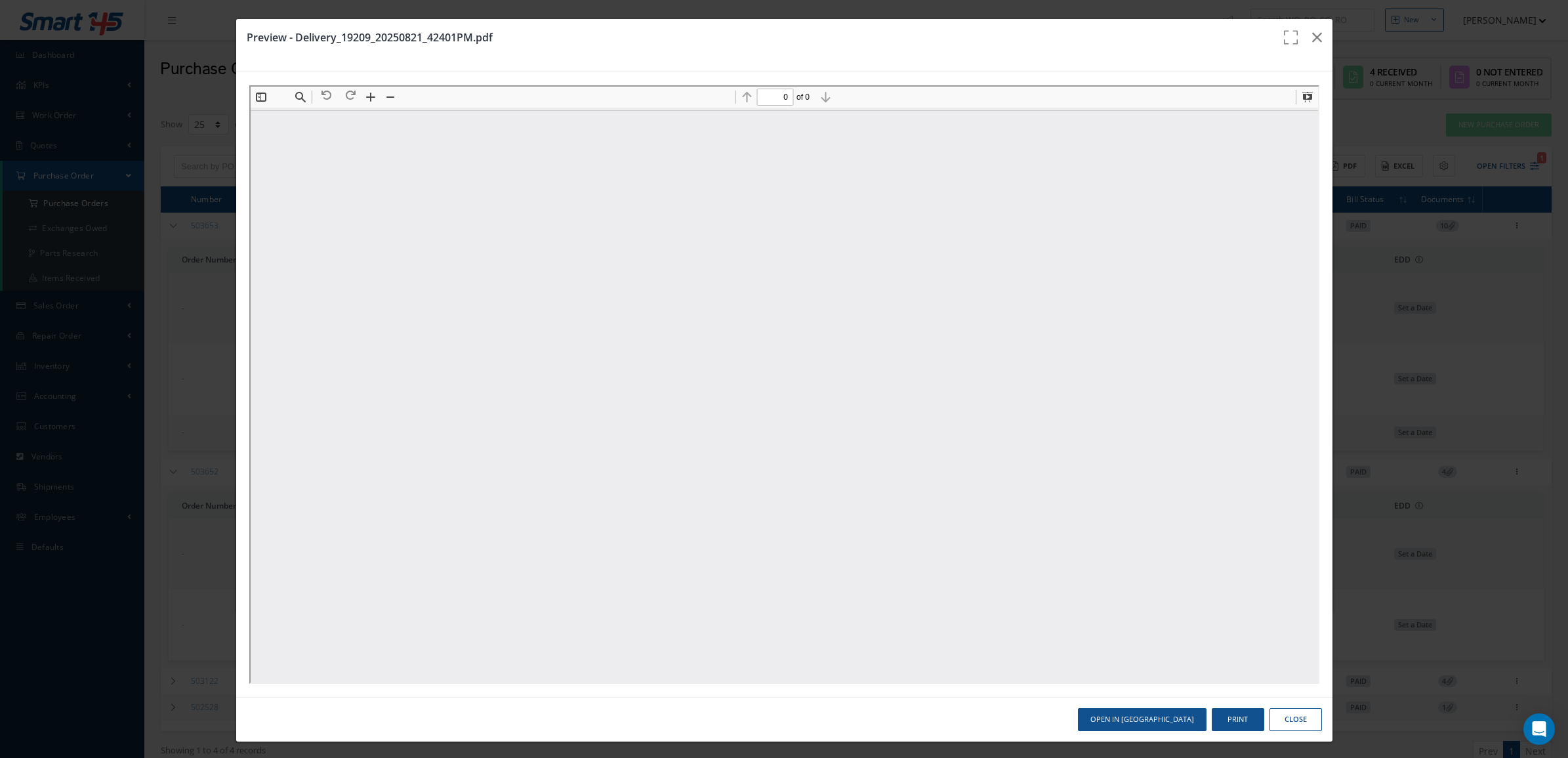
type input "1"
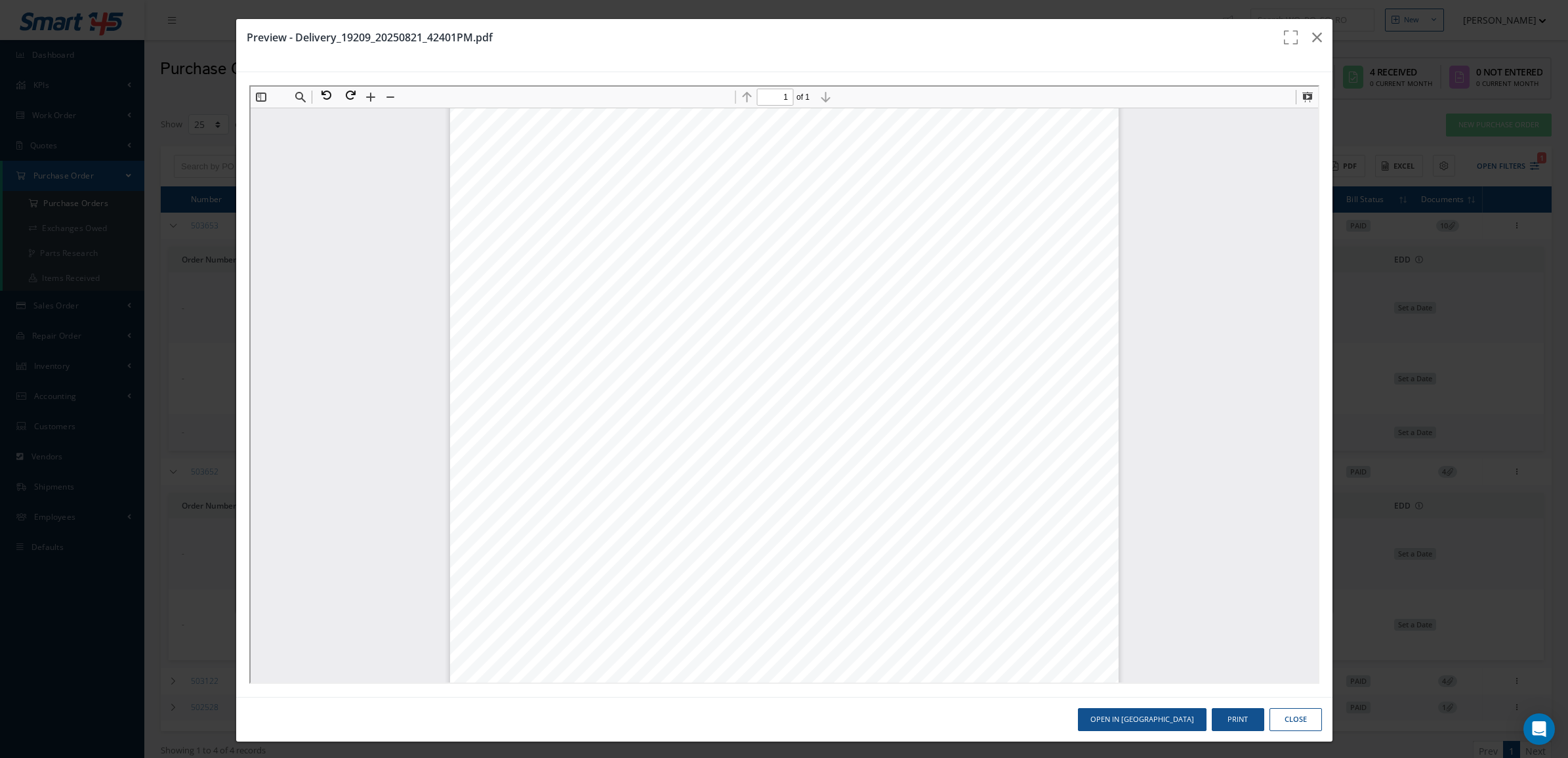
scroll to position [302, 0]
click at [1312, 36] on icon "button" at bounding box center [1317, 37] width 10 height 16
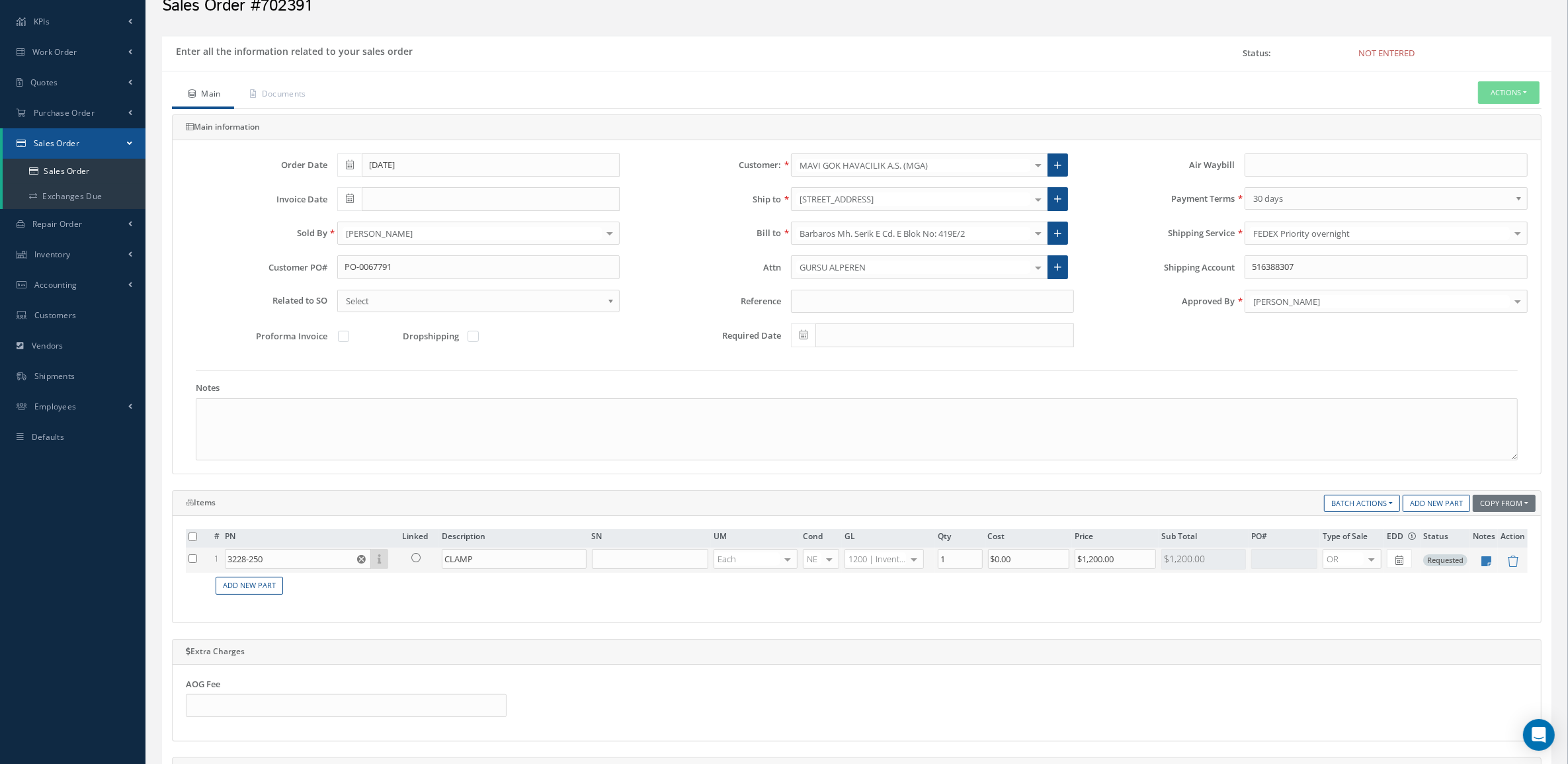
scroll to position [330, 0]
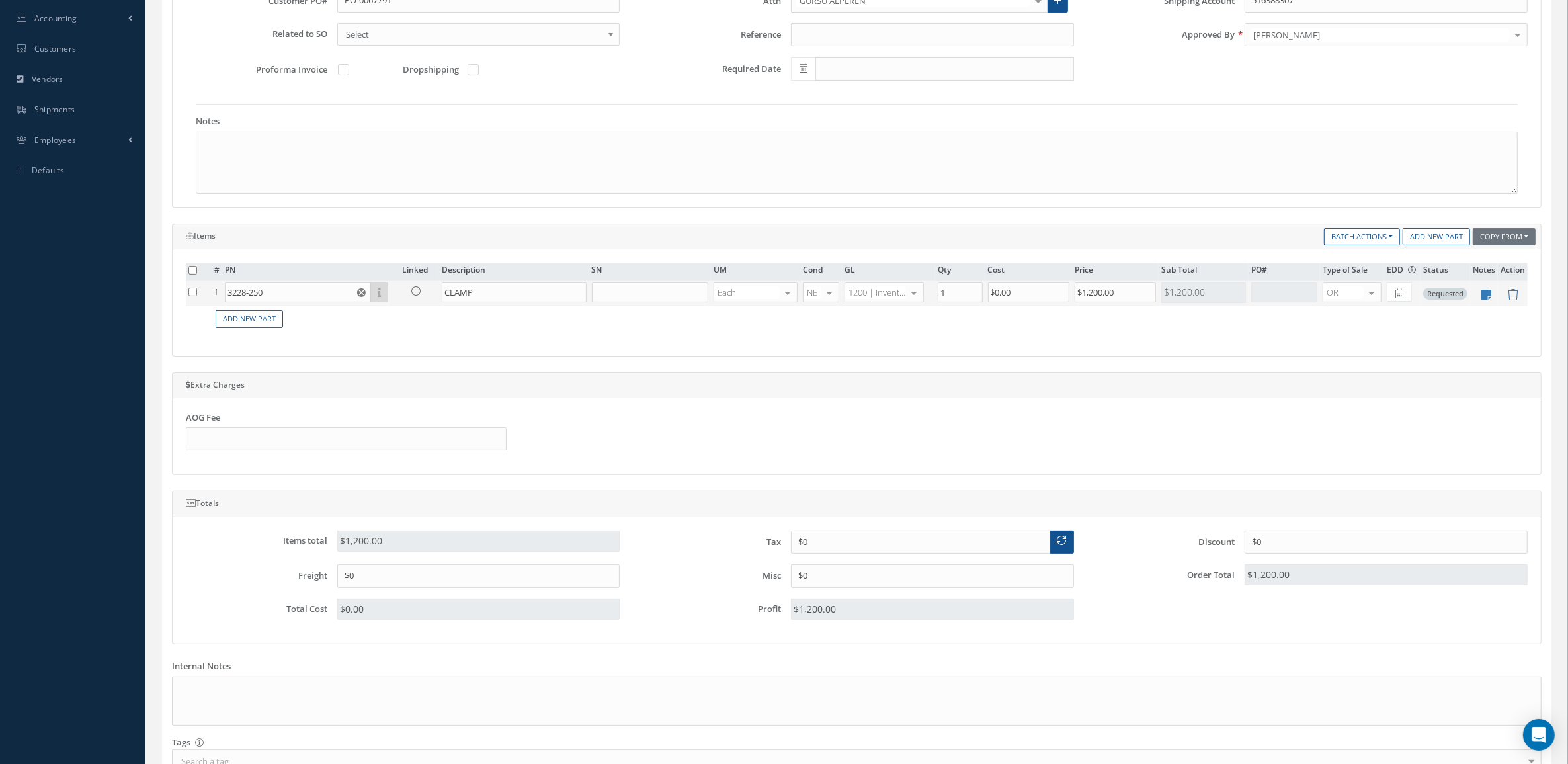
click at [324, 306] on td "3228-250 Part Number Description SN Condition PO# Qty Location [GEOGRAPHIC_DATA]" at bounding box center [311, 294] width 177 height 25
click at [321, 301] on input "3228-250" at bounding box center [298, 292] width 146 height 20
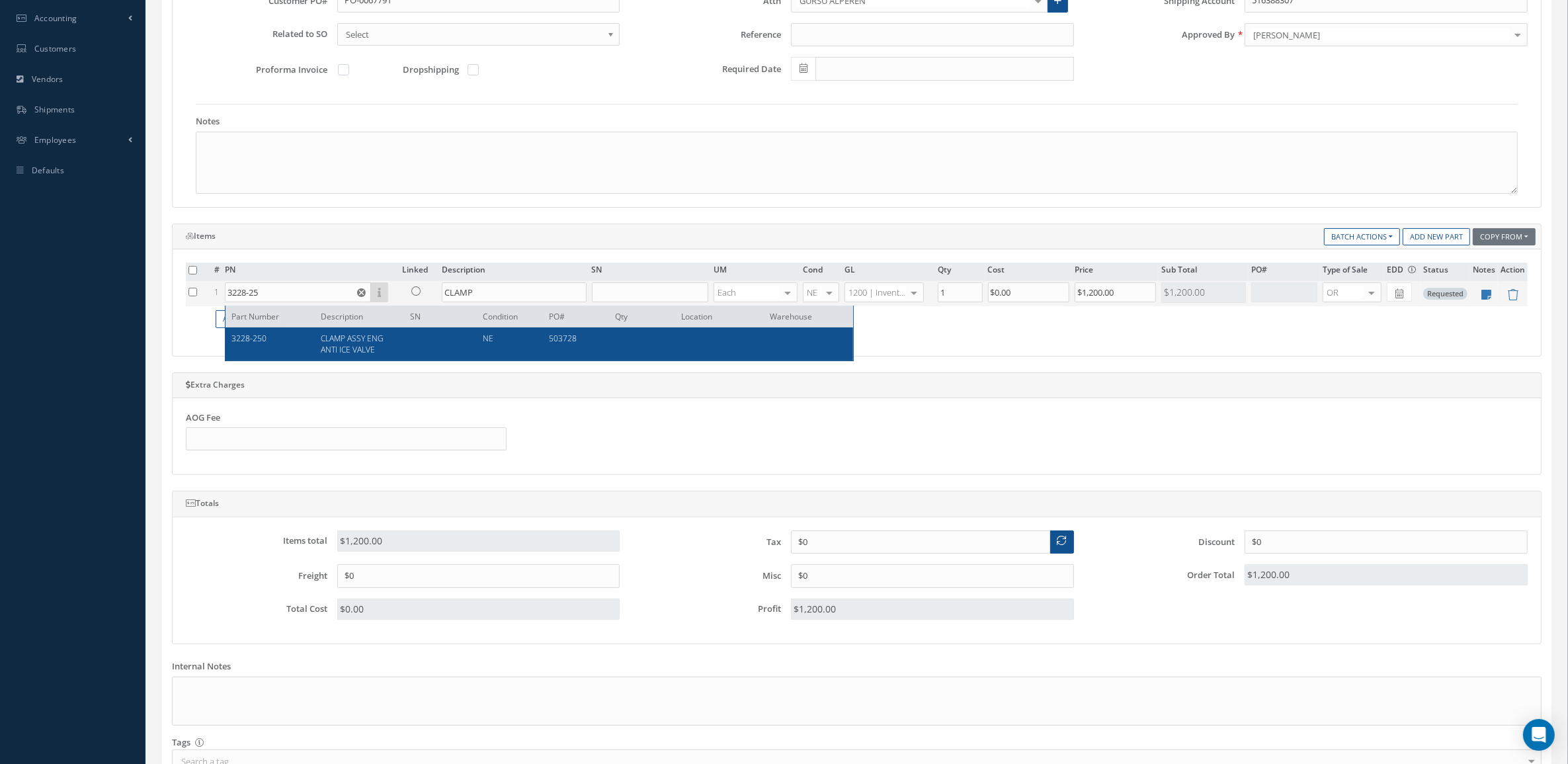
click at [342, 351] on span "CLAMP ASSY ENG ANTI ICE VALVE" at bounding box center [352, 344] width 63 height 22
type input "3228-250"
type input "CLAMP ASSY ENG ANTI ICE VALVE"
type input "$750"
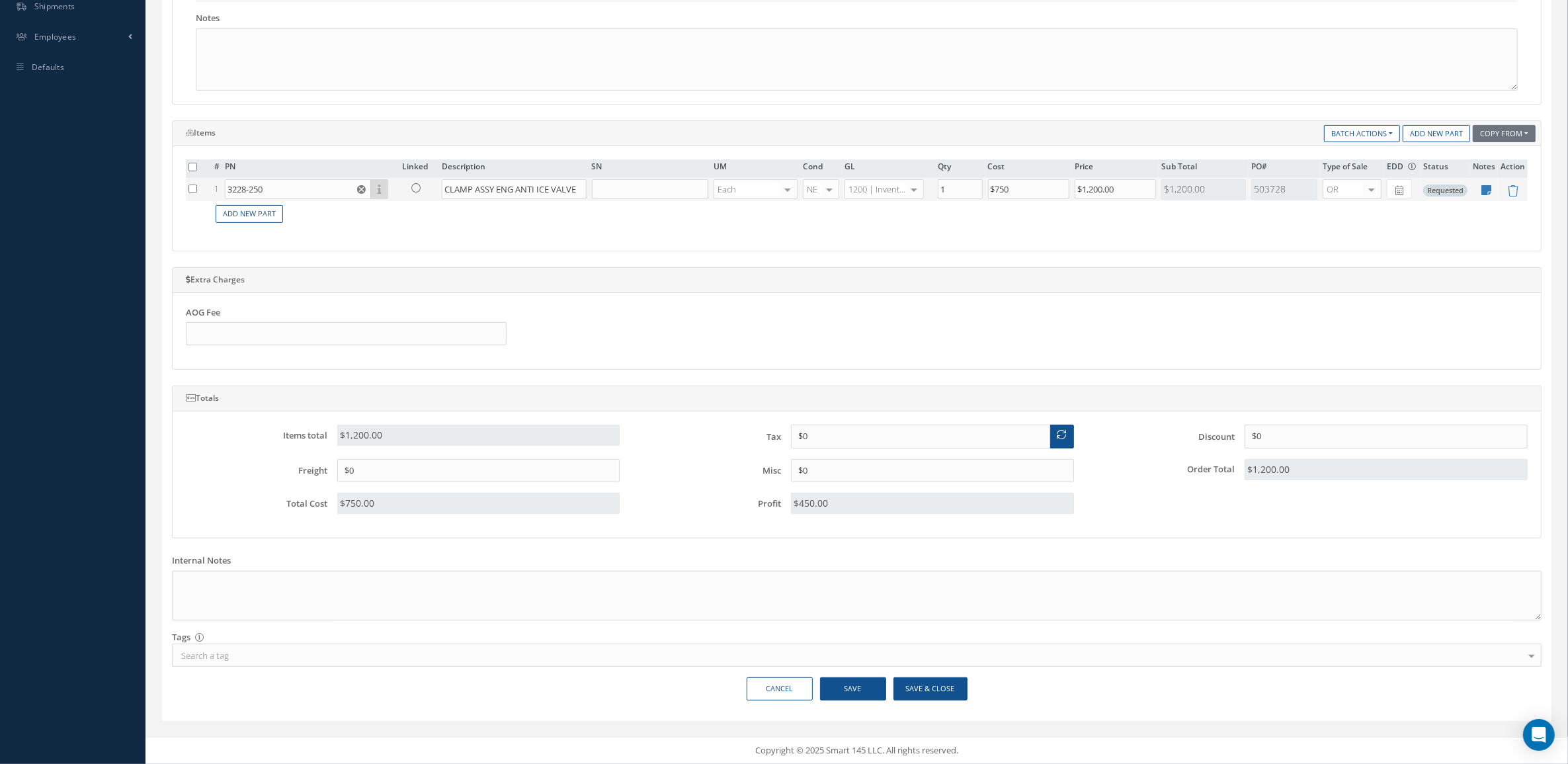
scroll to position [440, 0]
click at [924, 686] on button "Save & Close" at bounding box center [931, 688] width 74 height 23
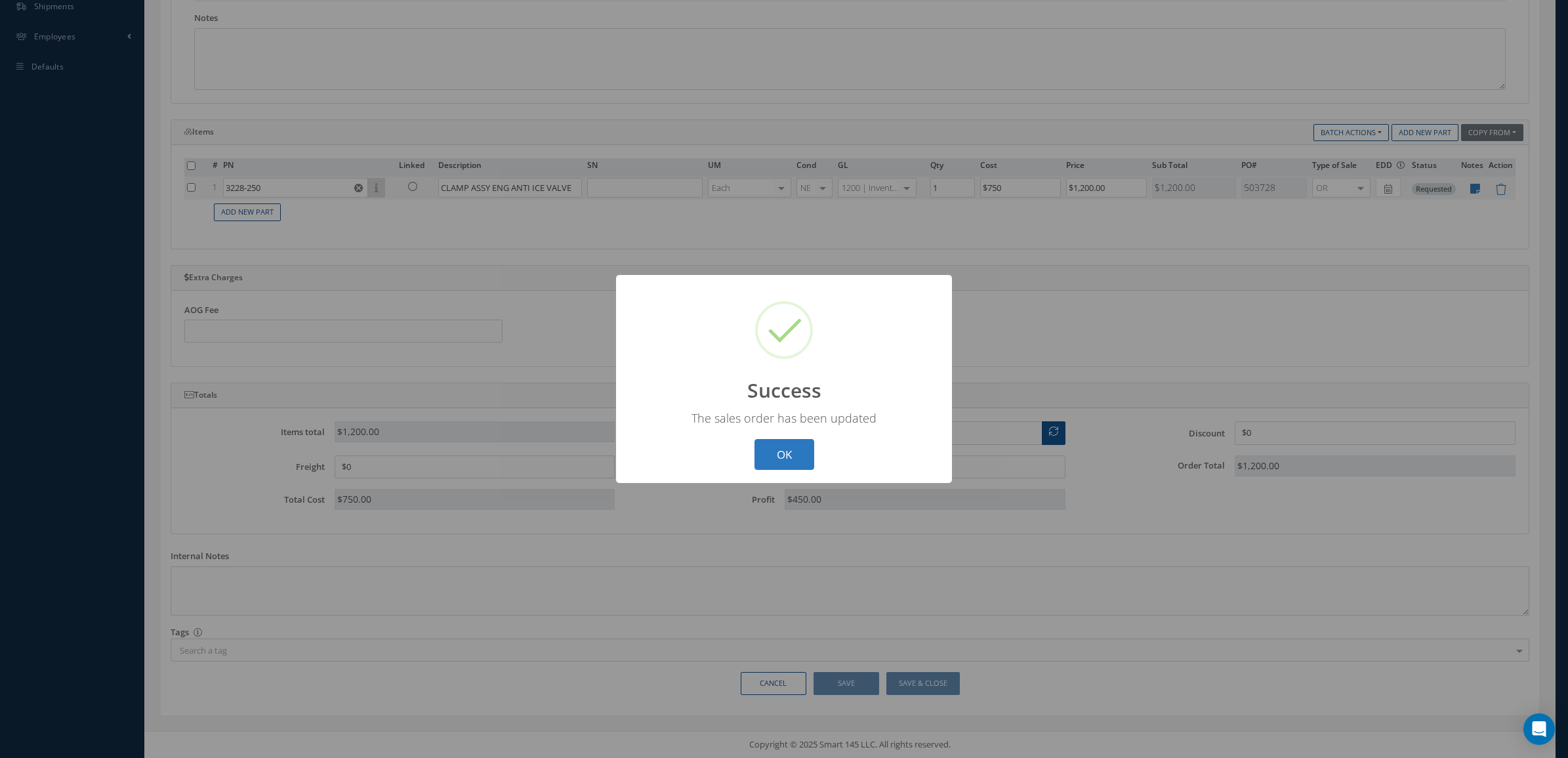
click at [755, 446] on button "OK" at bounding box center [784, 454] width 60 height 31
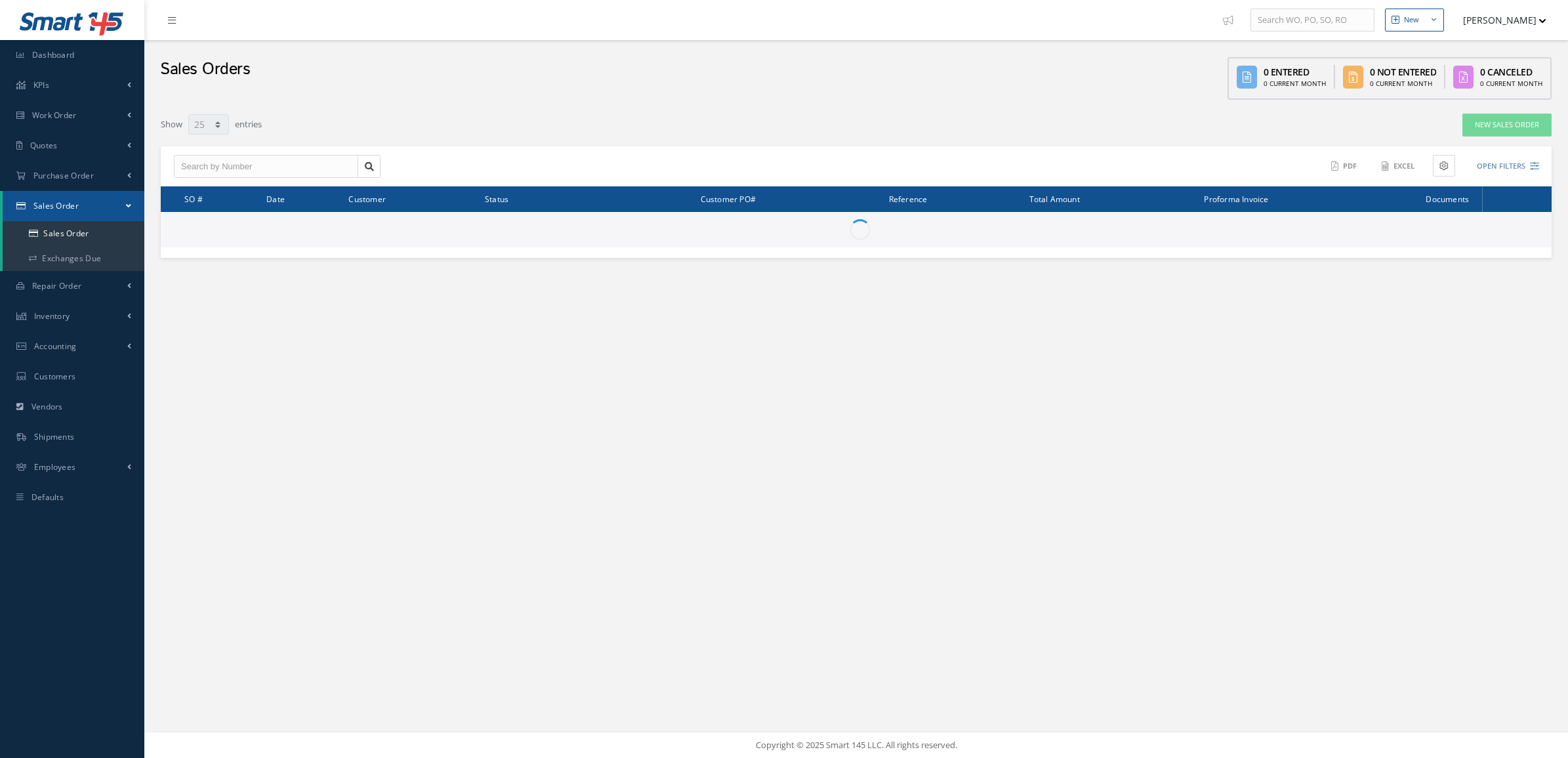
select select "25"
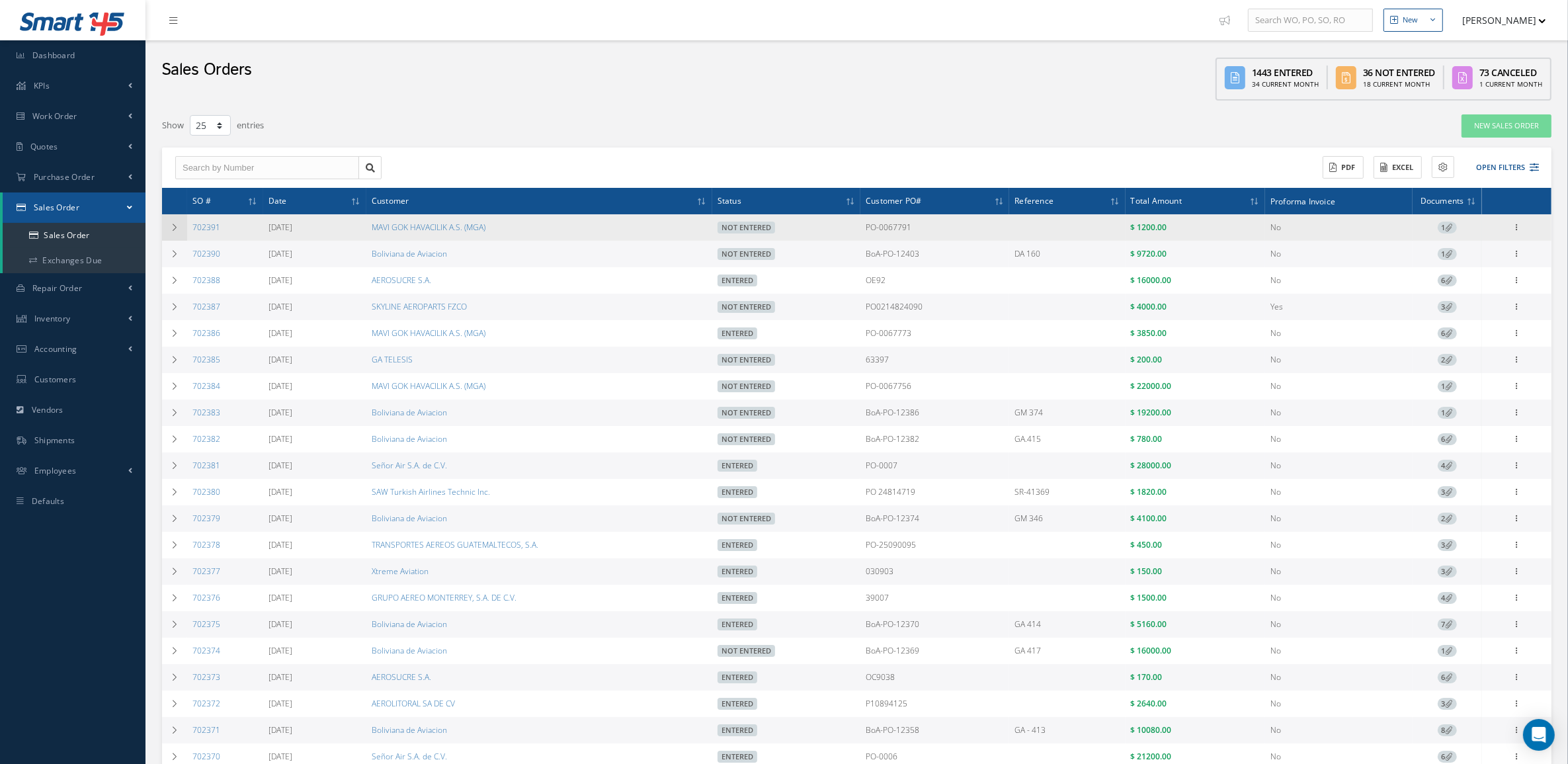
click at [170, 229] on icon at bounding box center [174, 227] width 9 height 8
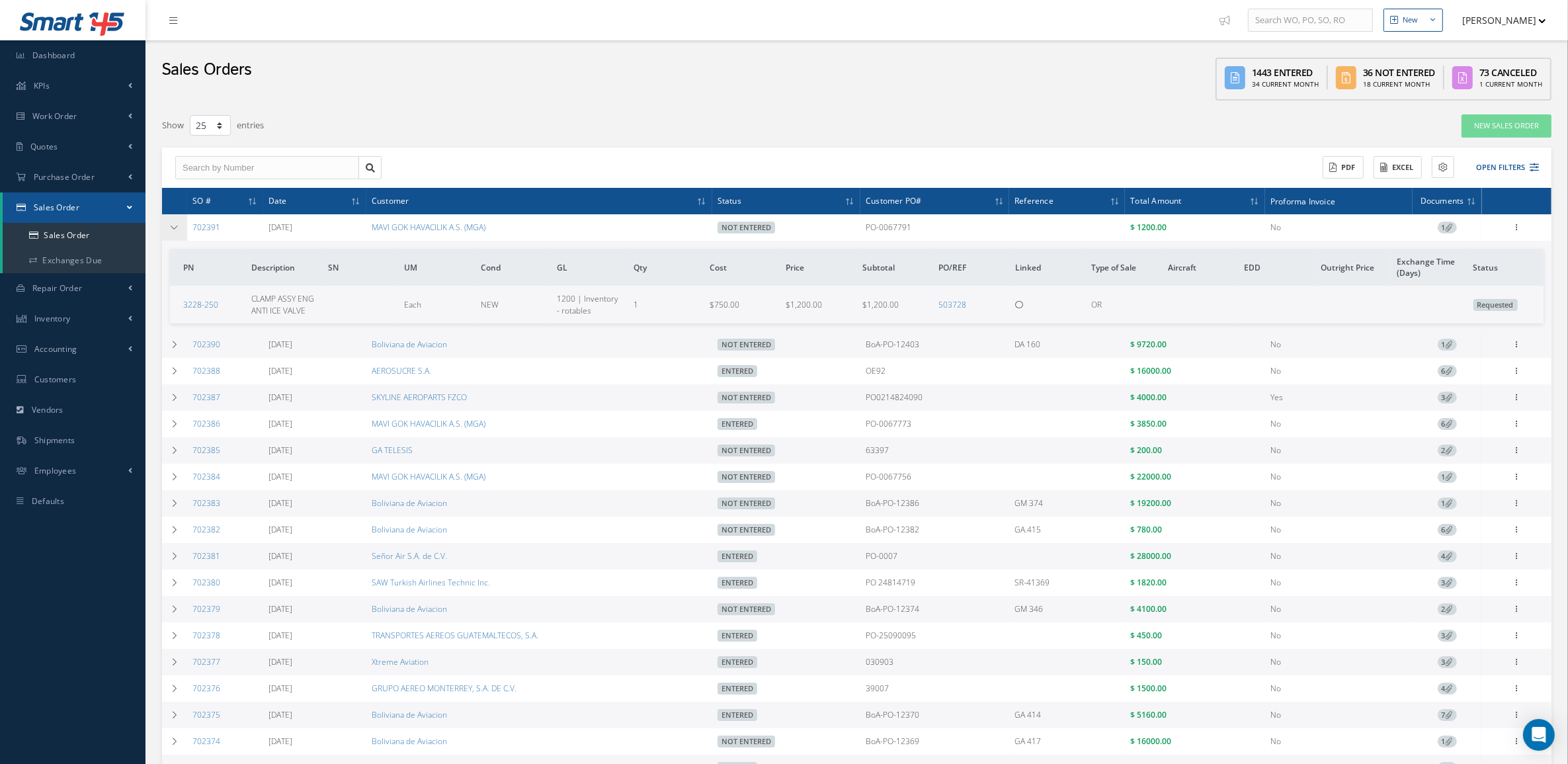
click at [173, 228] on icon at bounding box center [174, 227] width 9 height 8
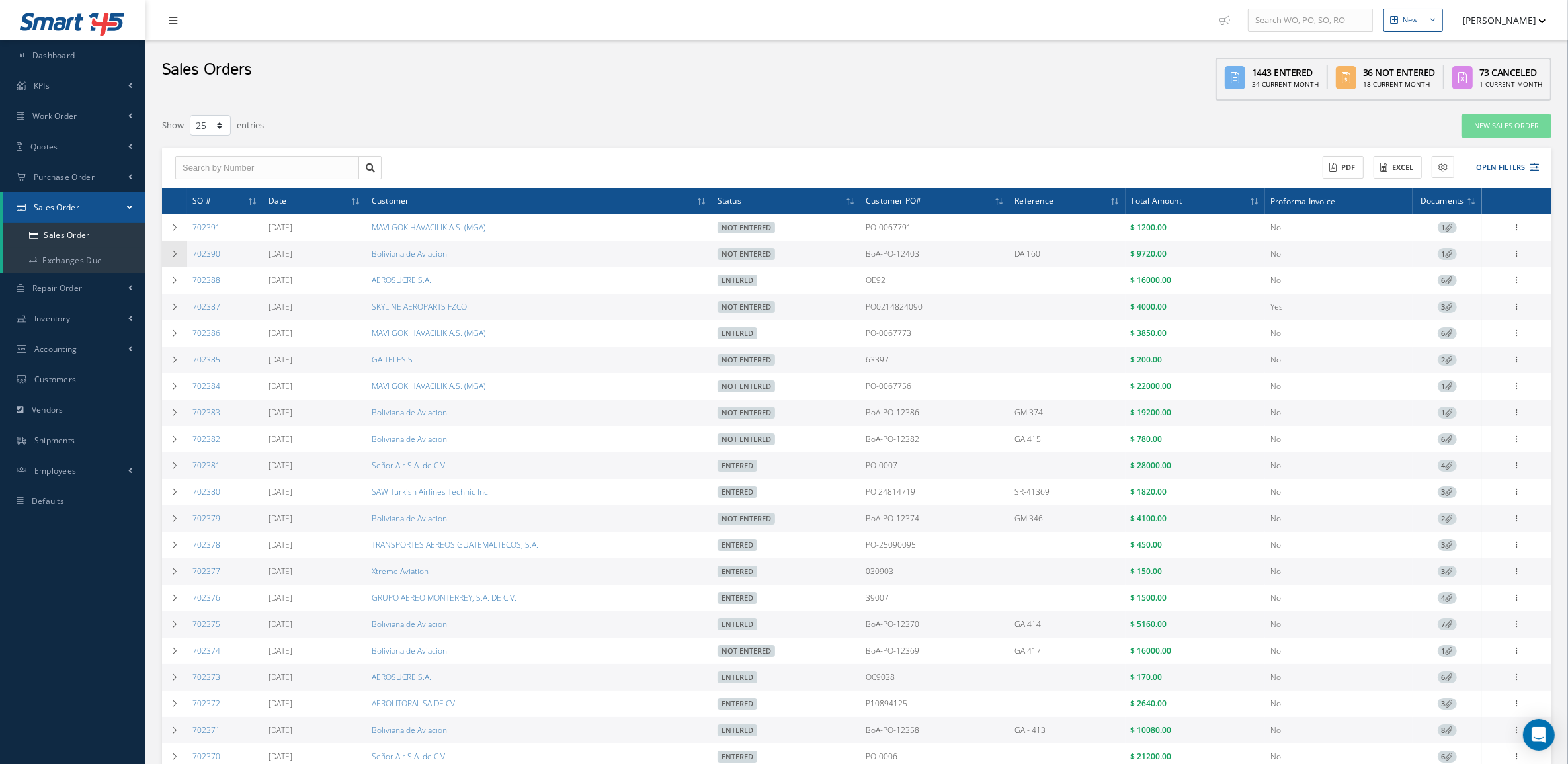
click at [174, 254] on icon at bounding box center [174, 254] width 9 height 8
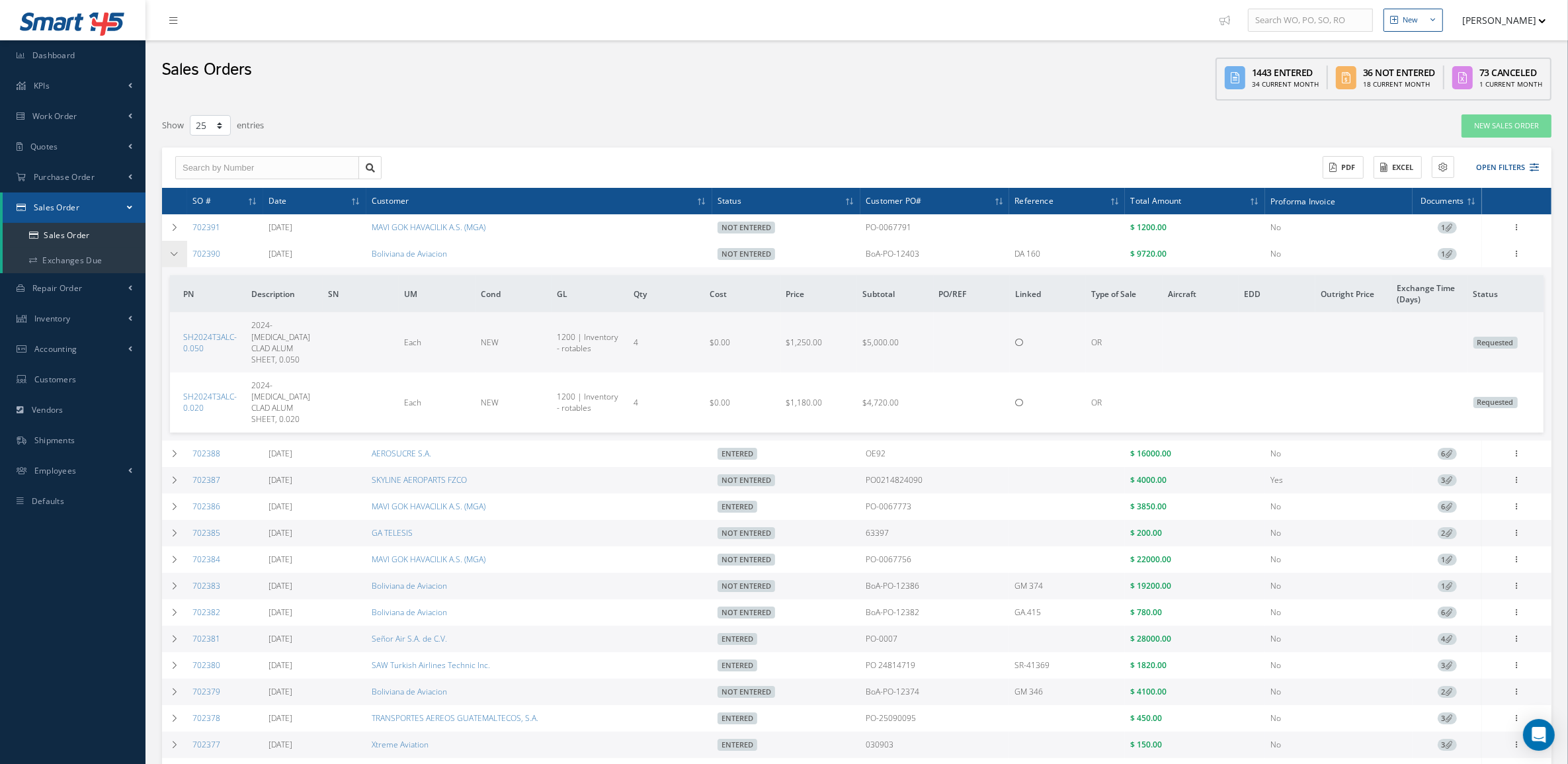
click at [167, 258] on td at bounding box center [175, 254] width 25 height 26
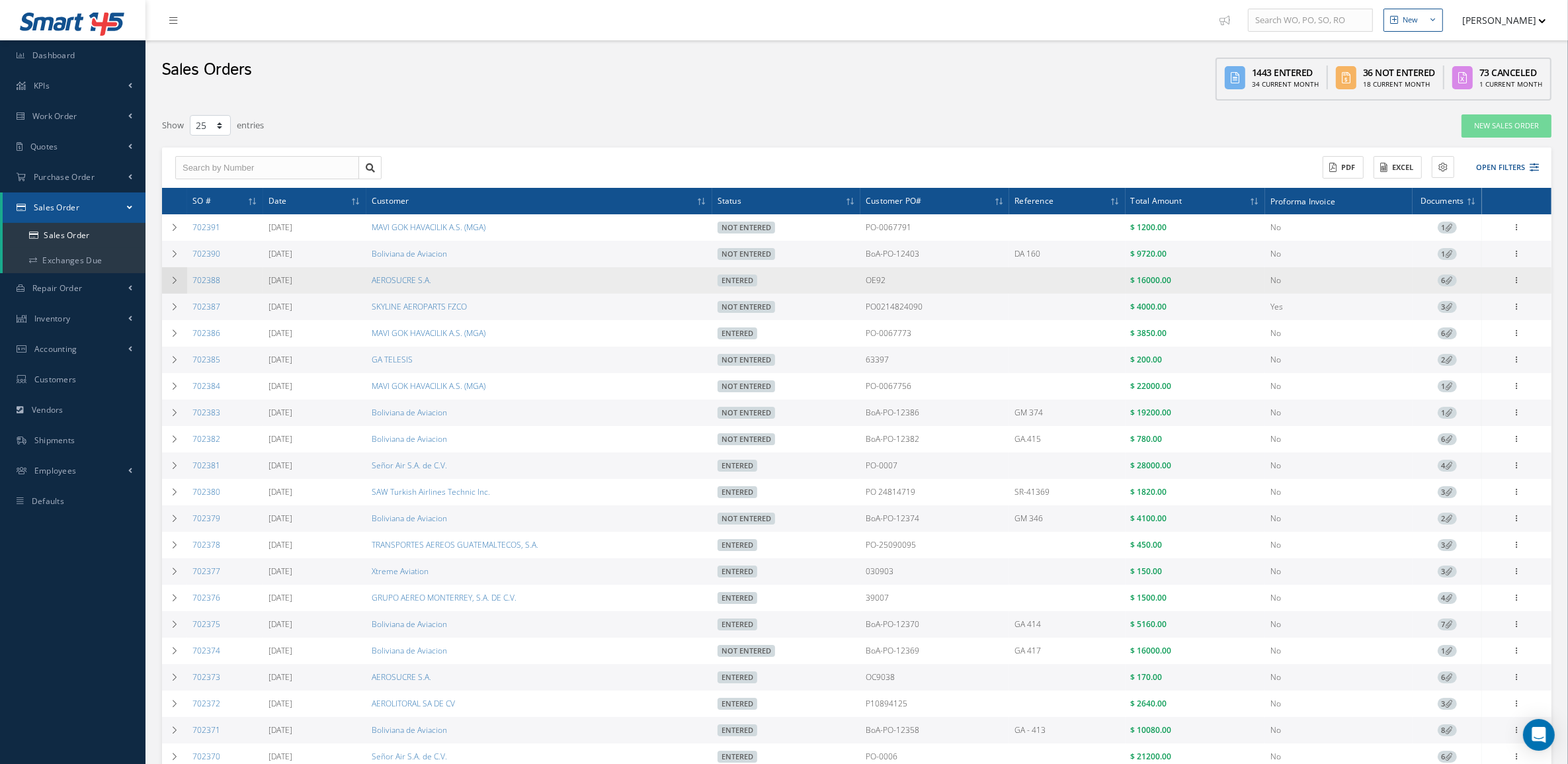
click at [167, 285] on td at bounding box center [175, 281] width 25 height 26
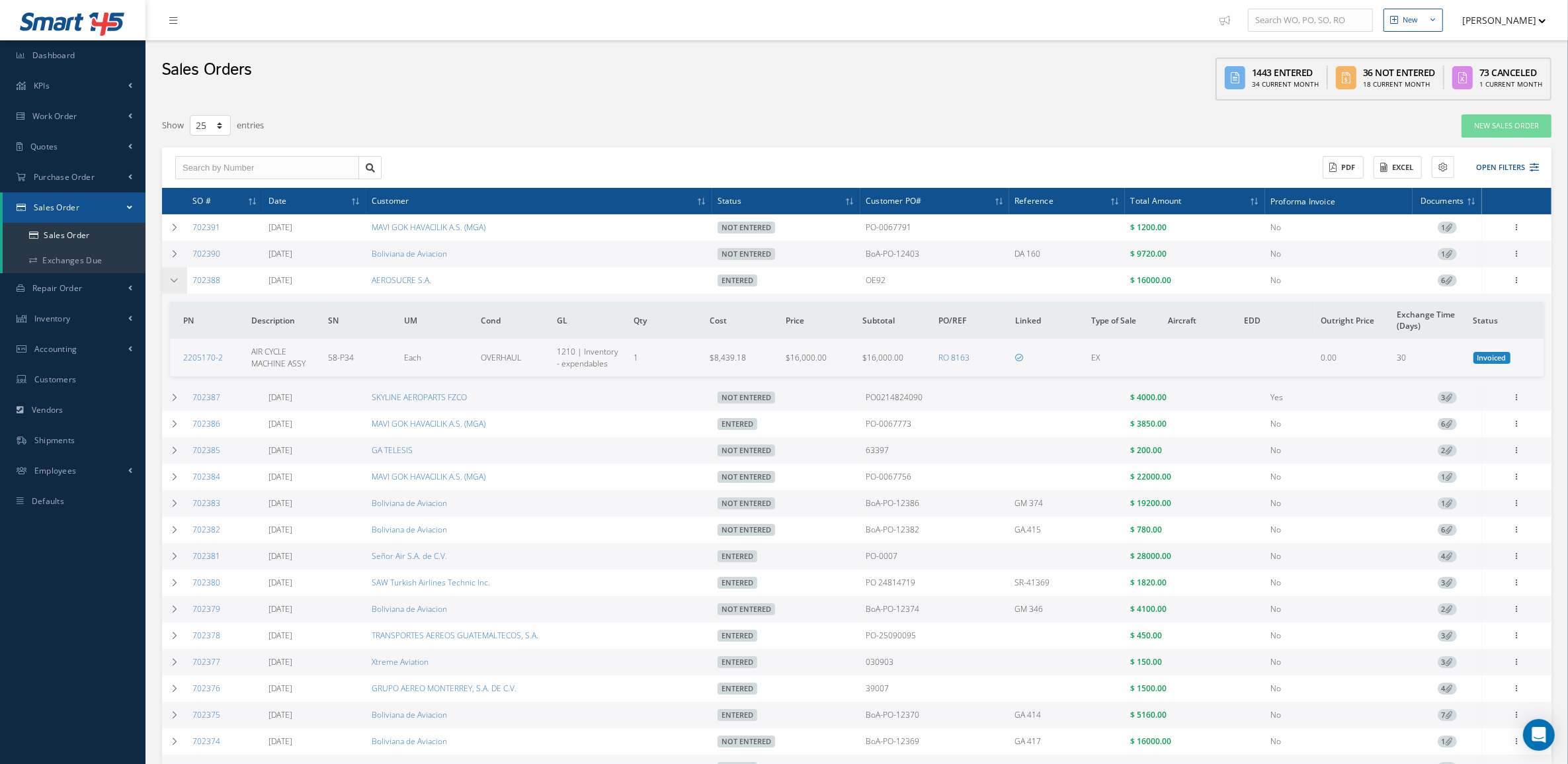
click at [167, 285] on td at bounding box center [175, 281] width 25 height 26
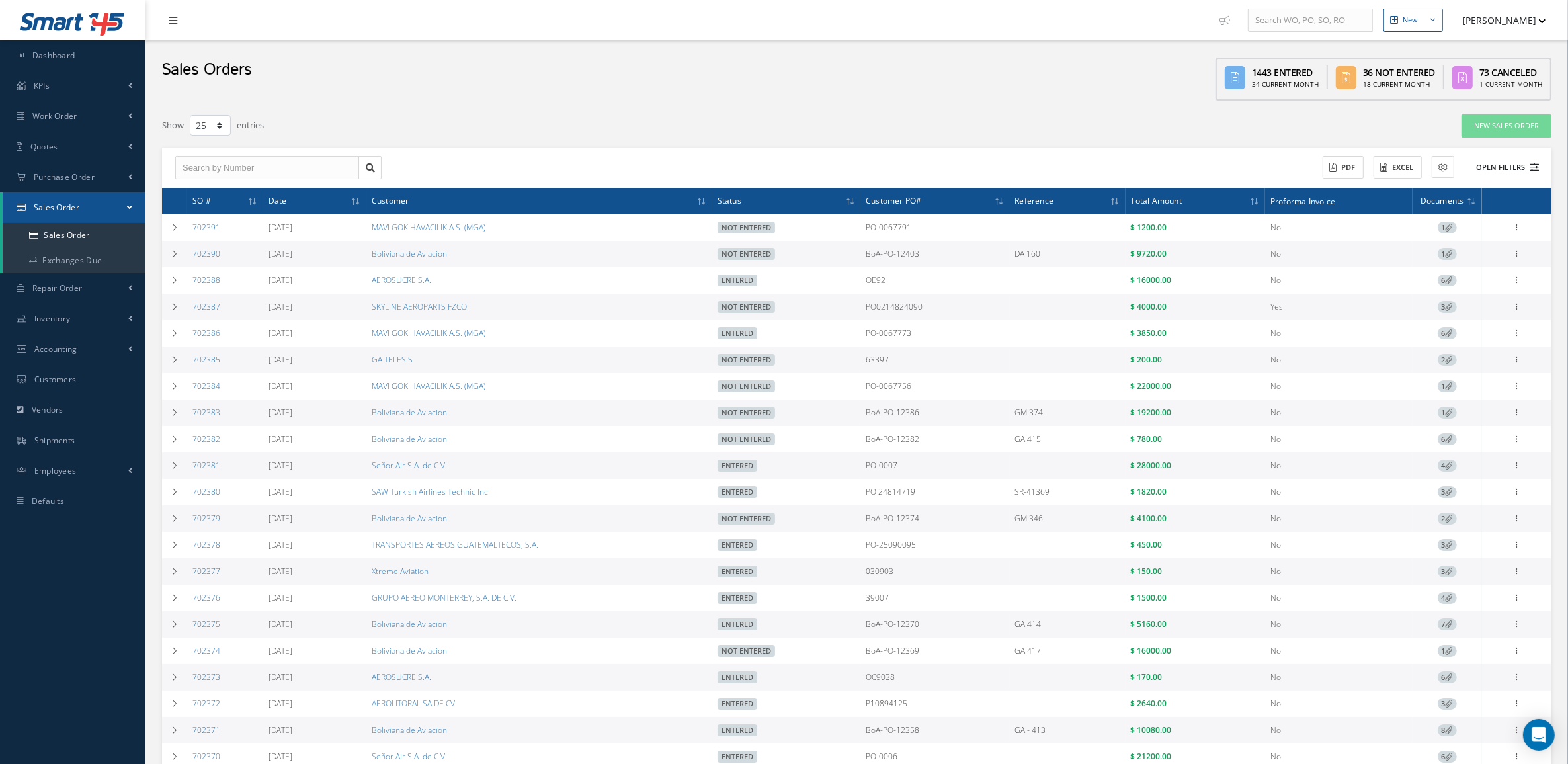
click at [1506, 168] on button "Open Filters" at bounding box center [1501, 168] width 75 height 22
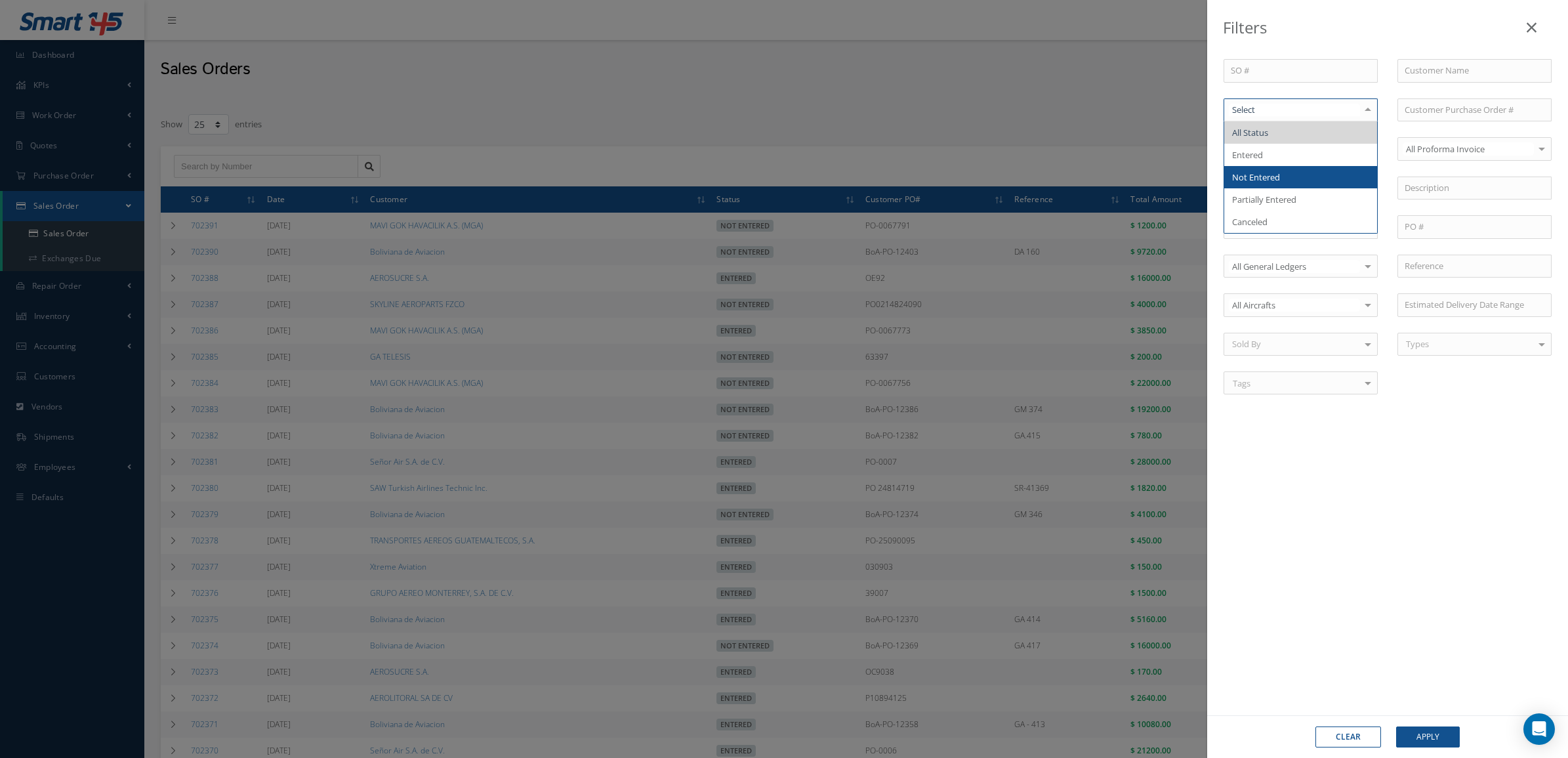
click at [1266, 170] on span "Not Entered" at bounding box center [1301, 177] width 153 height 22
click at [1425, 740] on button "Apply" at bounding box center [1428, 737] width 64 height 21
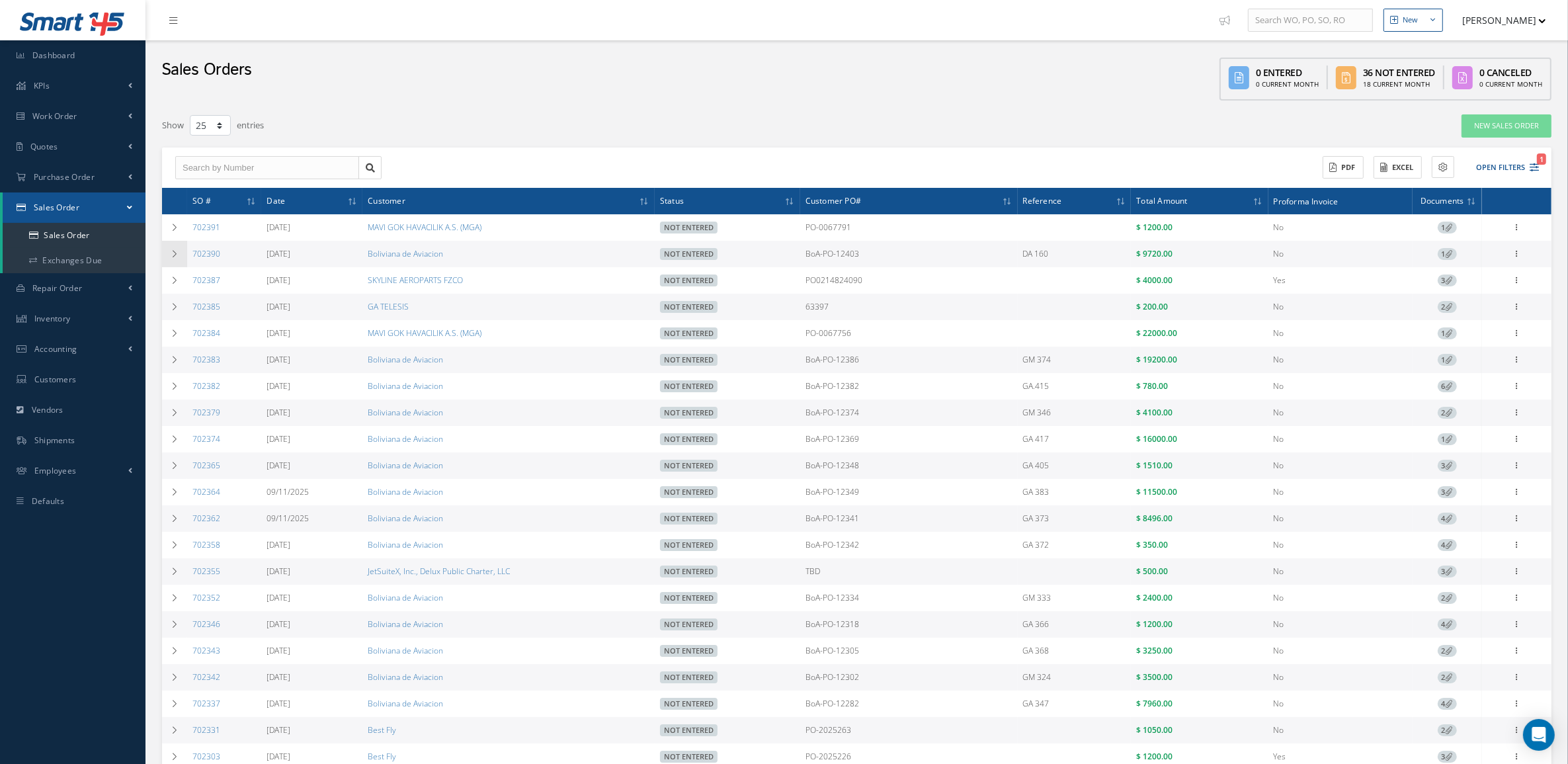
click at [176, 250] on icon at bounding box center [174, 254] width 9 height 8
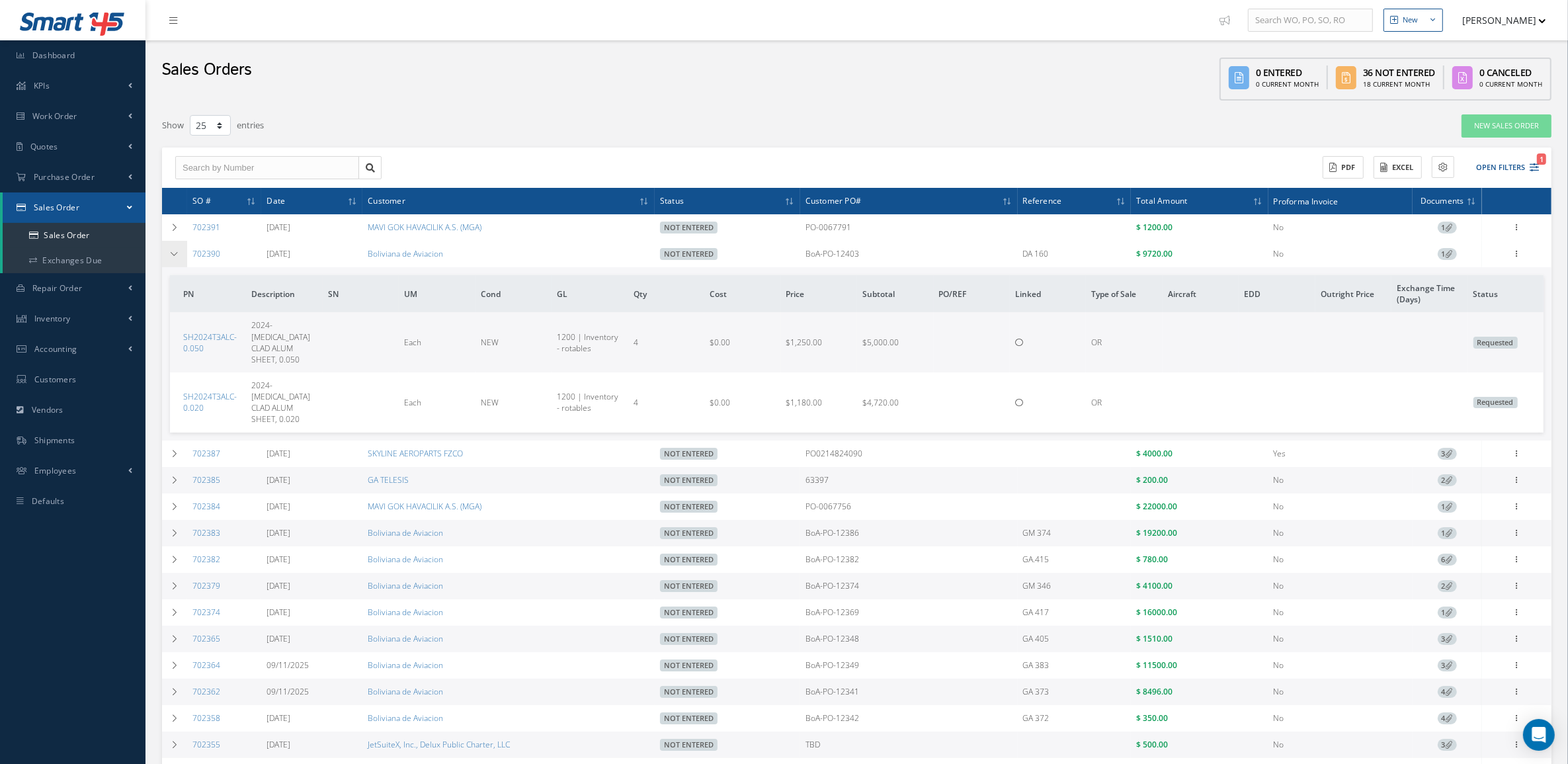
click at [176, 250] on icon at bounding box center [174, 254] width 9 height 8
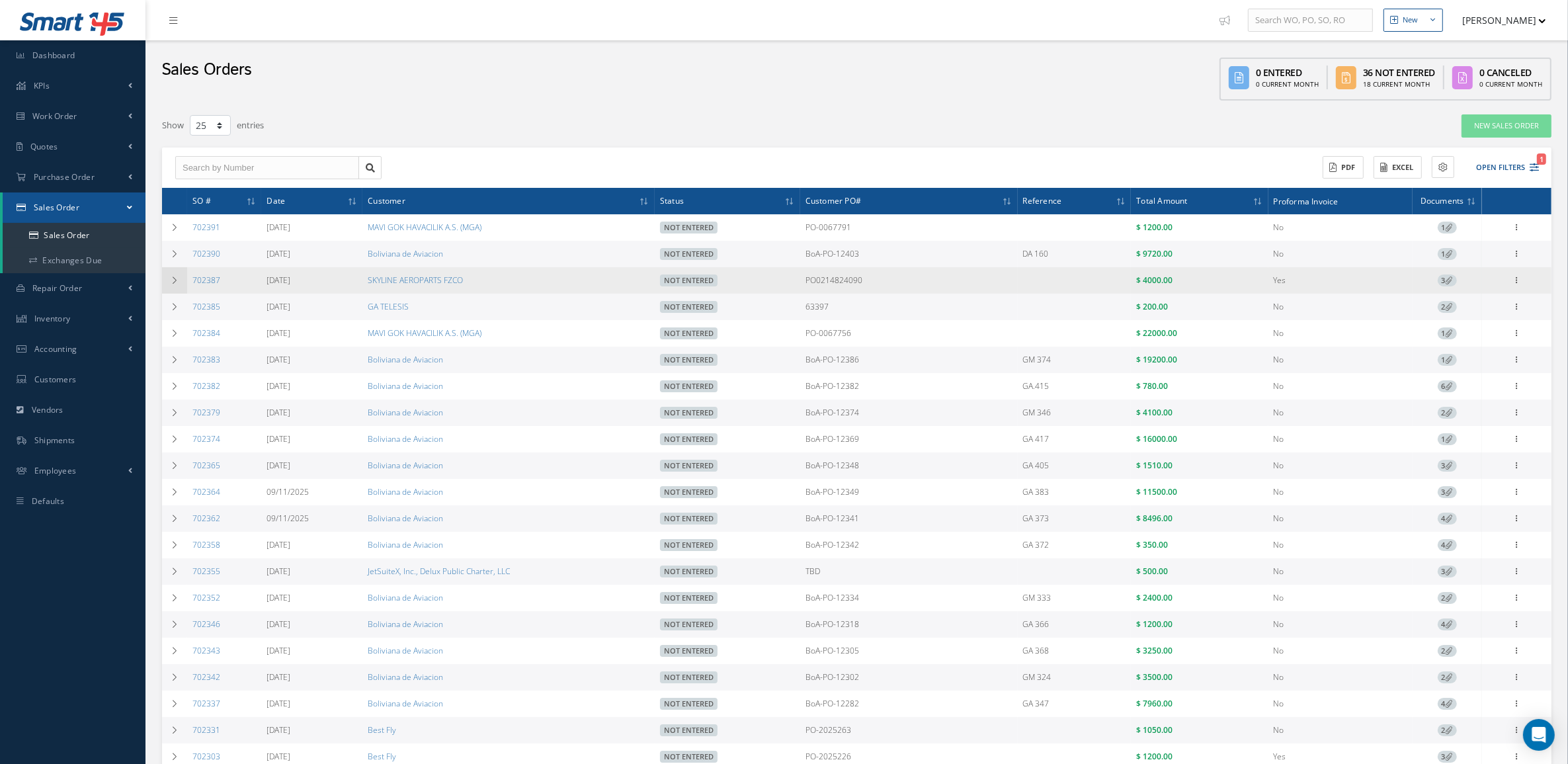
click at [168, 276] on td at bounding box center [175, 281] width 25 height 26
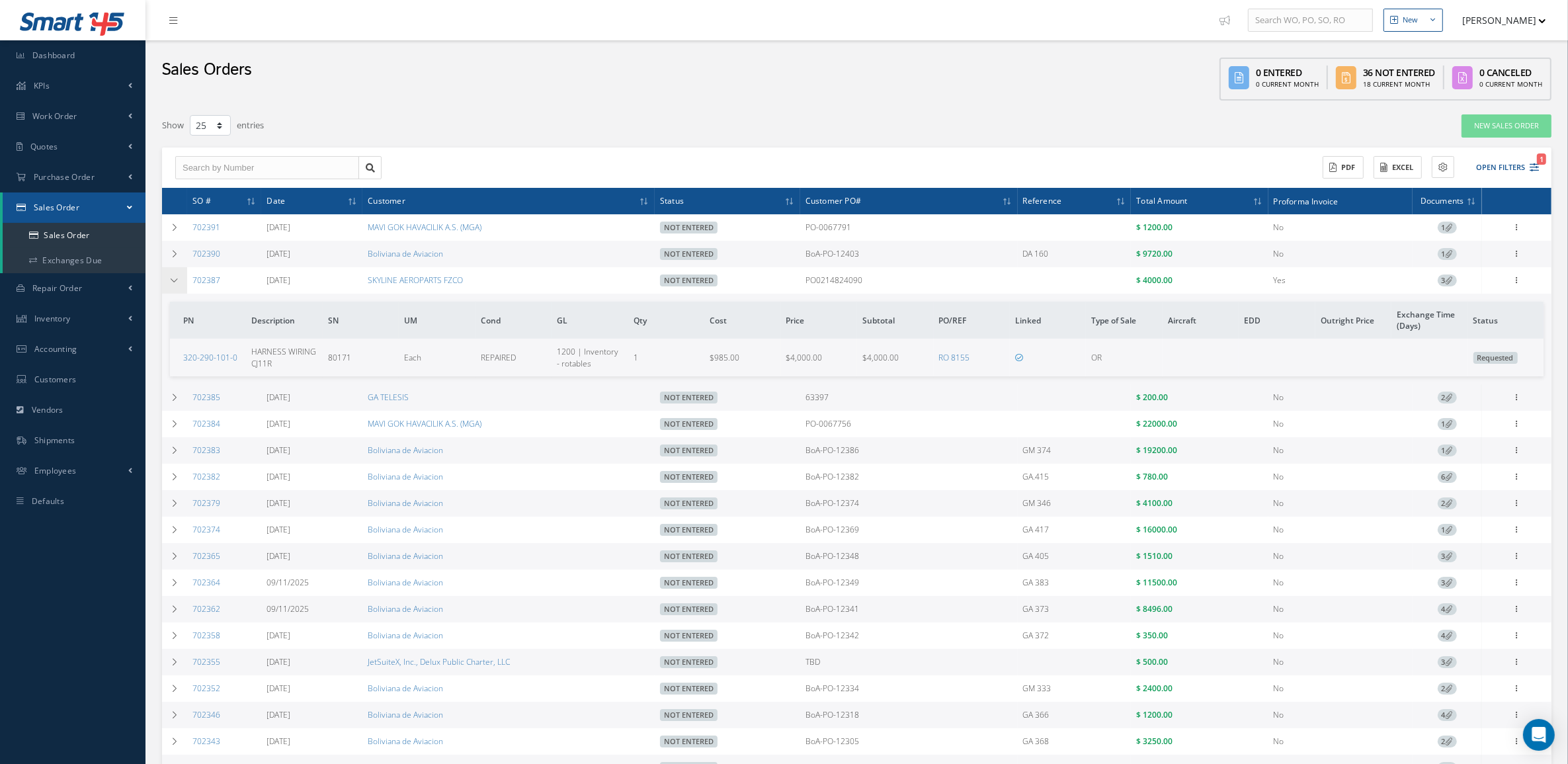
click at [181, 280] on td at bounding box center [175, 281] width 25 height 26
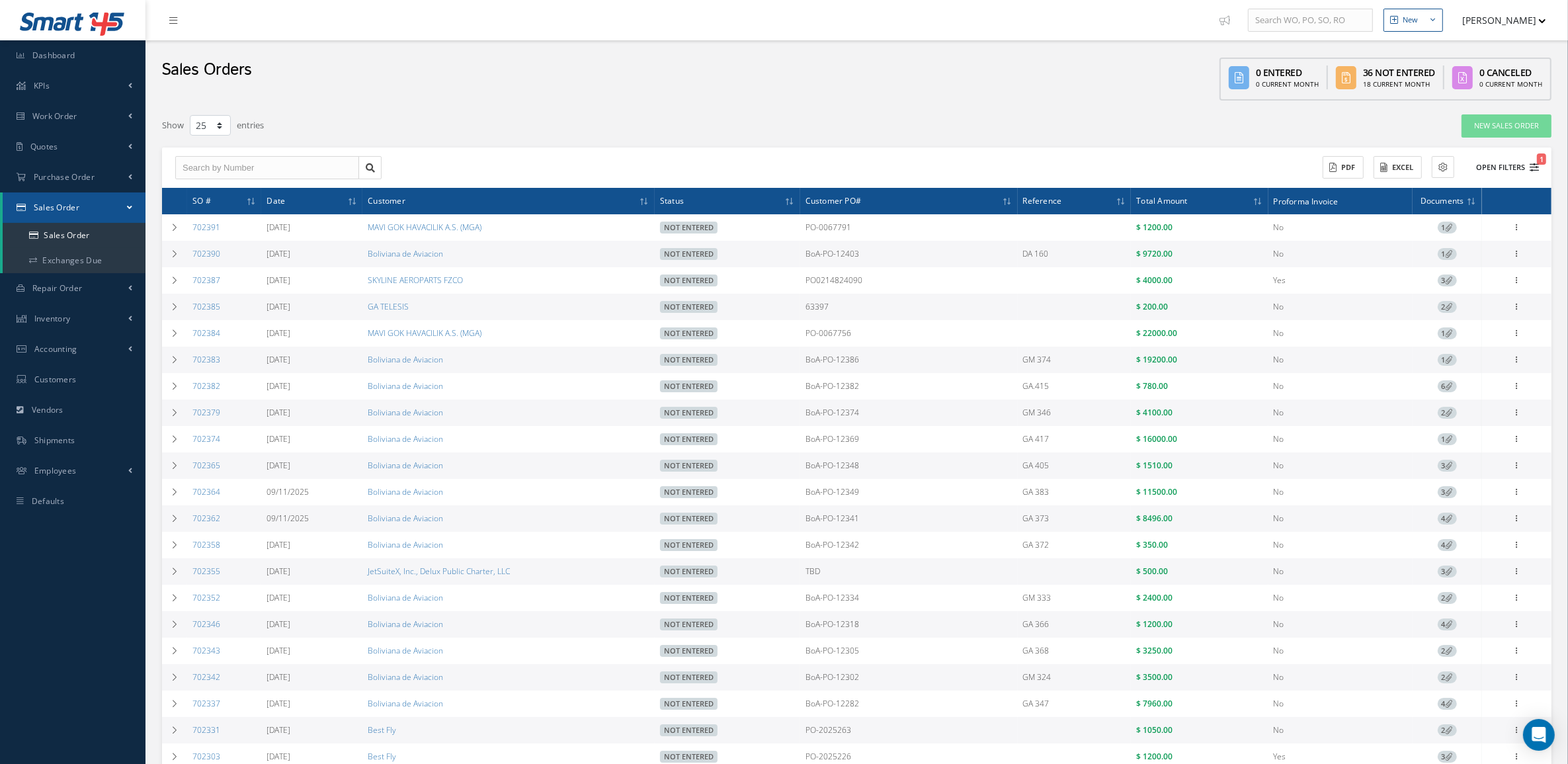
click at [1476, 168] on button "Open Filters 1" at bounding box center [1501, 168] width 75 height 22
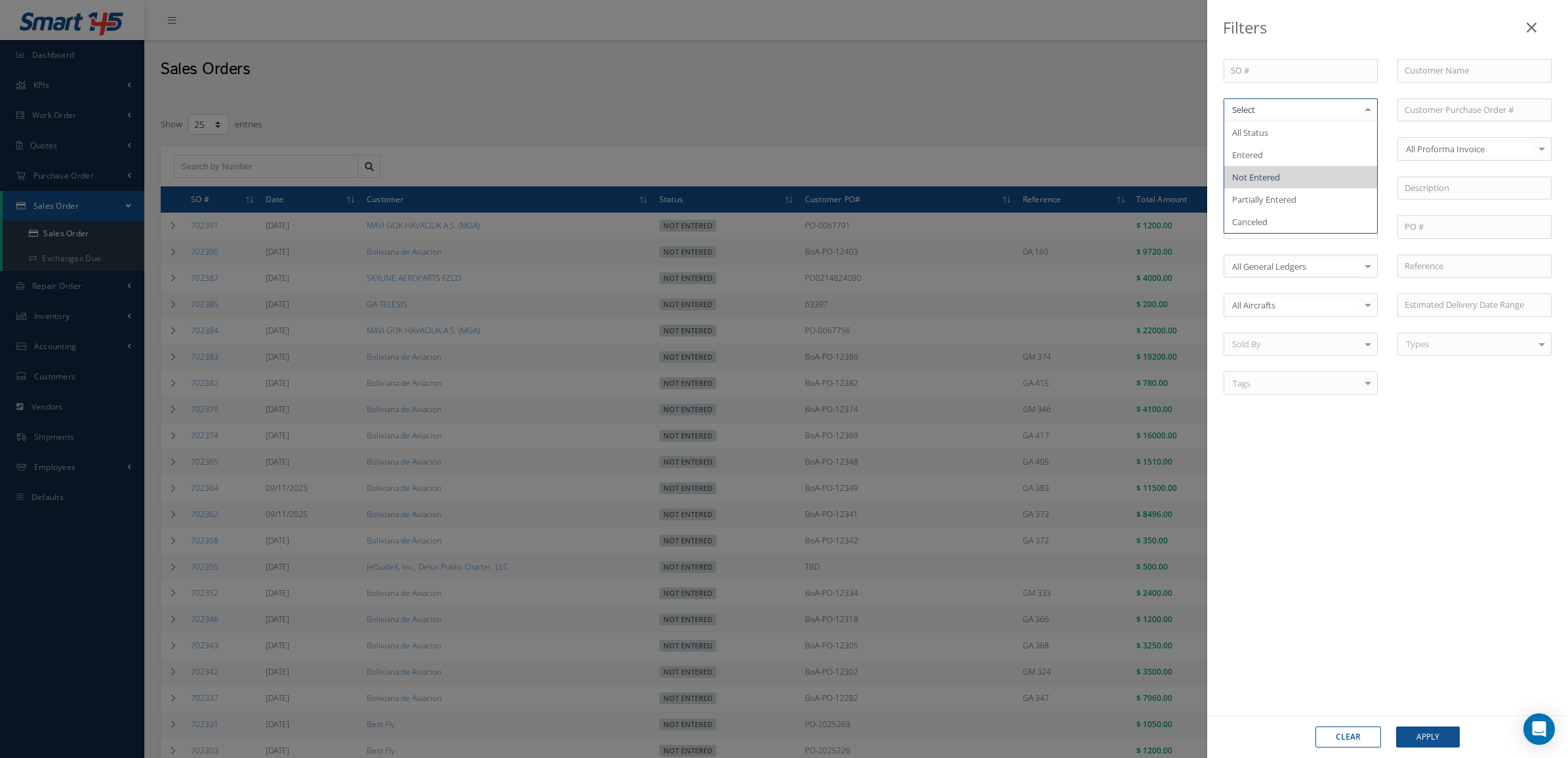
click at [1268, 171] on span "Not Entered" at bounding box center [1257, 177] width 48 height 12
drag, startPoint x: 1427, startPoint y: 733, endPoint x: 1422, endPoint y: 720, distance: 13.9
click at [1426, 731] on button "Apply" at bounding box center [1428, 737] width 64 height 21
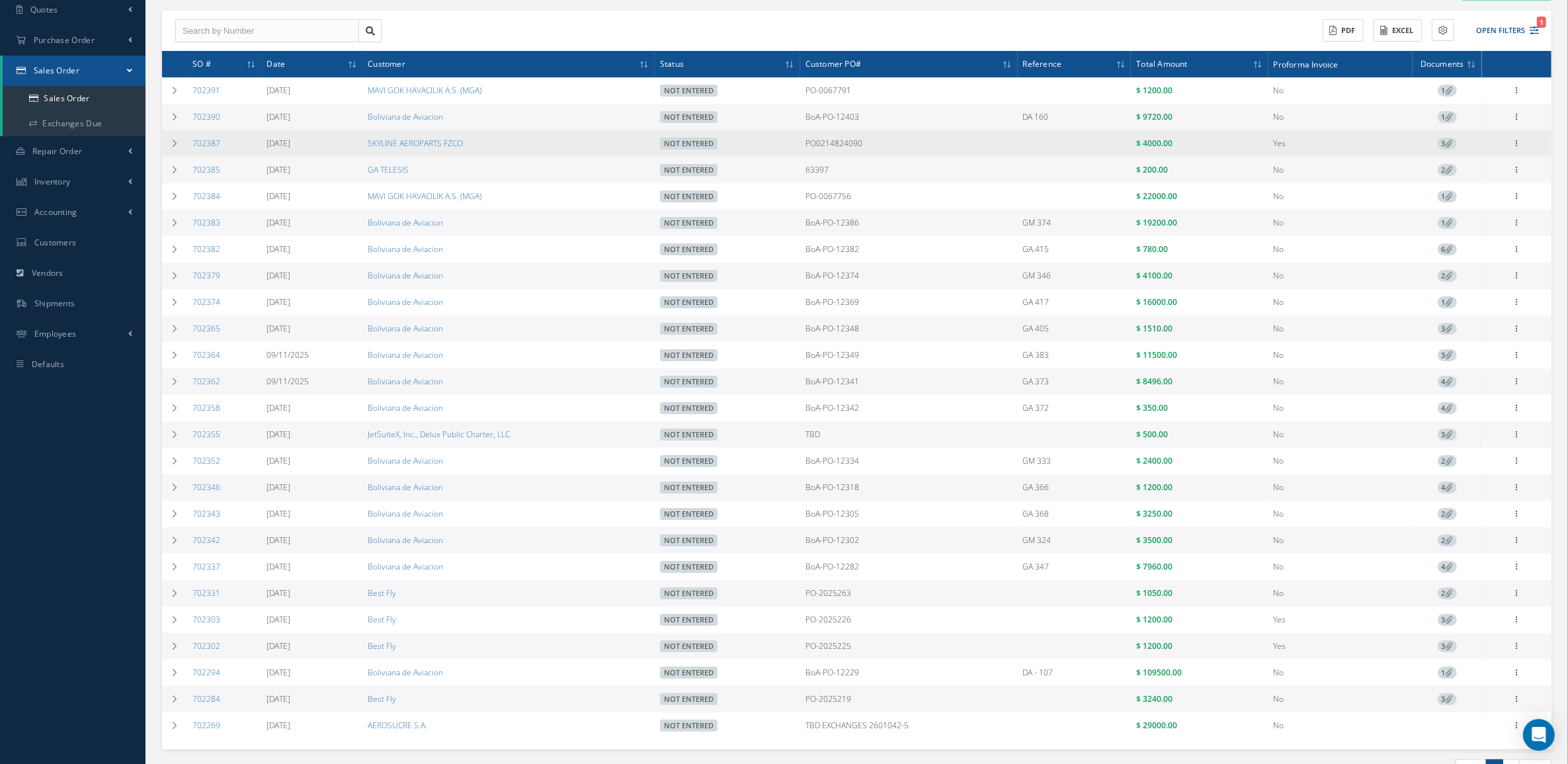
scroll to position [166, 0]
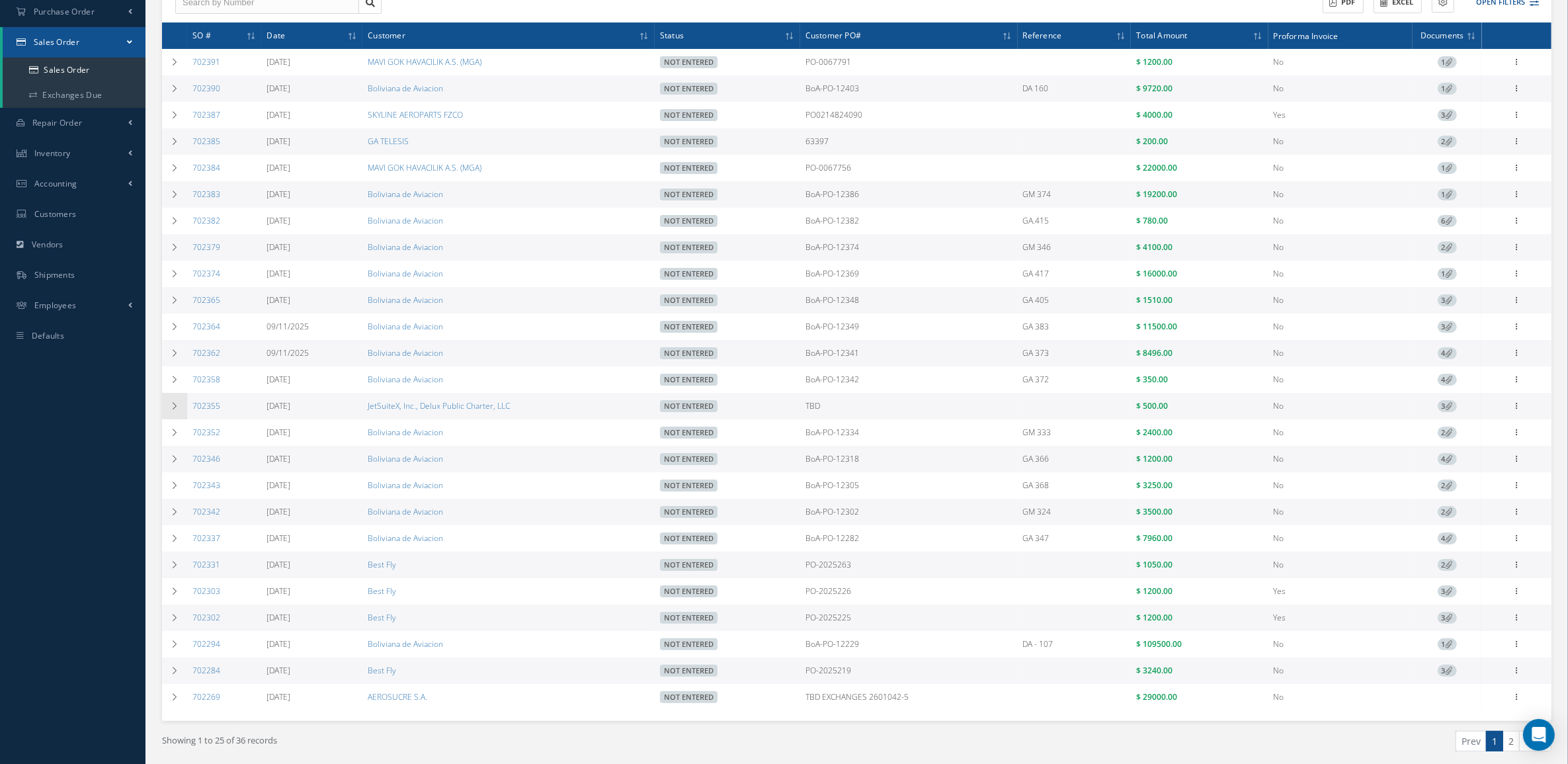
click at [182, 410] on td at bounding box center [175, 406] width 25 height 26
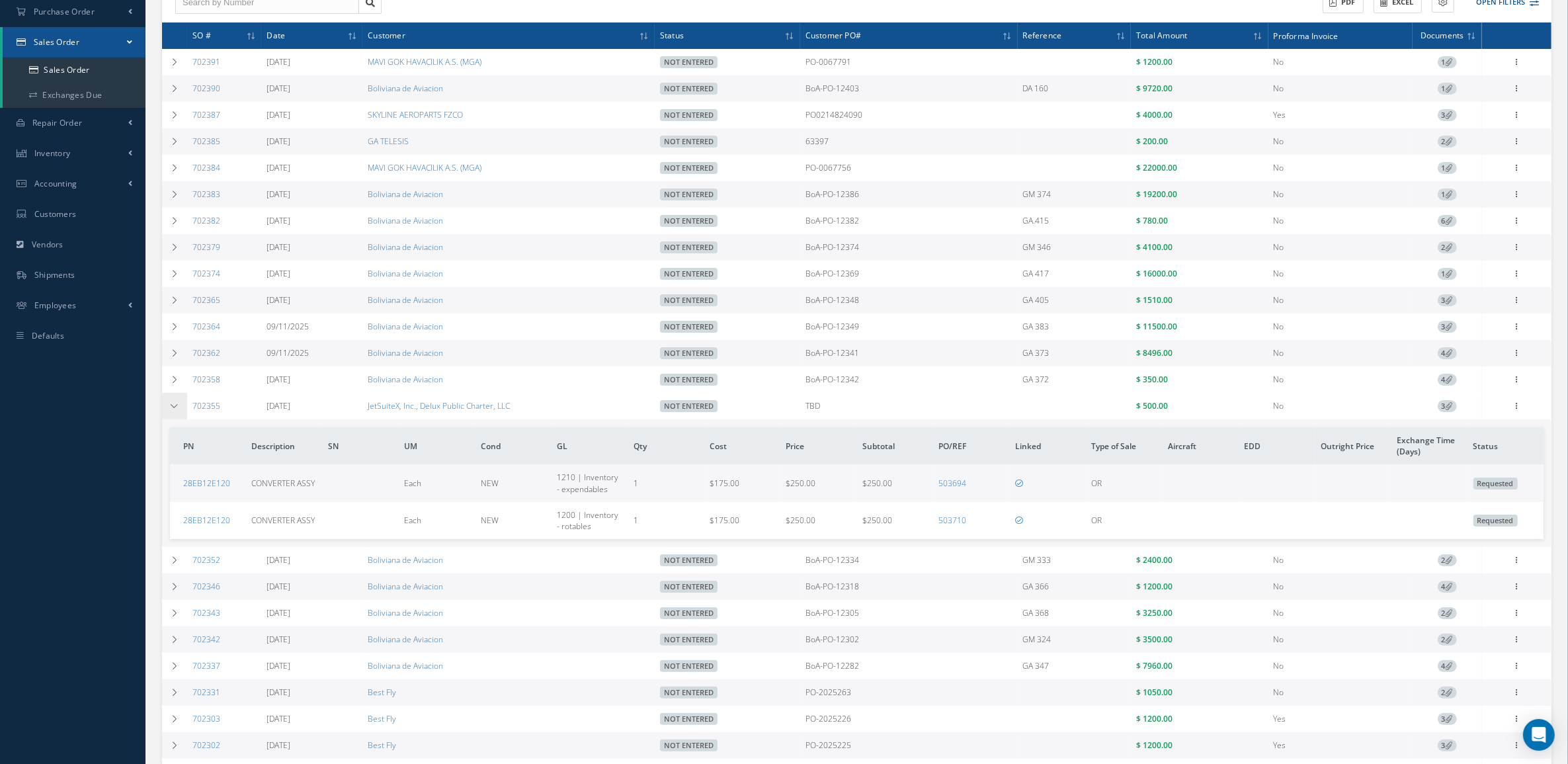
click at [177, 410] on icon at bounding box center [174, 405] width 9 height 8
